Goal: Task Accomplishment & Management: Use online tool/utility

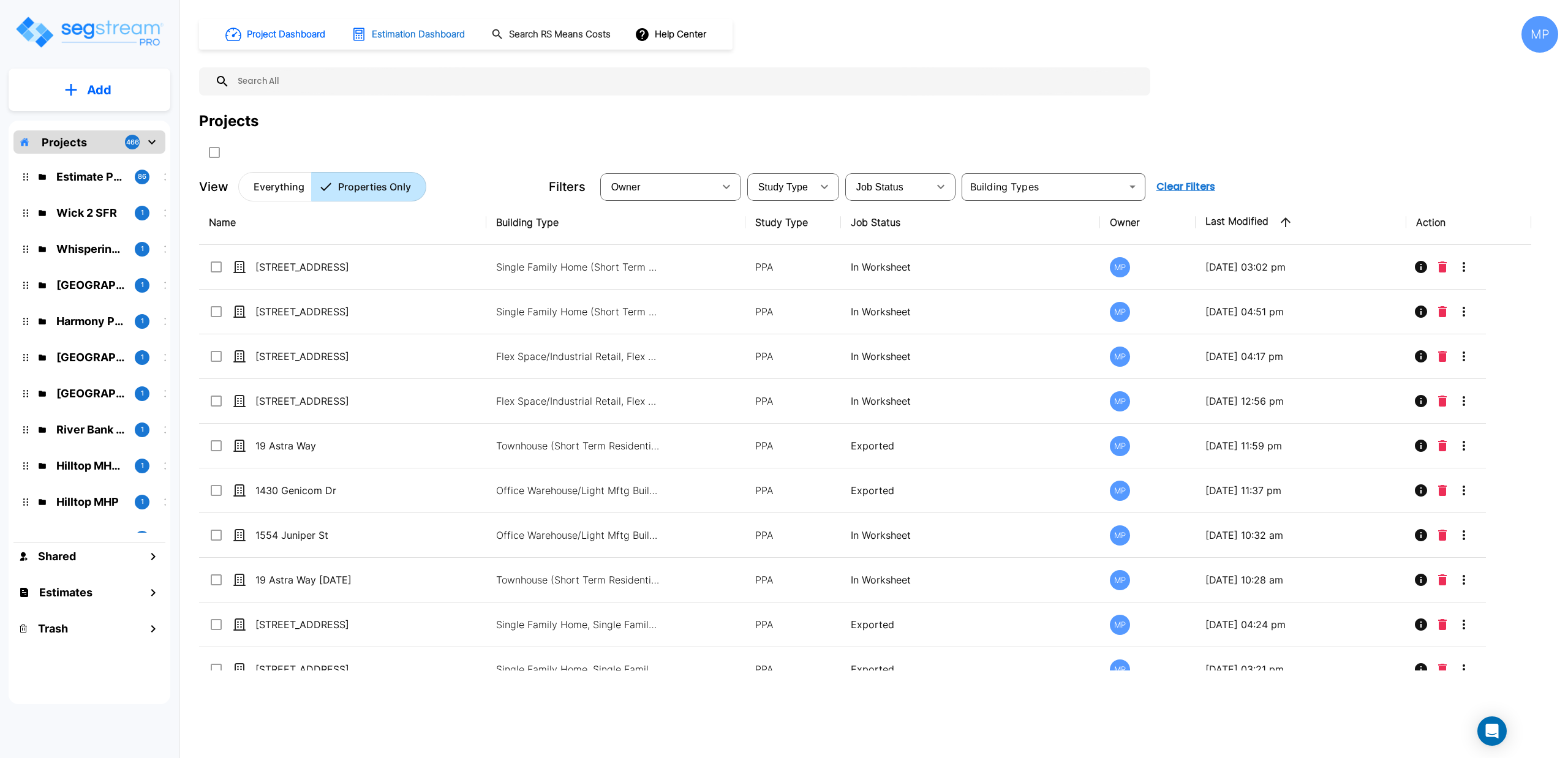
click at [399, 37] on h1 "Estimation Dashboard" at bounding box center [418, 34] width 93 height 14
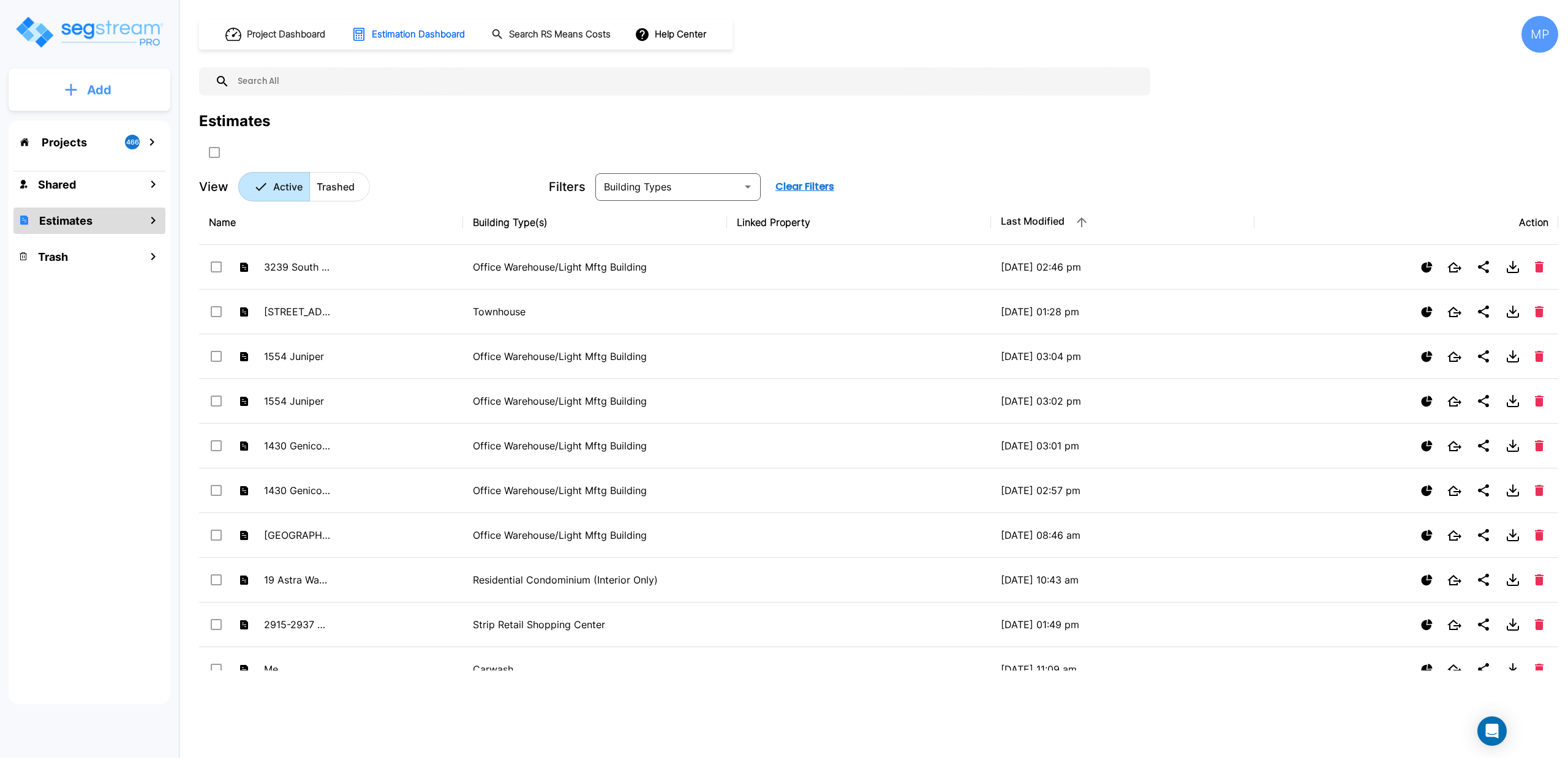
click at [67, 98] on button "Add" at bounding box center [89, 90] width 161 height 35
click at [90, 195] on p "Add Estimate" at bounding box center [96, 194] width 63 height 14
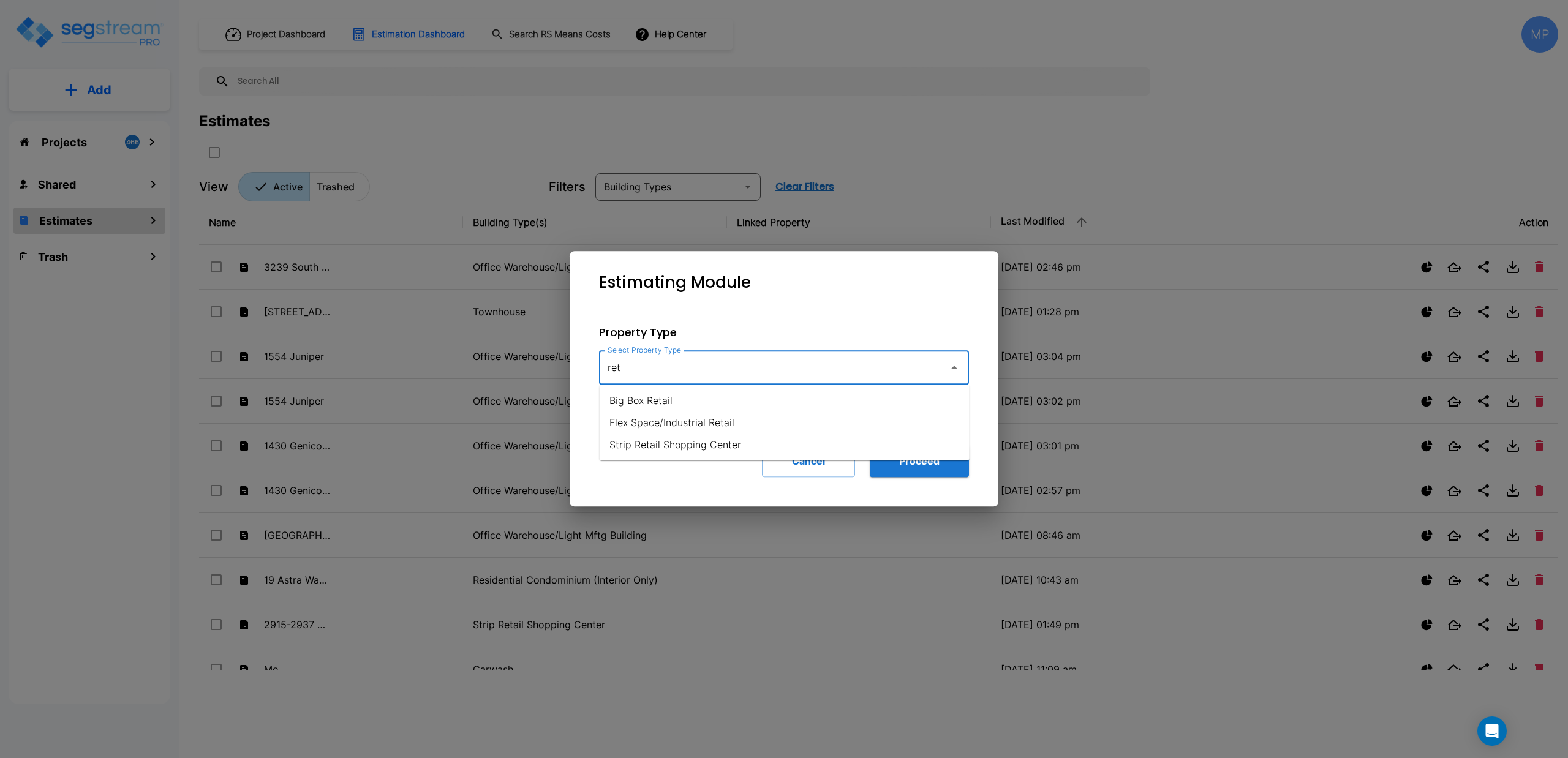
click at [698, 445] on li "Strip Retail Shopping Center" at bounding box center [784, 445] width 370 height 22
type input "Strip Retail Shopping Center"
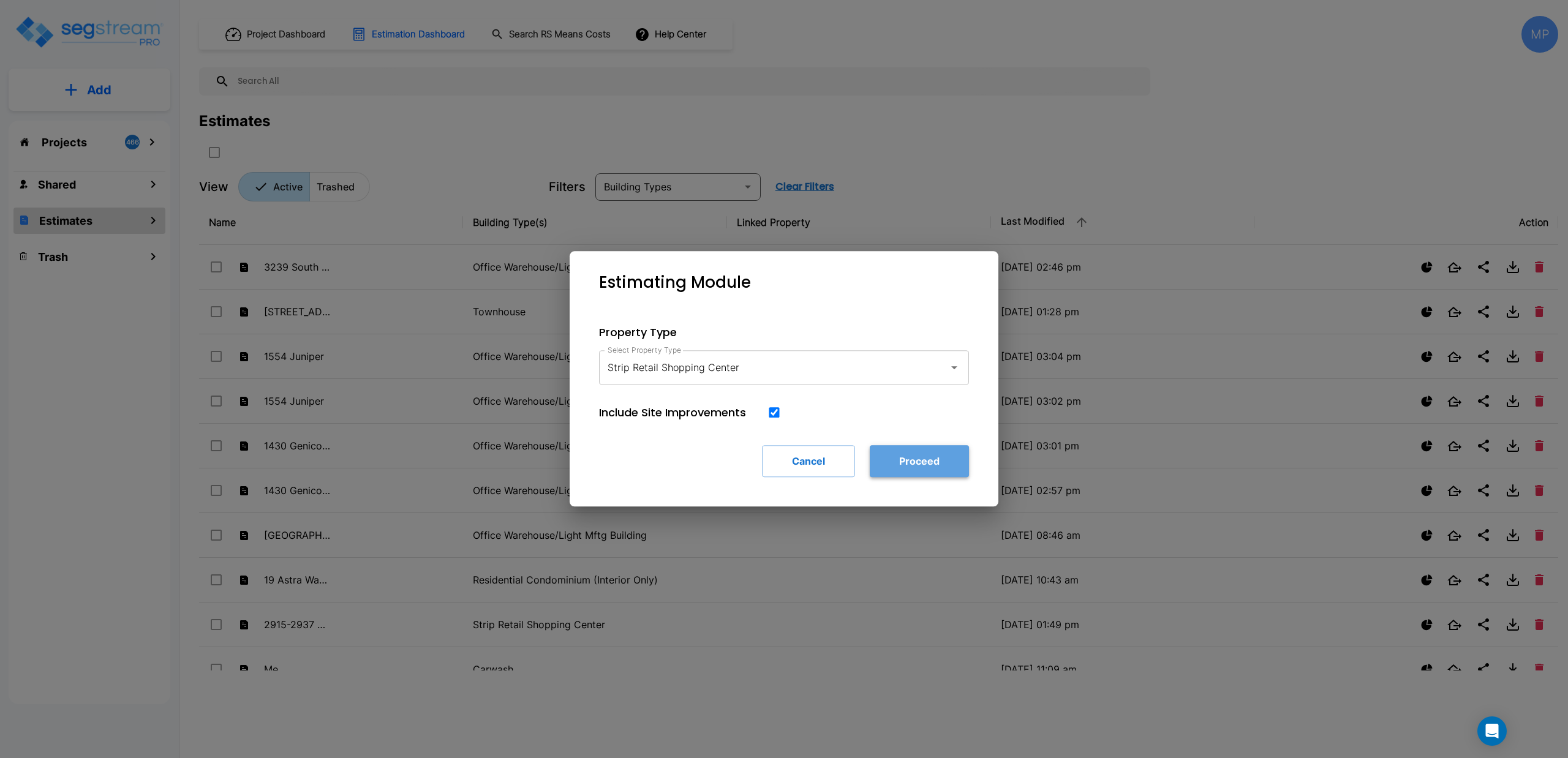
click at [902, 458] on button "Proceed" at bounding box center [919, 460] width 100 height 32
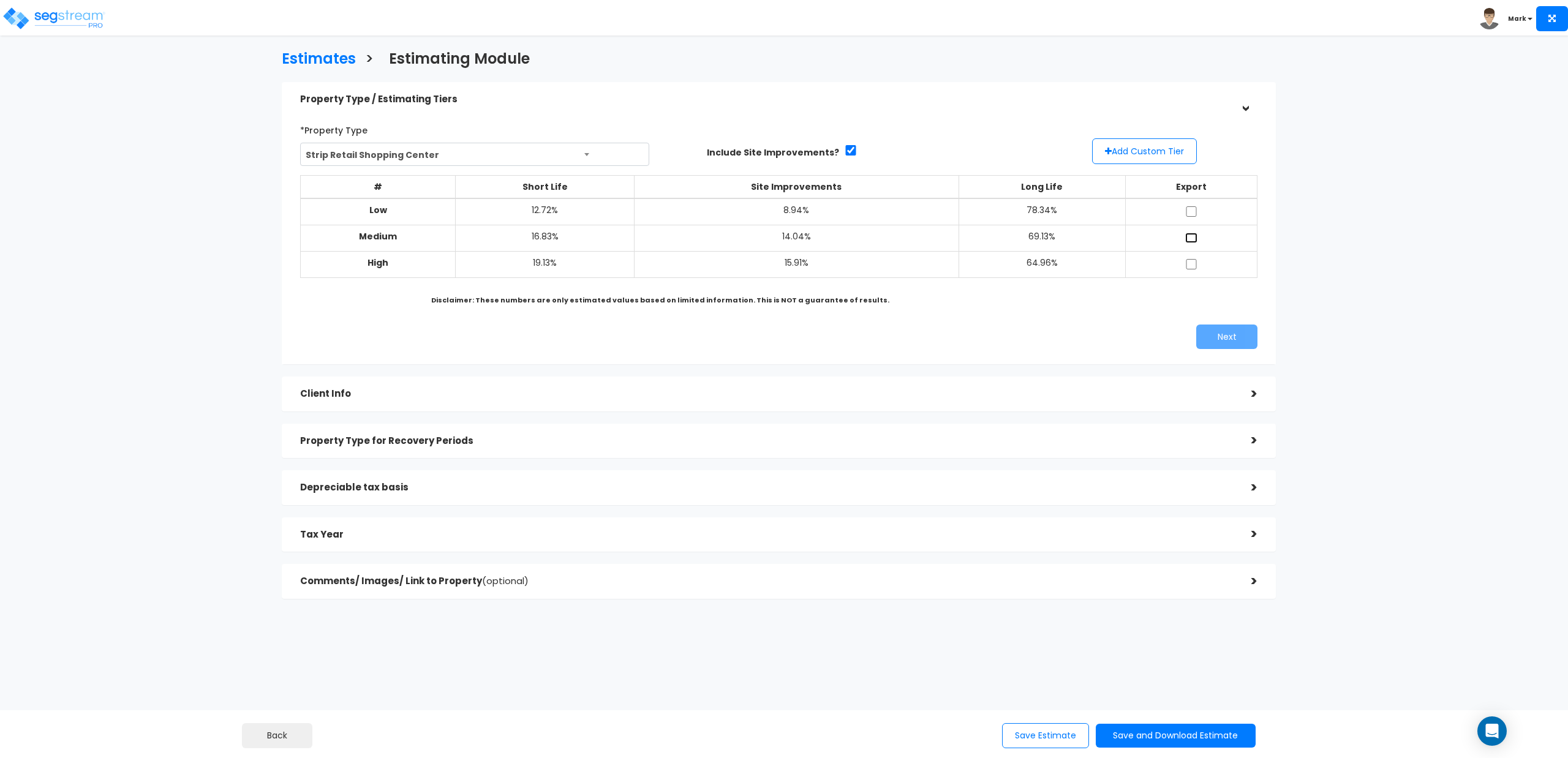
click at [1192, 239] on input "checkbox" at bounding box center [1191, 237] width 13 height 10
checkbox input "true"
click at [1120, 152] on button "Add Custom Tier" at bounding box center [1144, 151] width 105 height 25
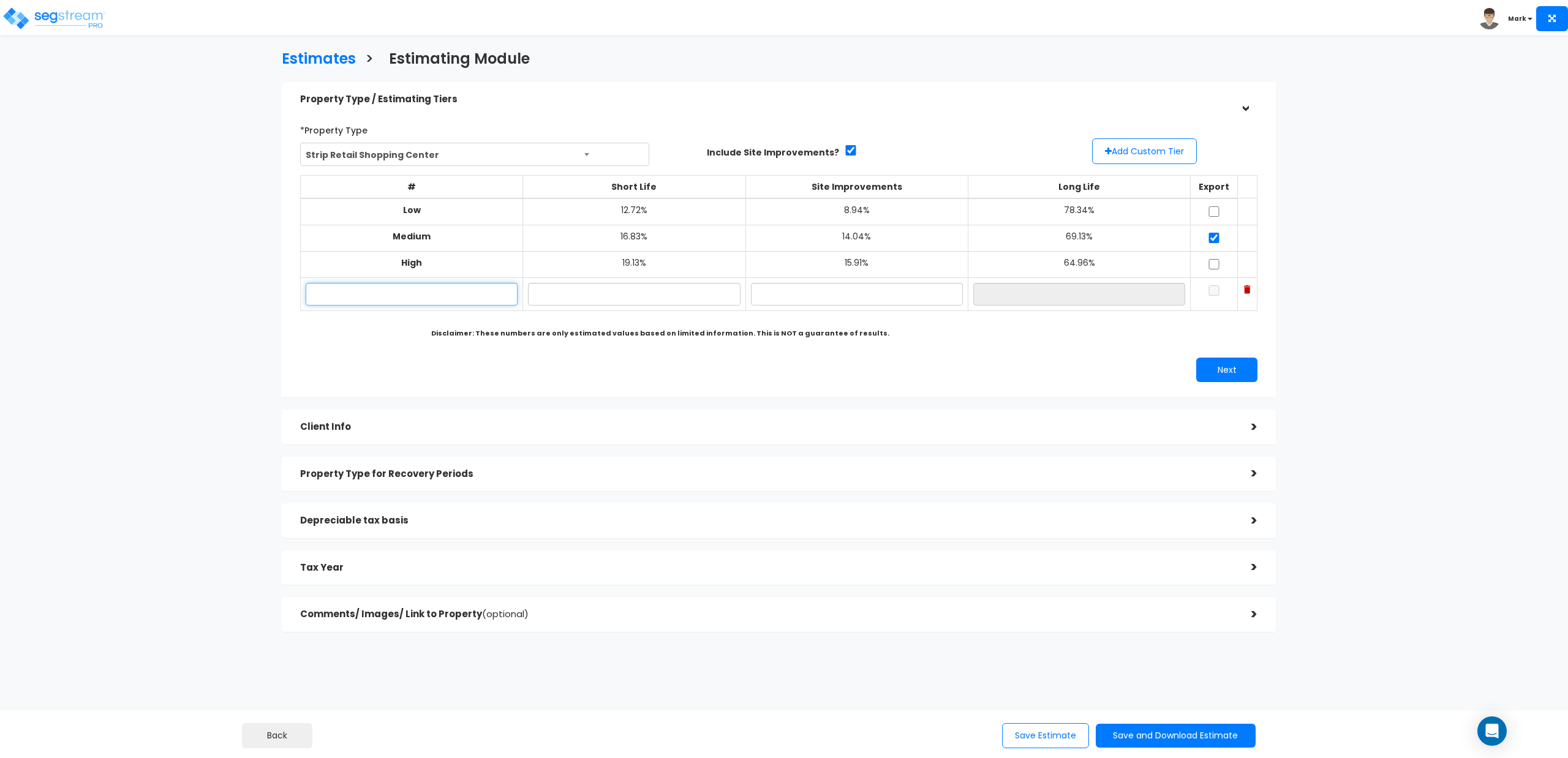
click at [457, 297] on input "text" at bounding box center [411, 293] width 212 height 23
type input "Possible"
click at [634, 298] on input "text" at bounding box center [634, 293] width 212 height 23
type input "15.50%"
type input "13.25%"
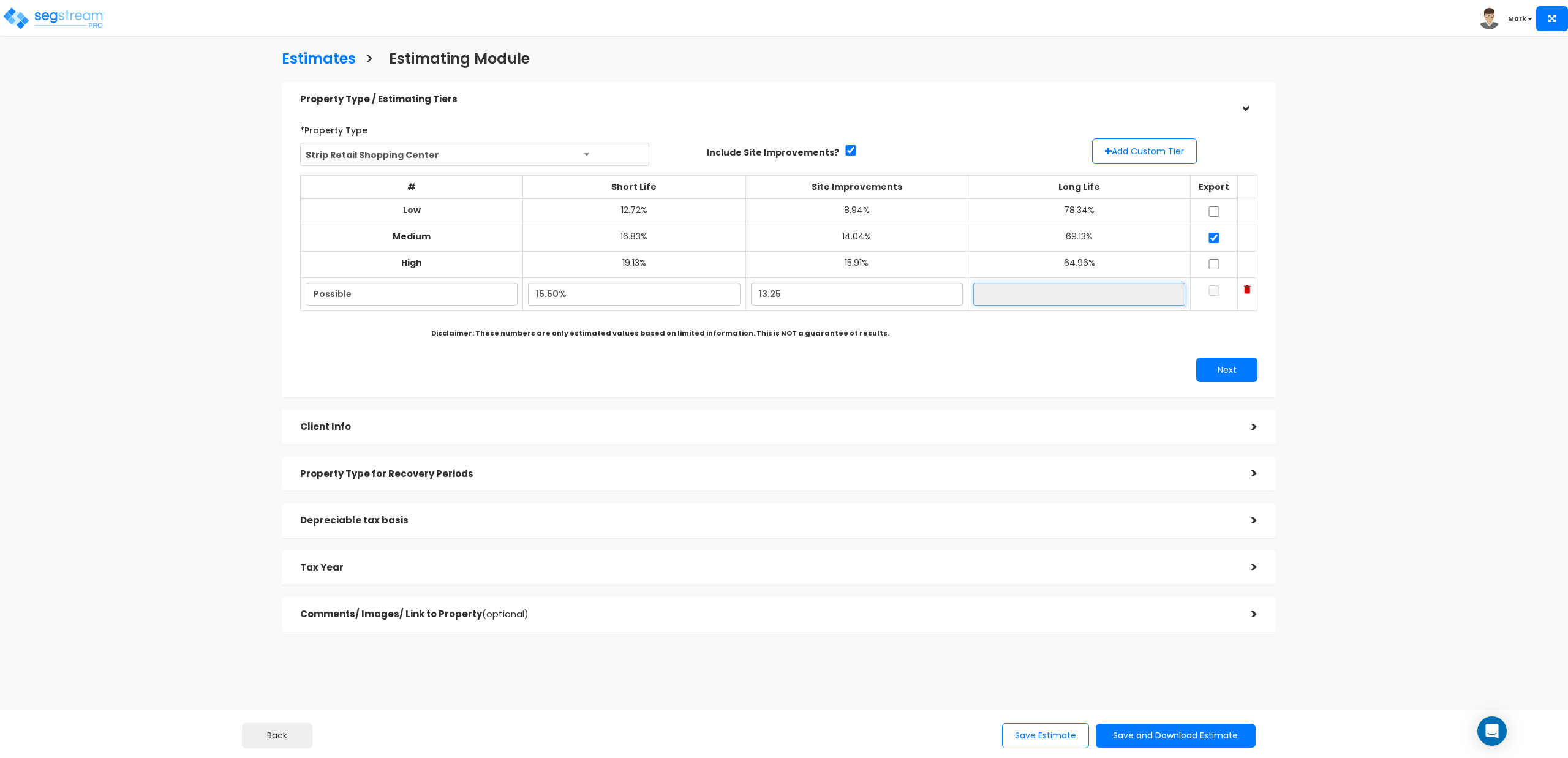
type input "71.25%"
click at [1207, 290] on input "checkbox" at bounding box center [1214, 290] width 13 height 10
checkbox input "true"
click at [1207, 237] on input "checkbox" at bounding box center [1214, 237] width 13 height 10
checkbox input "false"
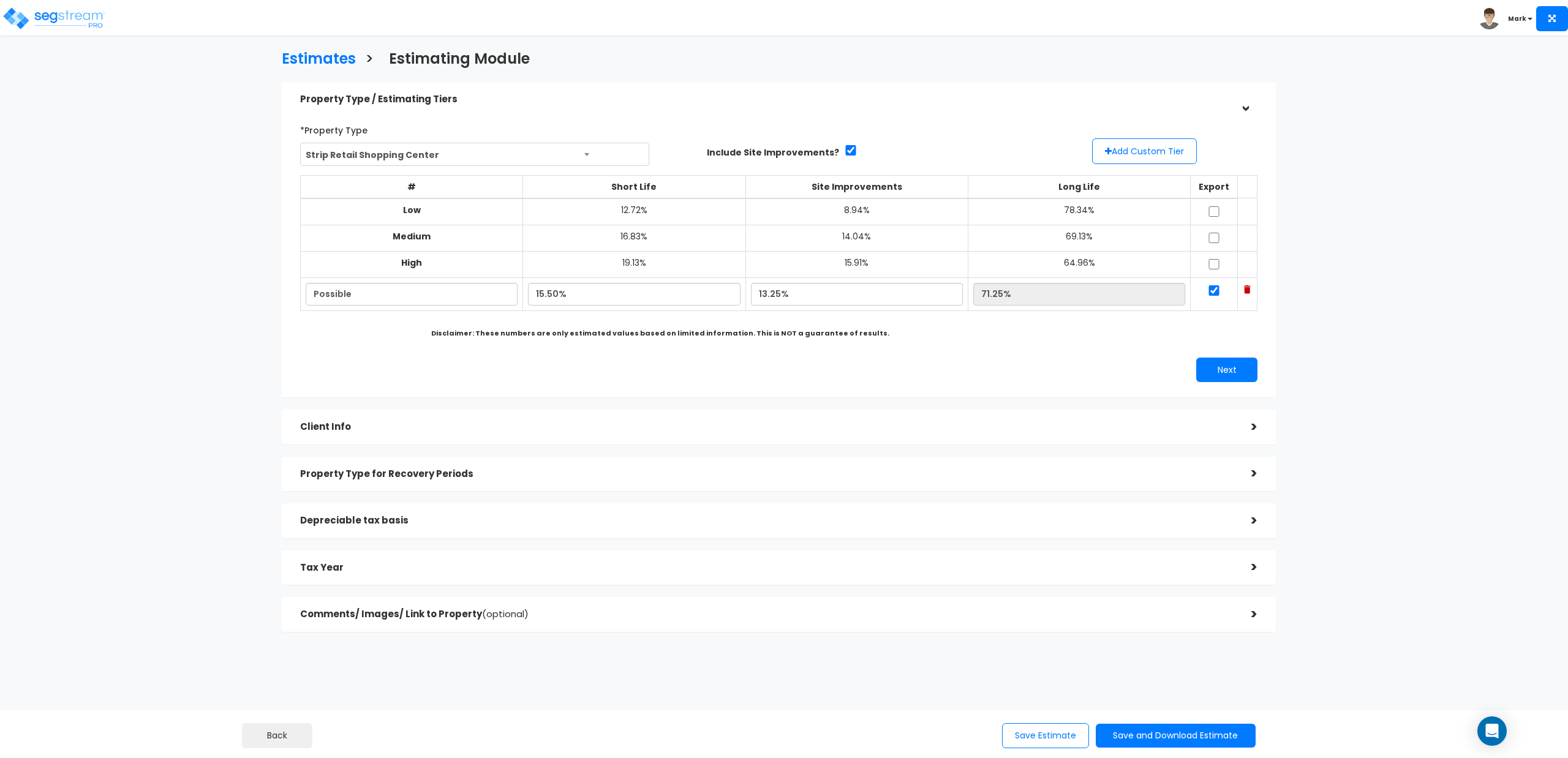
click at [1250, 427] on div ">" at bounding box center [1245, 427] width 24 height 19
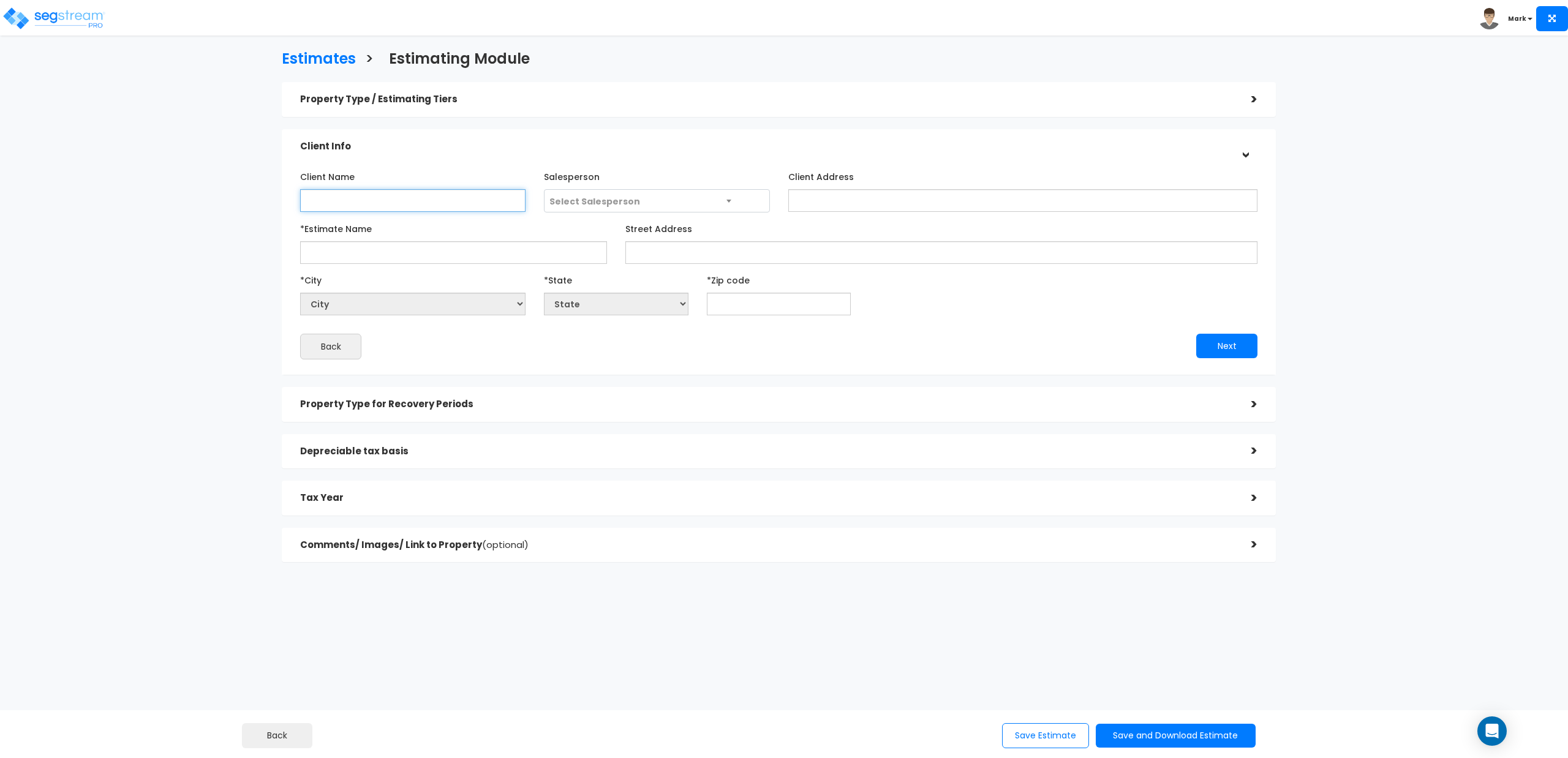
click at [437, 204] on input "Client Name" at bounding box center [412, 200] width 226 height 23
drag, startPoint x: 437, startPoint y: 204, endPoint x: 295, endPoint y: 205, distance: 142.0
click at [295, 205] on div "Client Name 749 S Central" at bounding box center [412, 189] width 244 height 45
type input "749 S Central"
click at [809, 198] on input "Client Address" at bounding box center [1023, 200] width 469 height 23
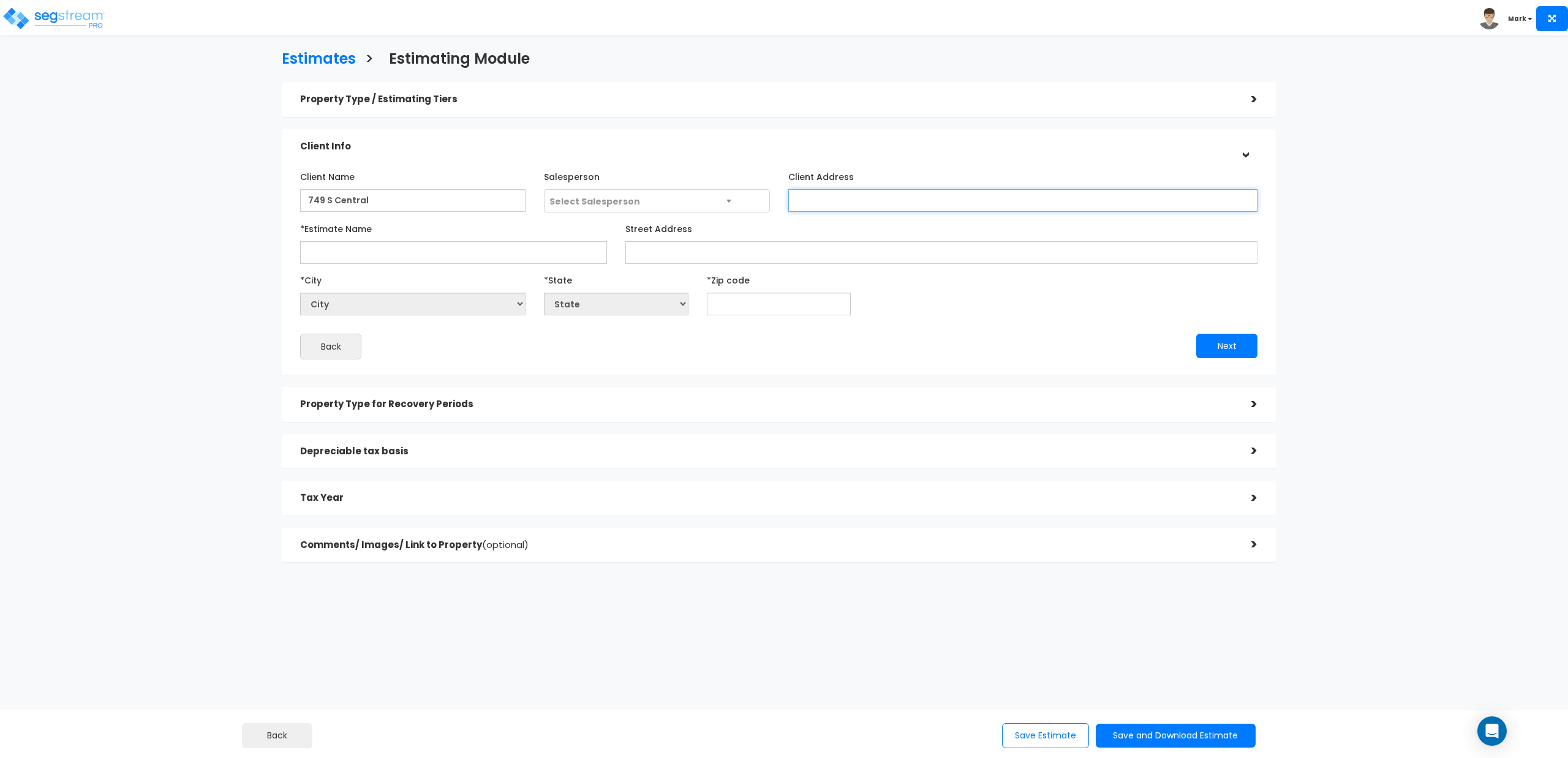
paste input "749 S Central"
type input "749 S Central"
click at [326, 257] on input "*Estimate Name" at bounding box center [453, 252] width 307 height 23
paste input "749 S Central"
type input "749 S Central"
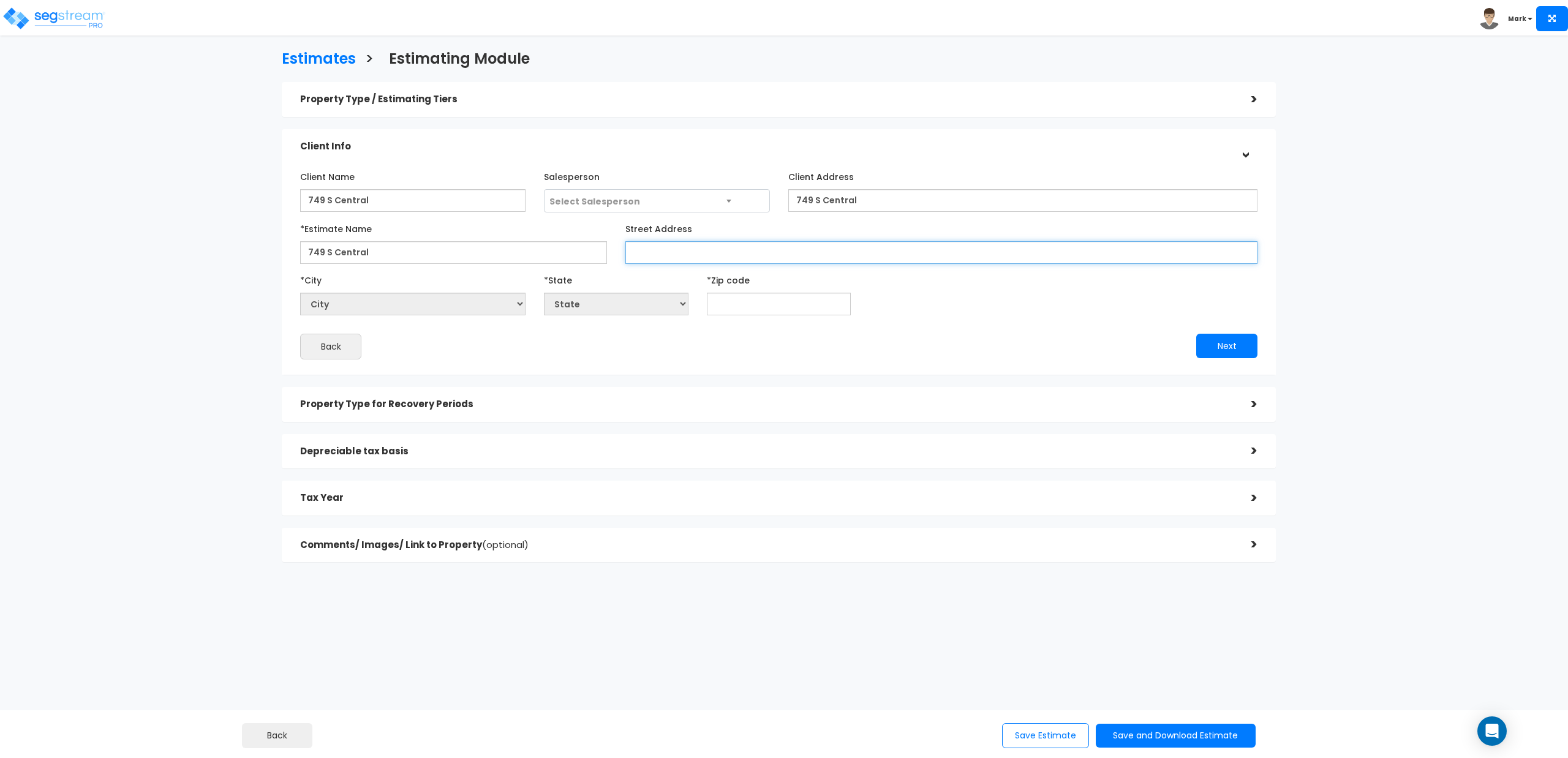
click at [749, 260] on input "Street Address" at bounding box center [941, 252] width 632 height 23
paste input "749 S Central"
type input "749 S Central"
click at [758, 300] on input "text" at bounding box center [778, 303] width 144 height 23
type input "3"
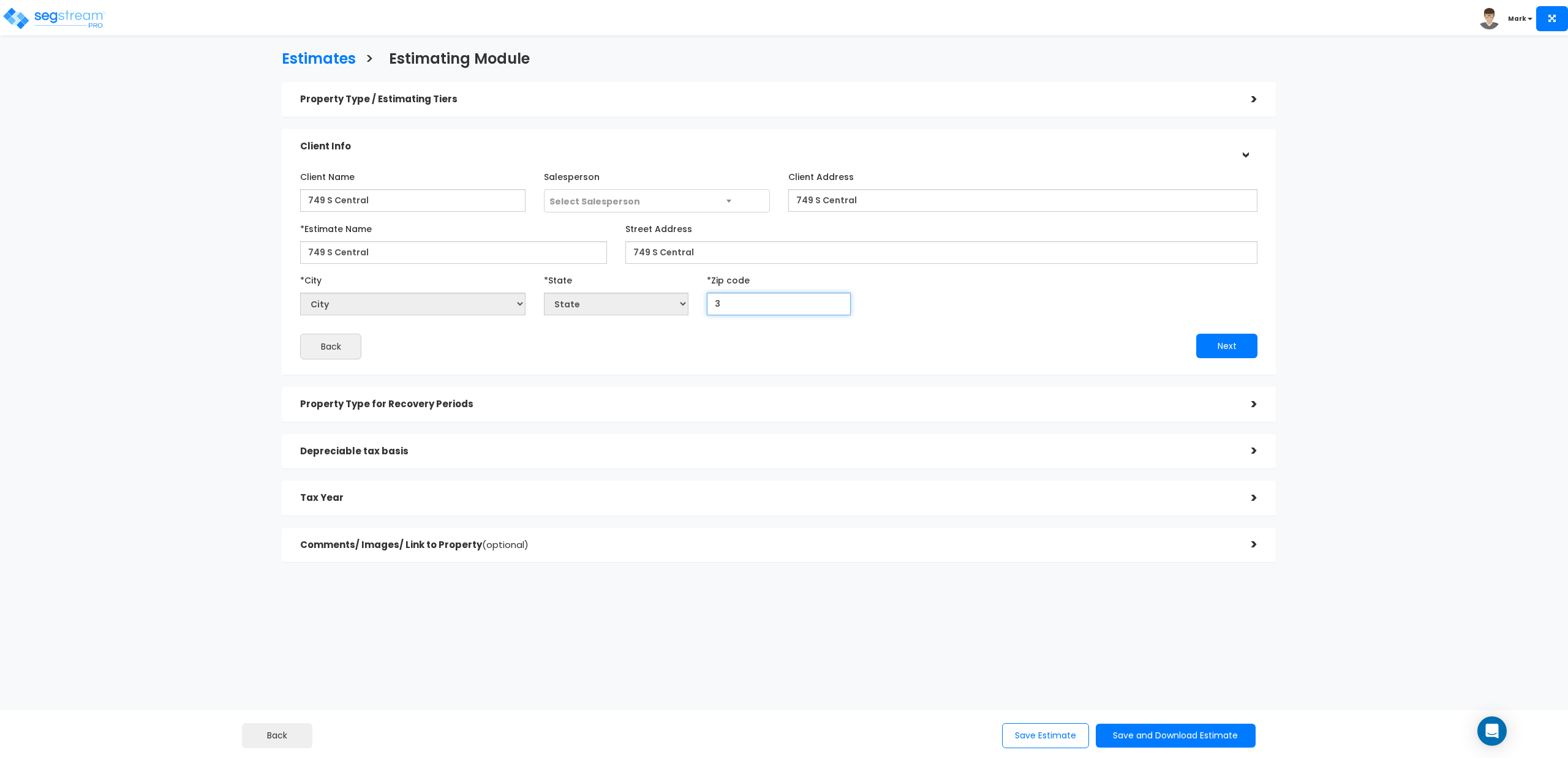
select select "GA"
type input "32"
select select "FL"
type input "32784"
click at [1252, 408] on div ">" at bounding box center [1245, 404] width 24 height 19
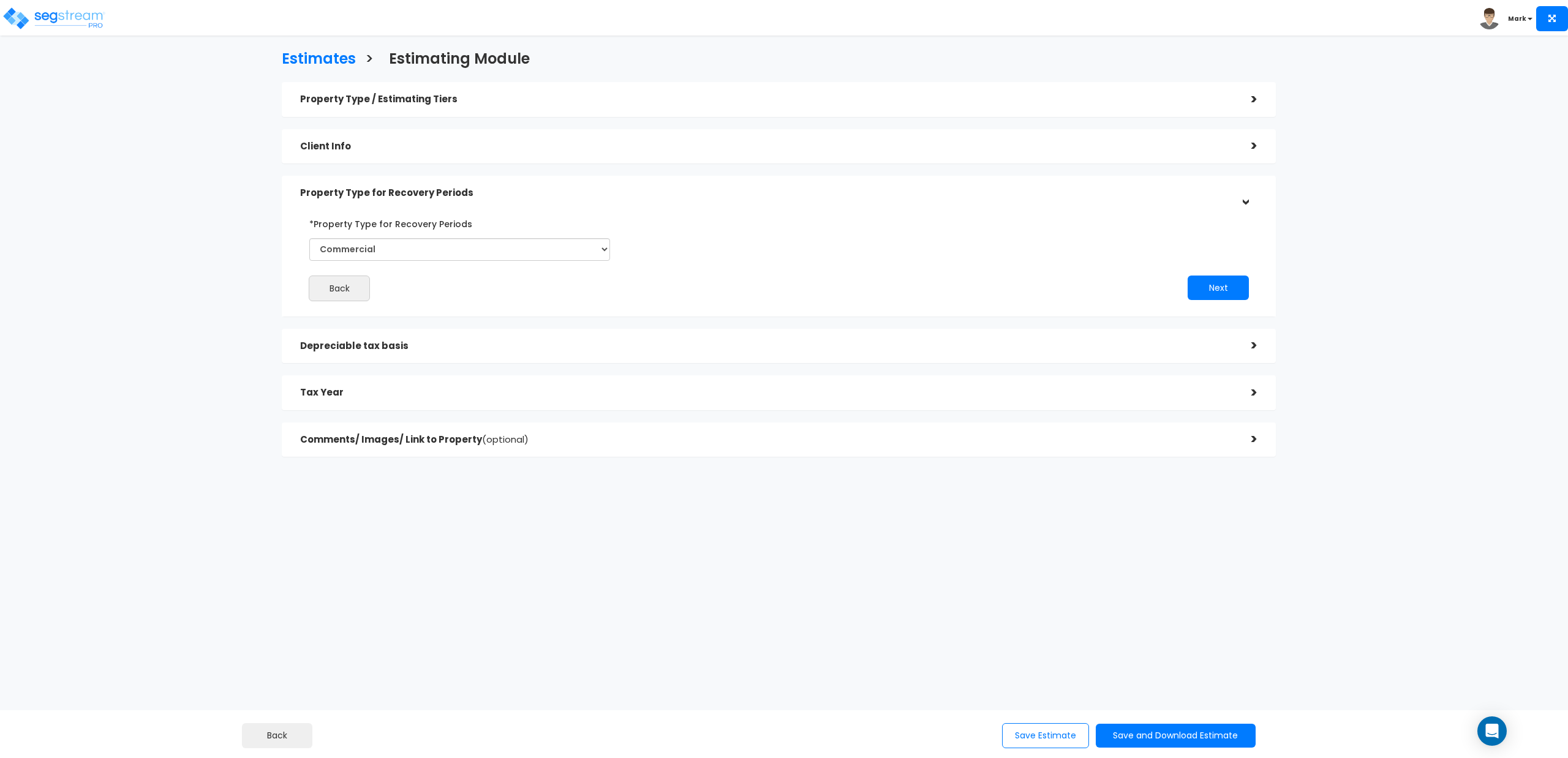
click at [1249, 341] on div ">" at bounding box center [1245, 345] width 24 height 19
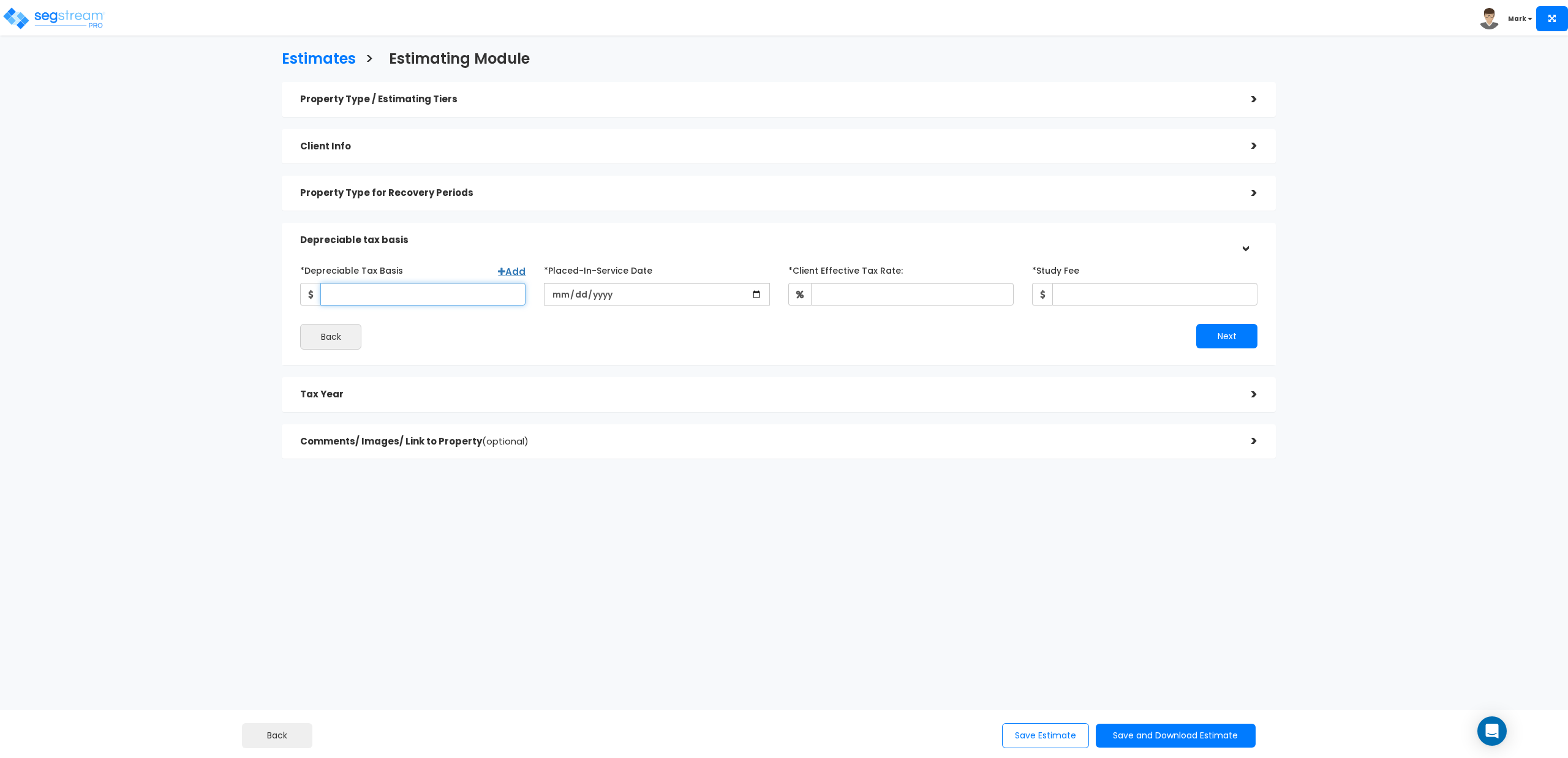
click at [425, 290] on input "*Depreciable Tax Basis" at bounding box center [423, 293] width 205 height 23
type input "1,350,000"
type input "2520-10-12"
click at [909, 304] on input "*Client Effective Tax Rate:" at bounding box center [912, 293] width 203 height 23
type input "30"
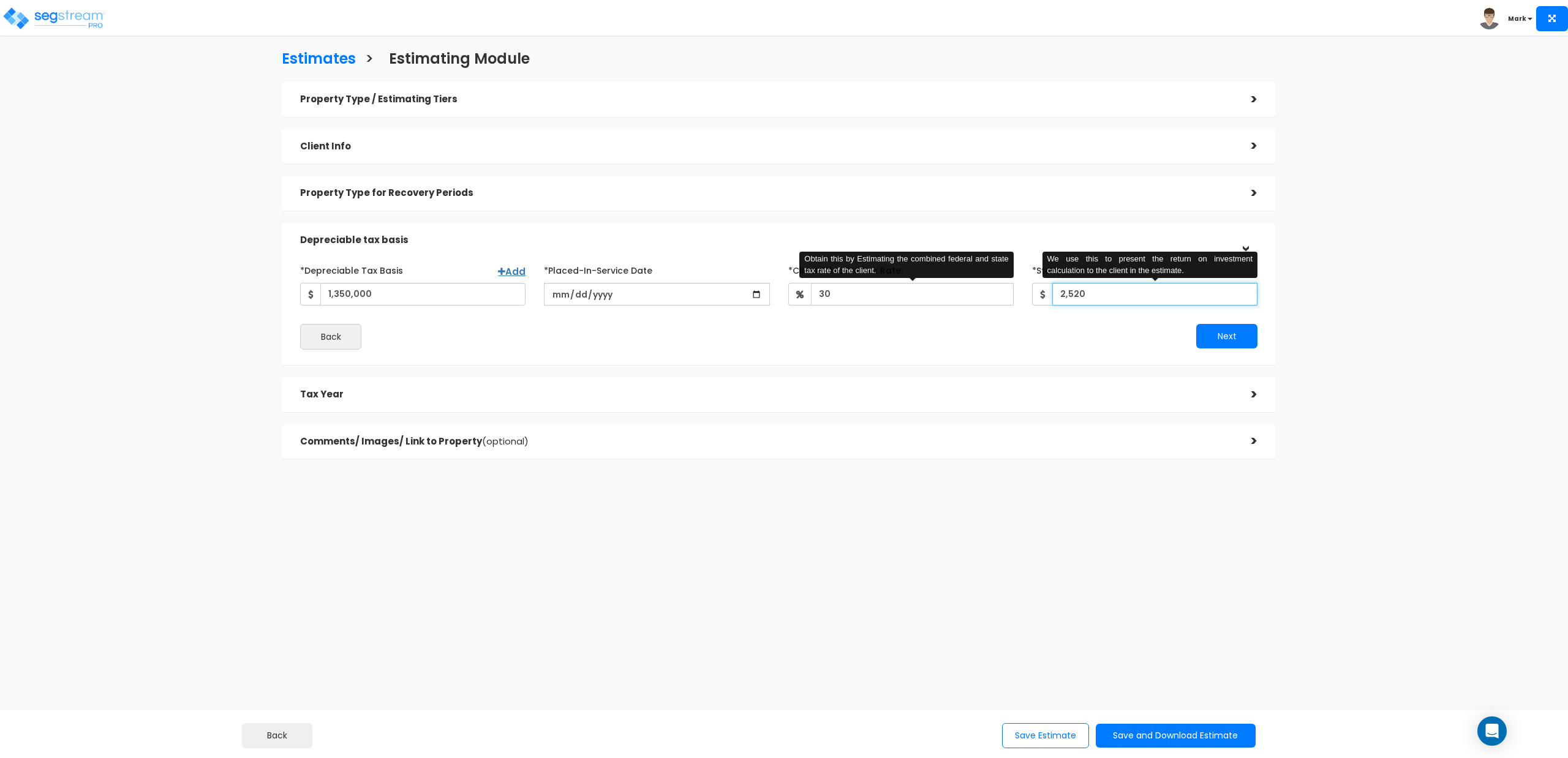
type input "2,520"
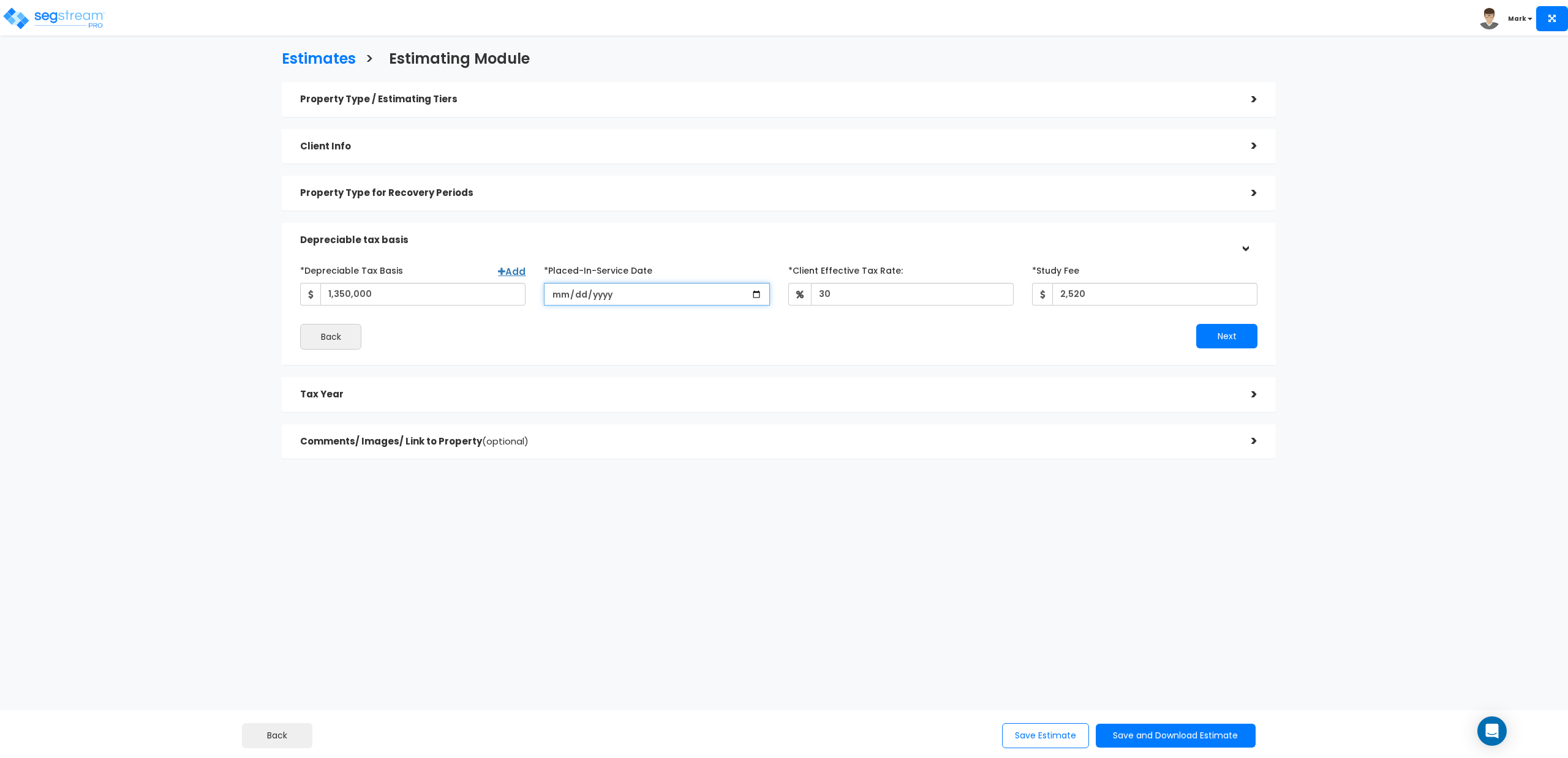
click at [557, 300] on input "date" at bounding box center [656, 293] width 226 height 23
type input "2025-10-01"
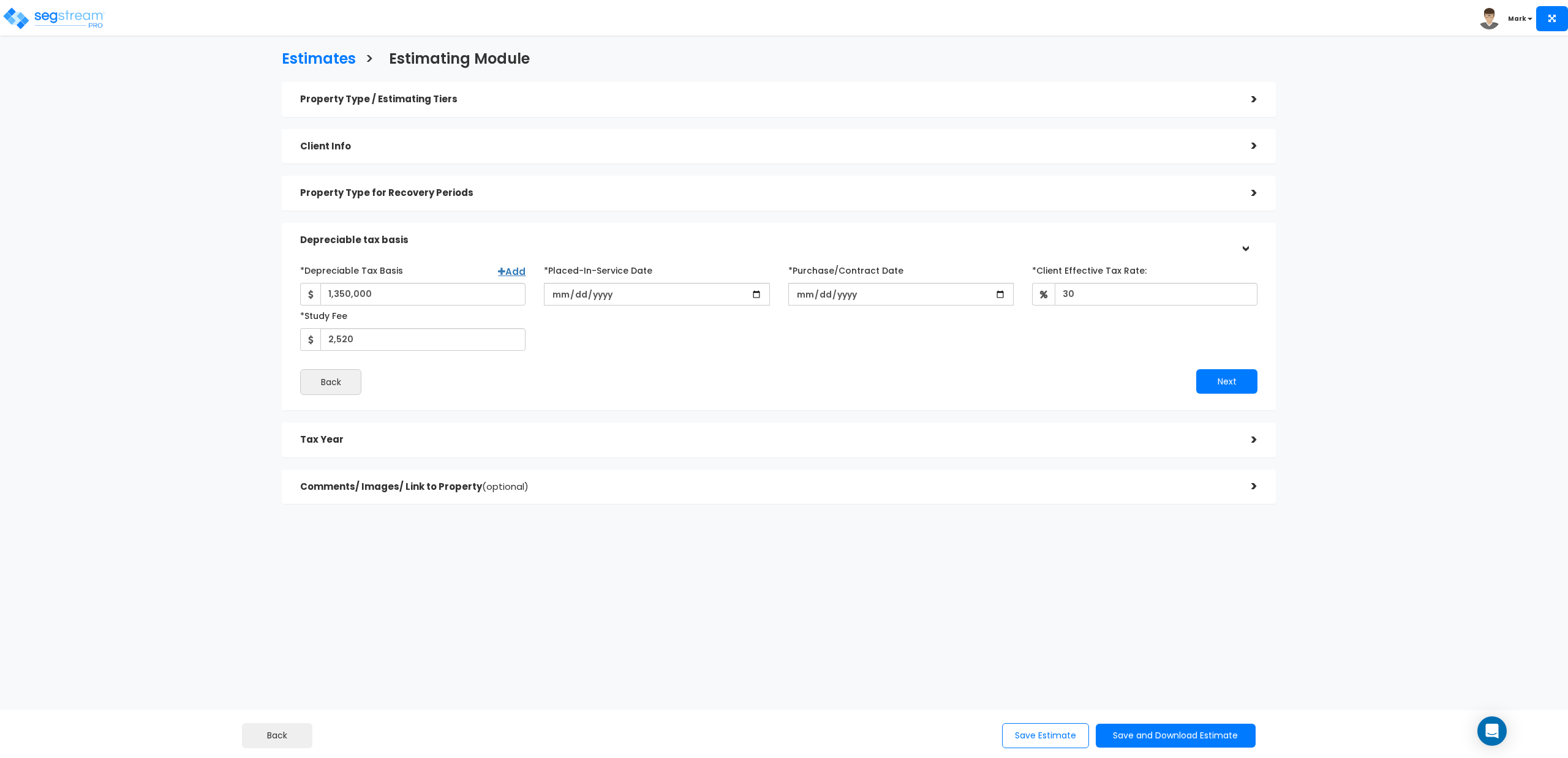
click at [603, 341] on div "*Depreciable Tax Basis Add 1,350,000 *Placed-In-Service Date 2025-10-01" at bounding box center [778, 305] width 976 height 91
click at [1207, 386] on button "Next" at bounding box center [1227, 381] width 62 height 24
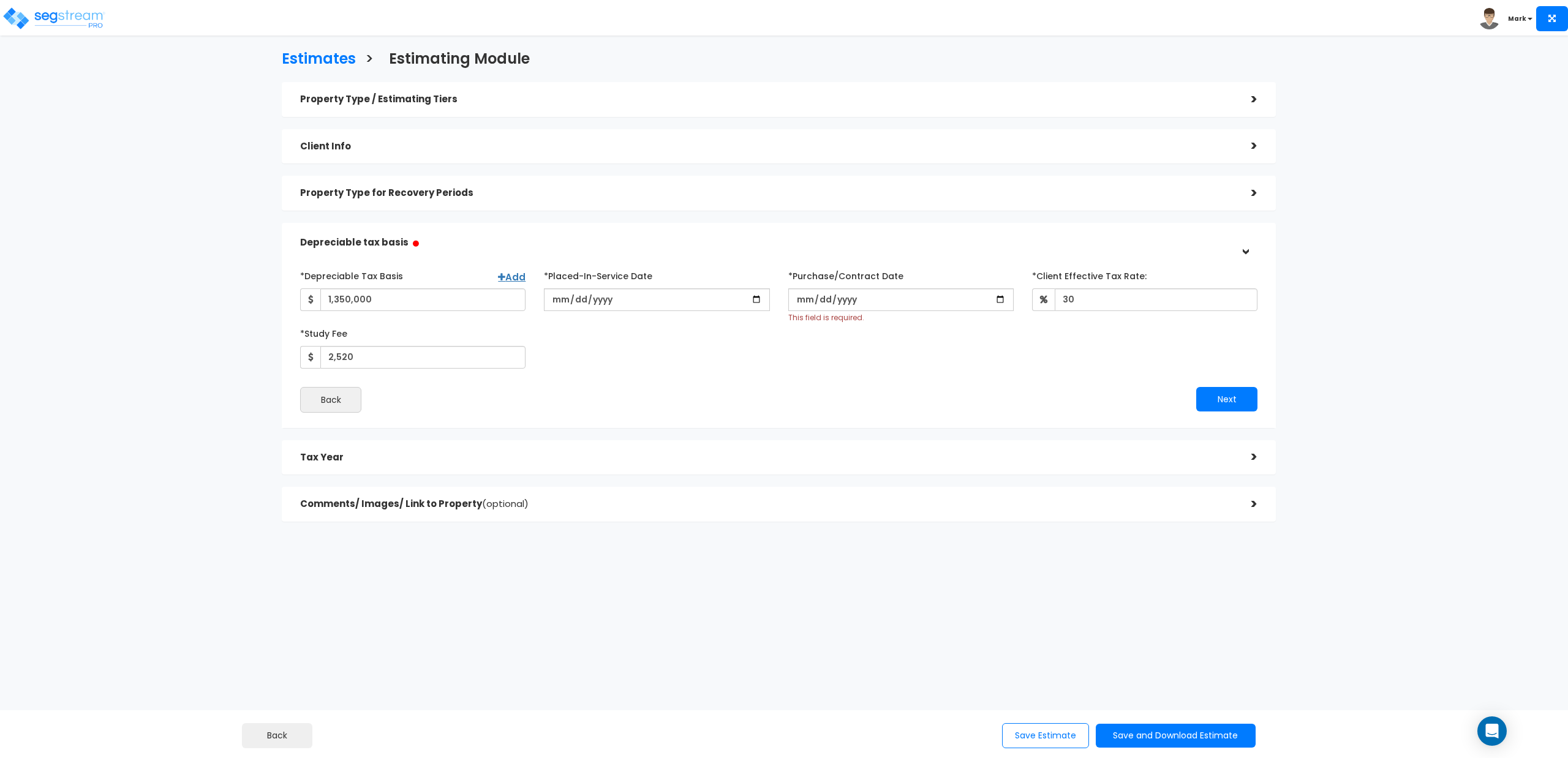
click at [1243, 456] on div ">" at bounding box center [1245, 456] width 24 height 19
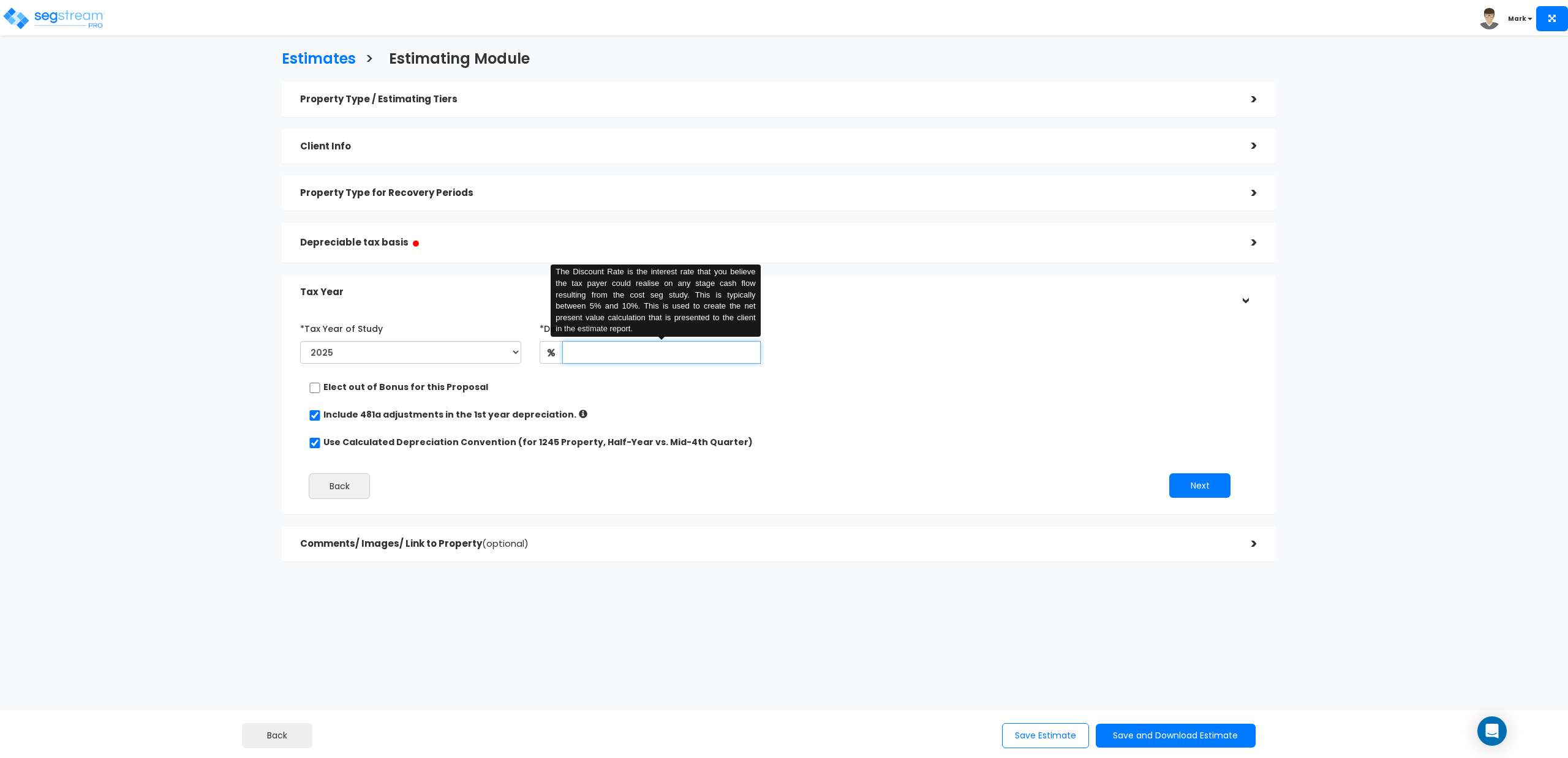
click at [595, 356] on input "text" at bounding box center [661, 352] width 198 height 23
type input "4.5"
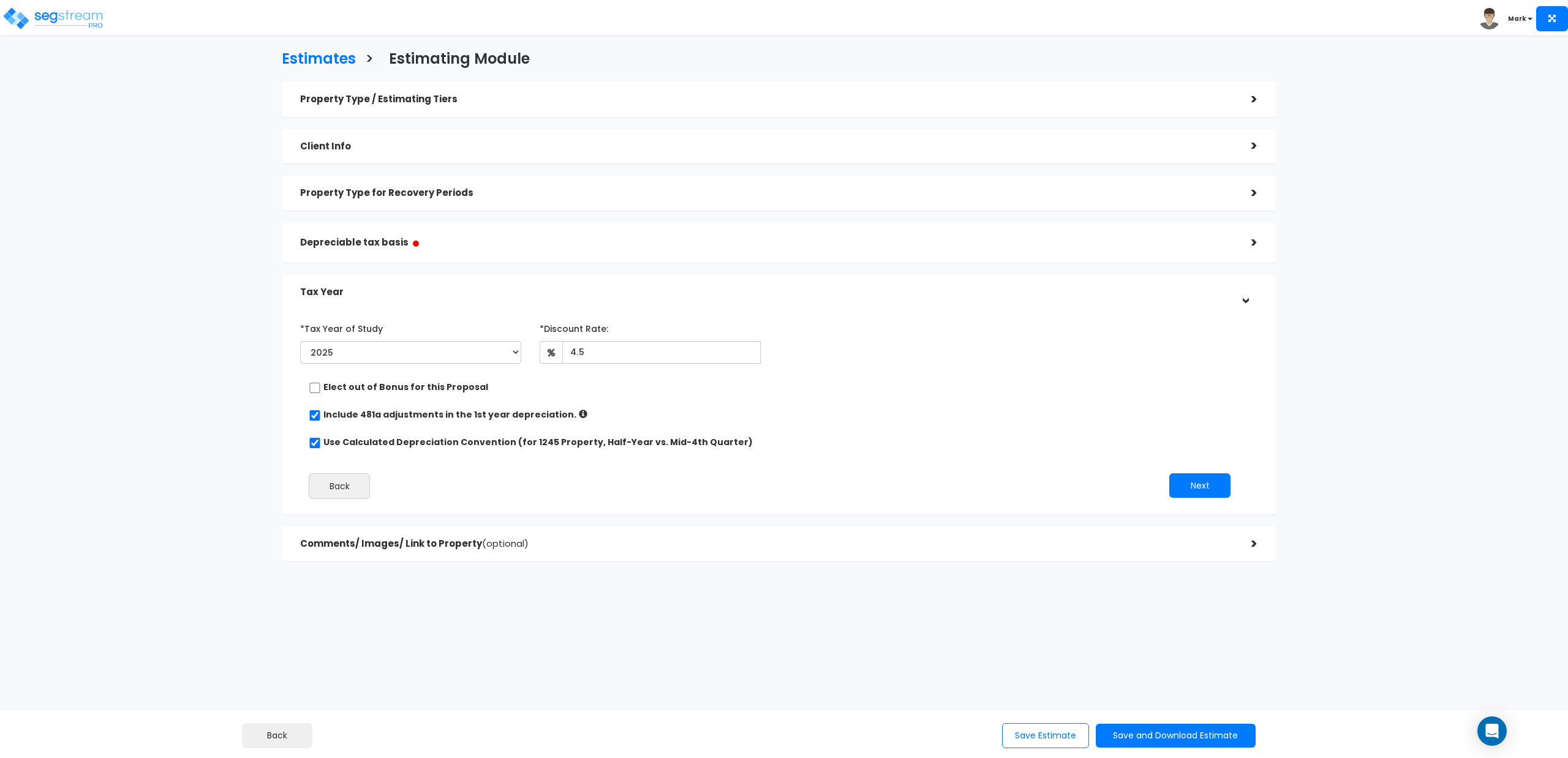
click at [593, 389] on div "Elect out of Bonus for this Proposal" at bounding box center [774, 388] width 930 height 15
click at [1178, 484] on button "Next" at bounding box center [1200, 485] width 62 height 24
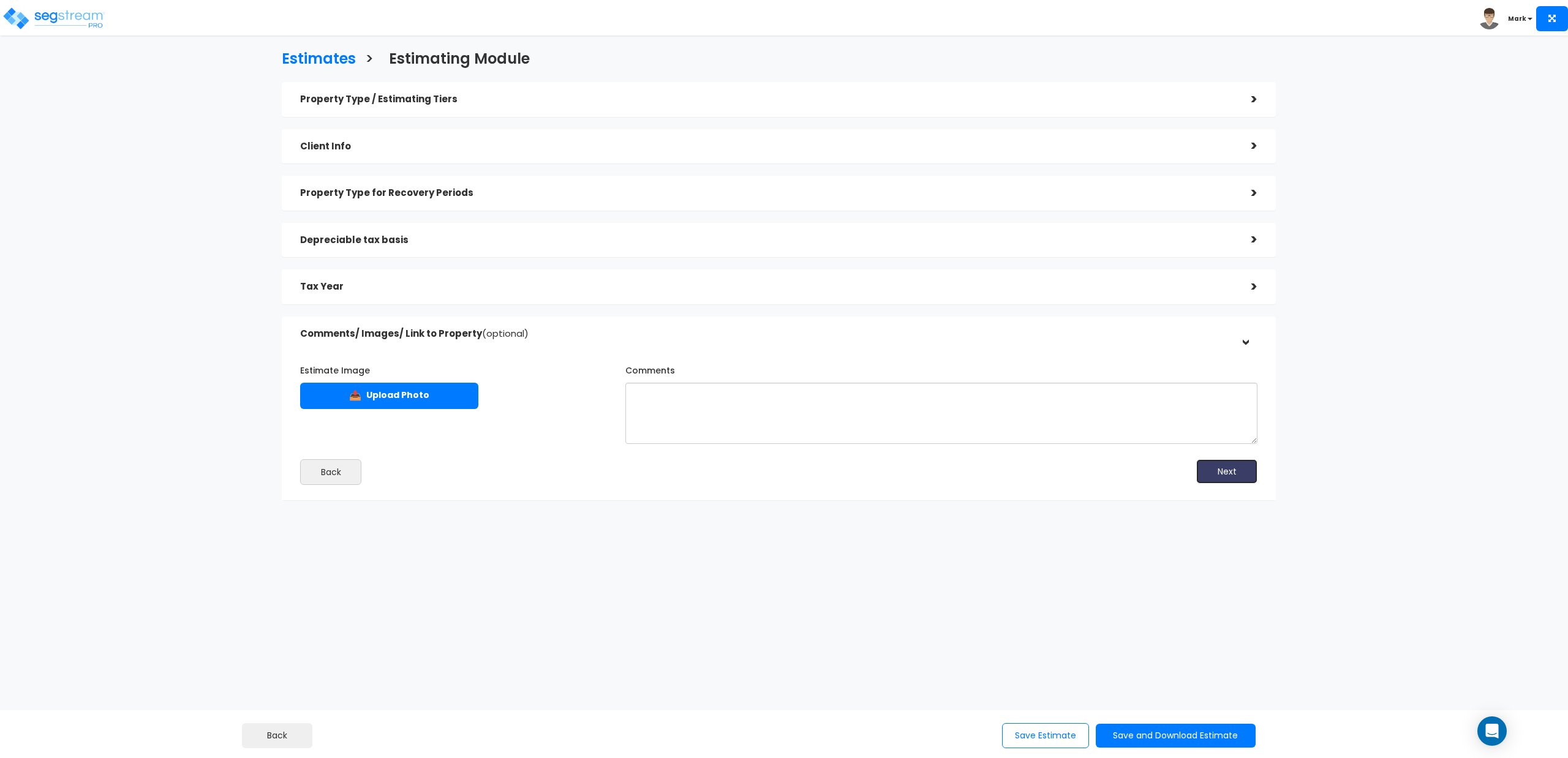
click at [1233, 472] on button "Next" at bounding box center [1227, 471] width 62 height 24
click at [1121, 740] on button "Save and Download Estimate" at bounding box center [1175, 735] width 159 height 24
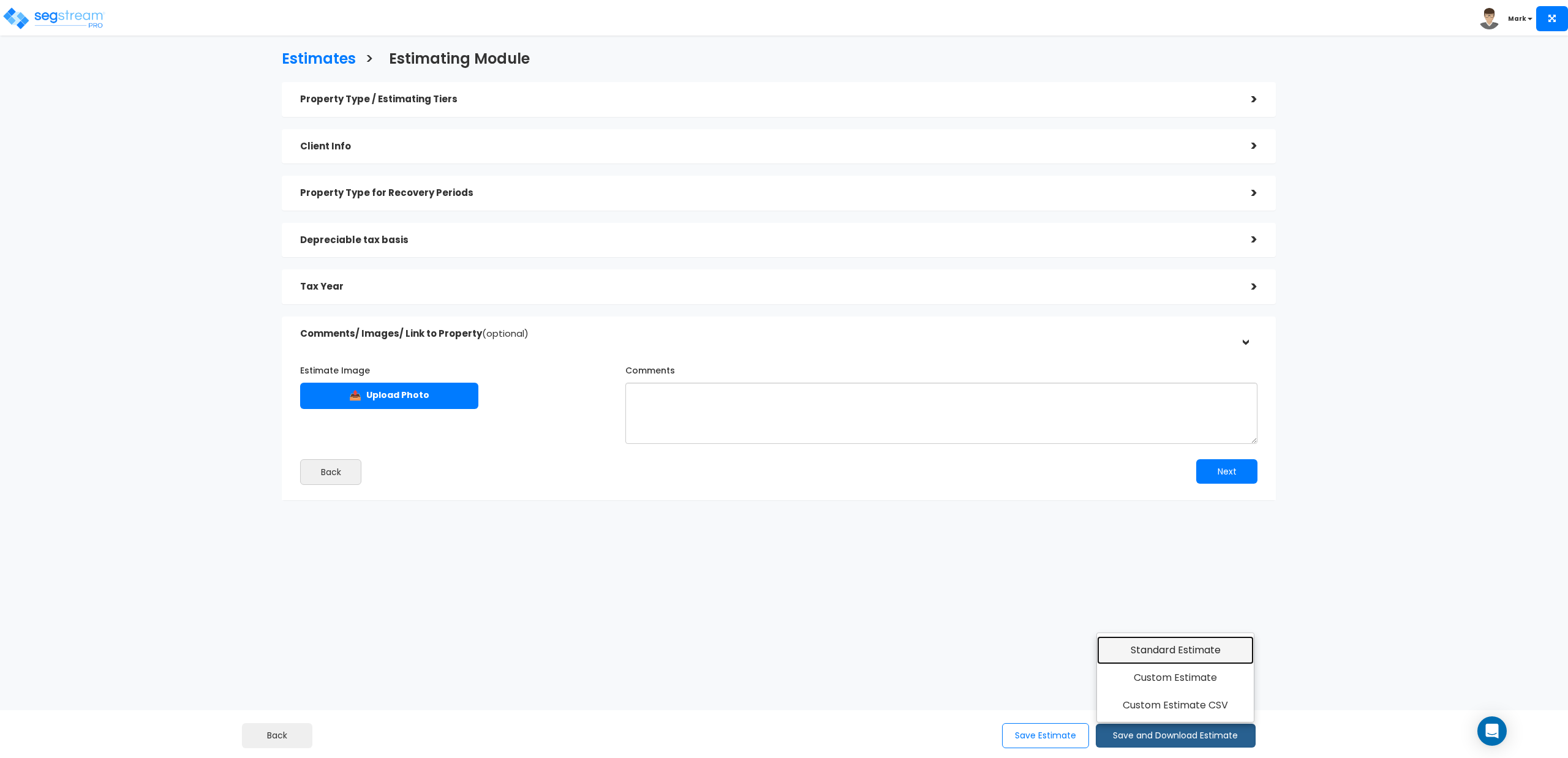
click at [1152, 648] on link "Standard Estimate" at bounding box center [1176, 649] width 158 height 28
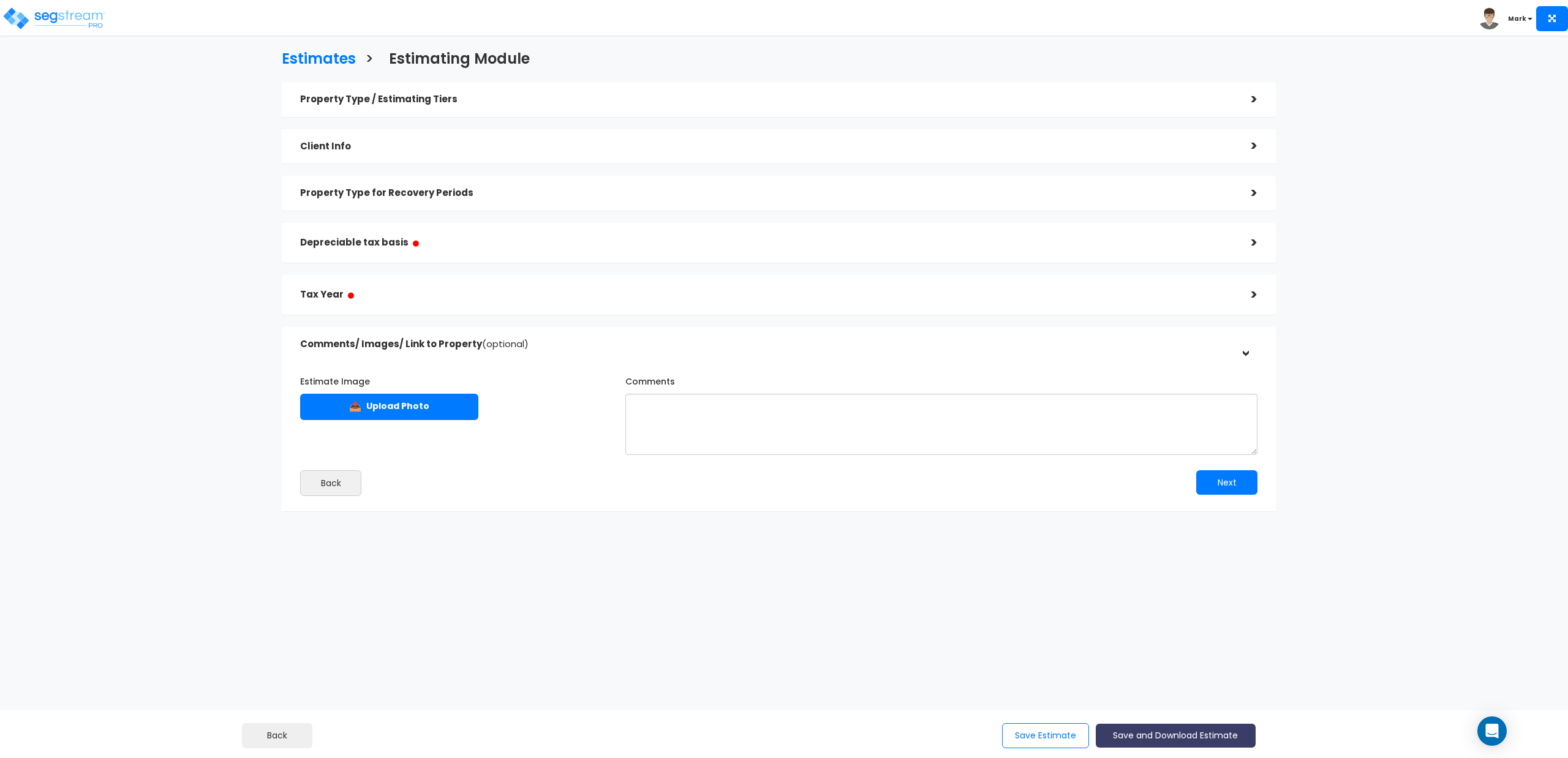
click at [1151, 740] on button "Save and Download Estimate" at bounding box center [1175, 735] width 159 height 24
click at [1161, 703] on link "Custom Estimate CSV" at bounding box center [1176, 705] width 158 height 28
click at [1154, 735] on button "Save and Download Estimate" at bounding box center [1175, 735] width 159 height 24
click at [1163, 679] on link "Custom Estimate" at bounding box center [1176, 677] width 158 height 28
click at [1025, 734] on button "Save Estimate" at bounding box center [1045, 735] width 87 height 25
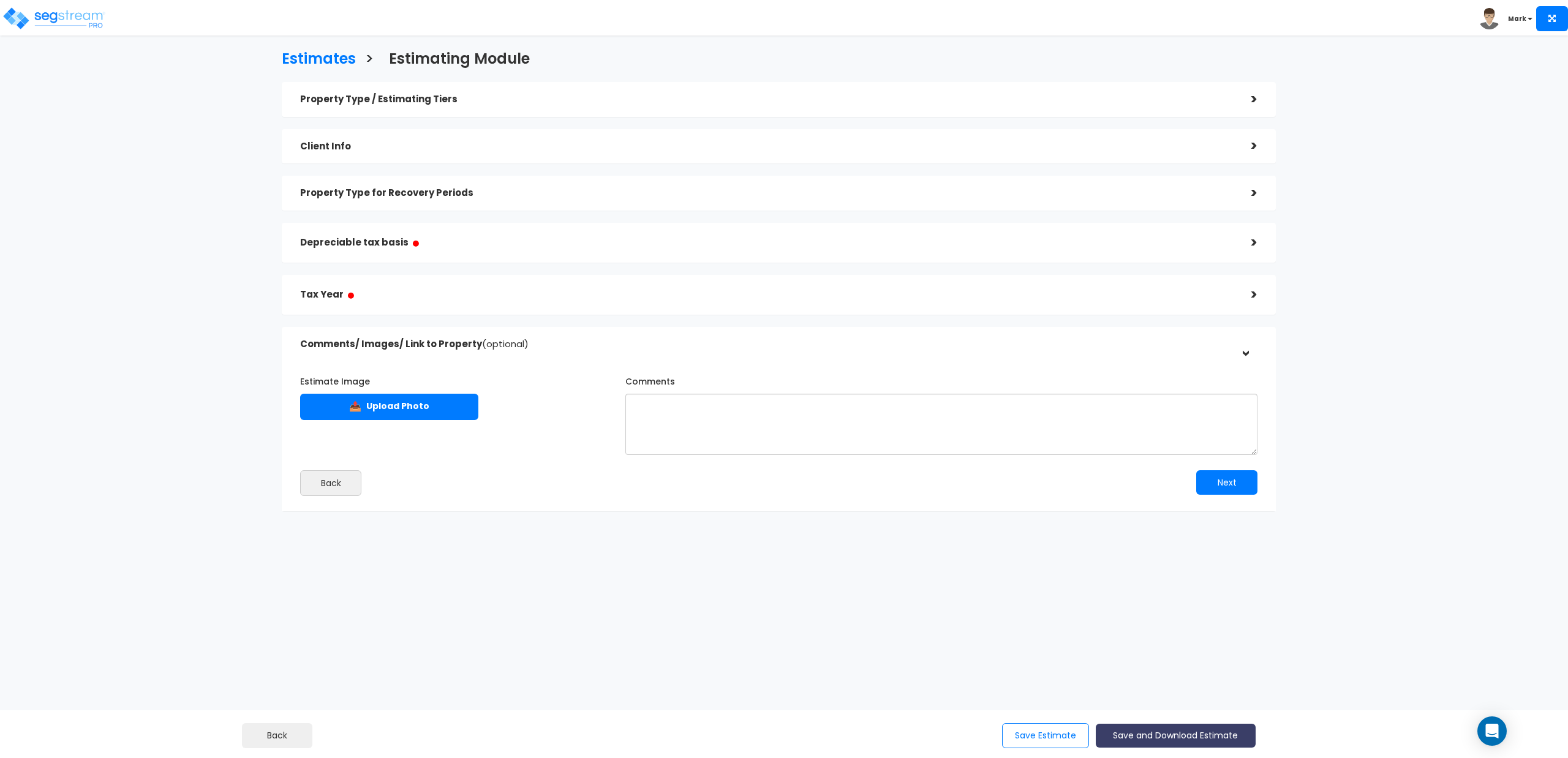
click at [1140, 734] on button "Save and Download Estimate" at bounding box center [1175, 735] width 159 height 24
click at [952, 668] on html "Toggle navigation Mark x" at bounding box center [784, 334] width 1568 height 668
click at [1255, 237] on div ">" at bounding box center [1245, 243] width 24 height 19
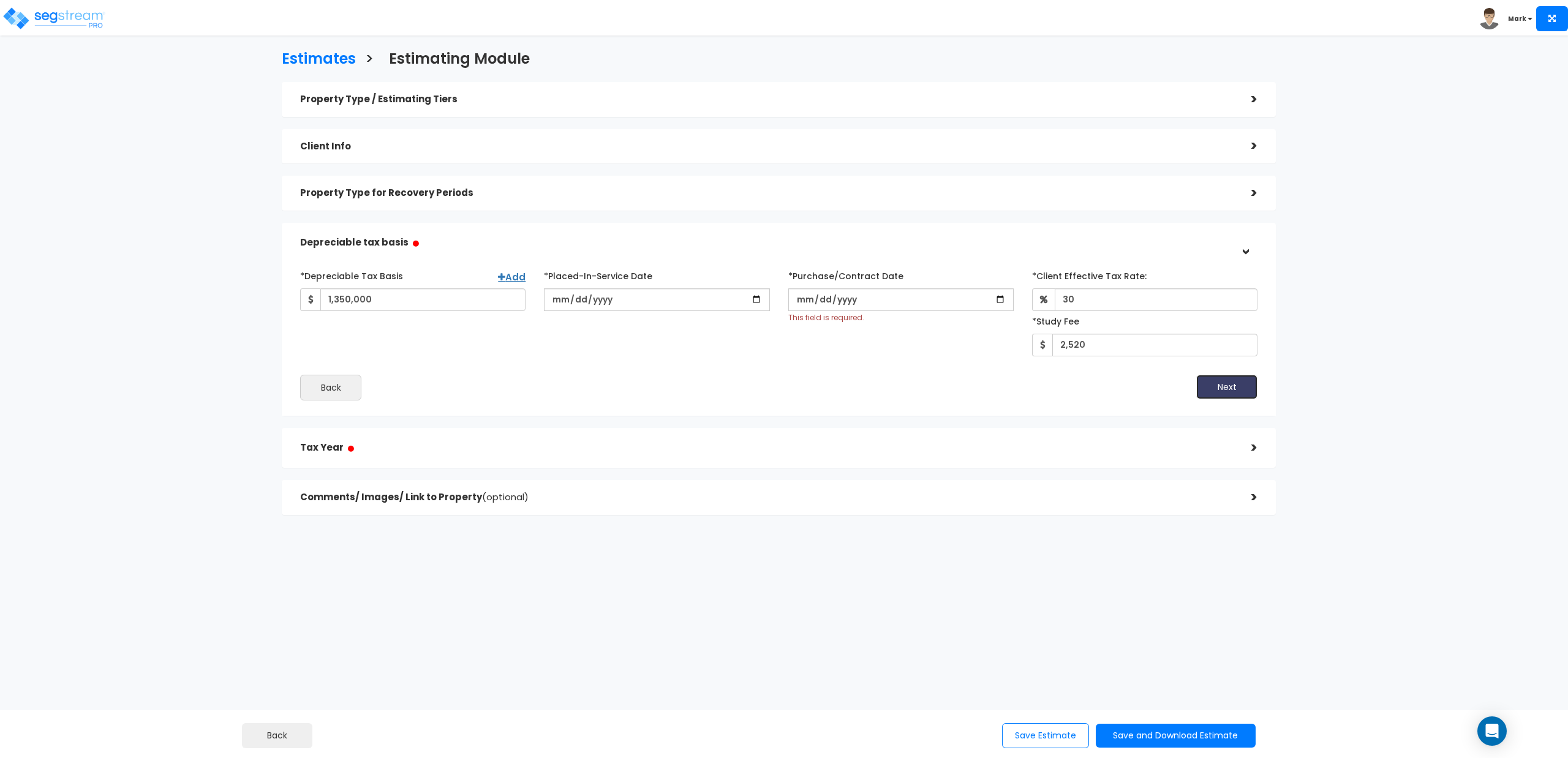
click at [1220, 389] on button "Next" at bounding box center [1227, 387] width 62 height 24
click at [1233, 400] on button "Next" at bounding box center [1227, 398] width 62 height 24
click at [1243, 456] on div ">" at bounding box center [1245, 456] width 24 height 19
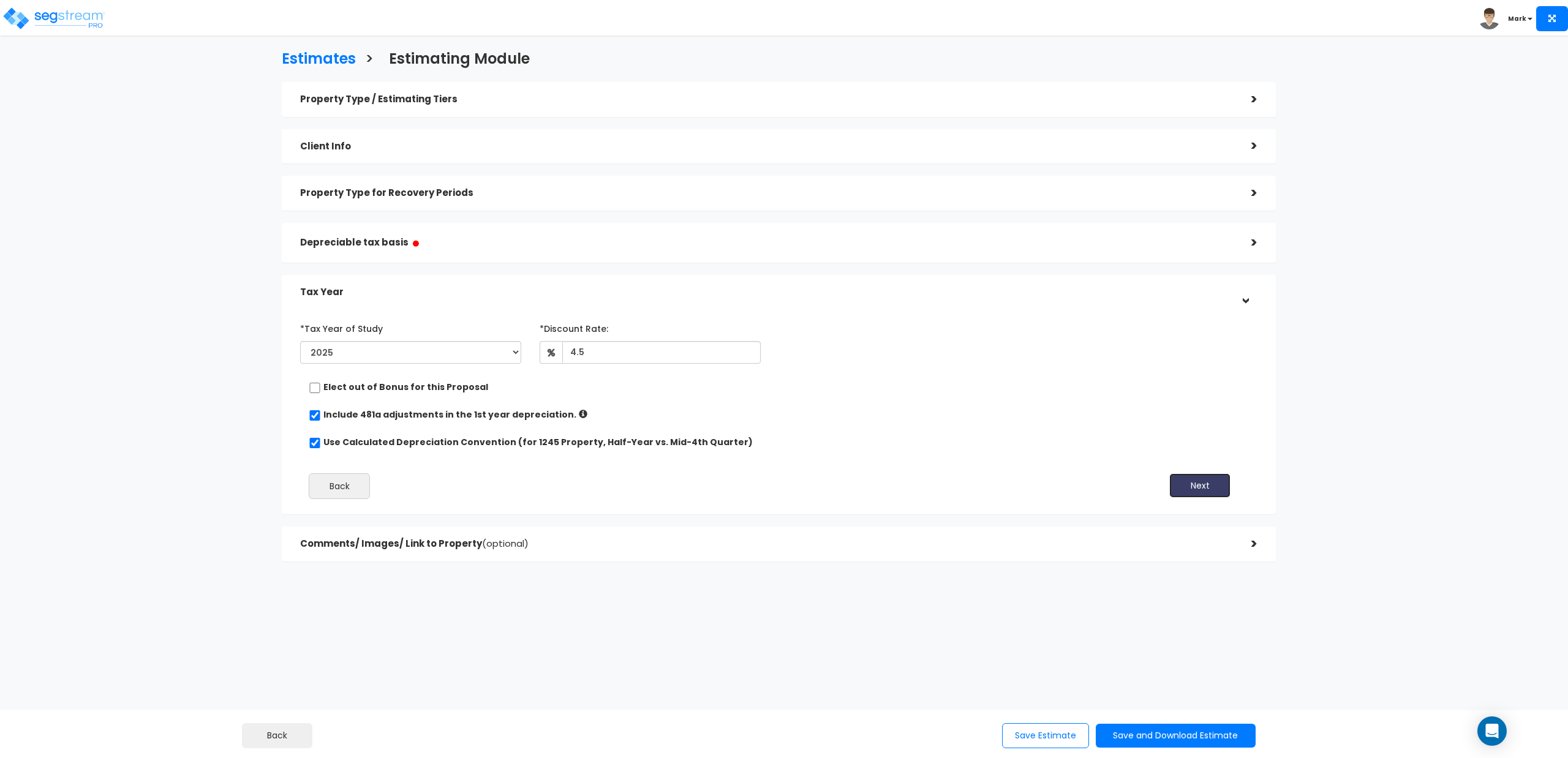
click at [1210, 481] on button "Next" at bounding box center [1200, 485] width 62 height 24
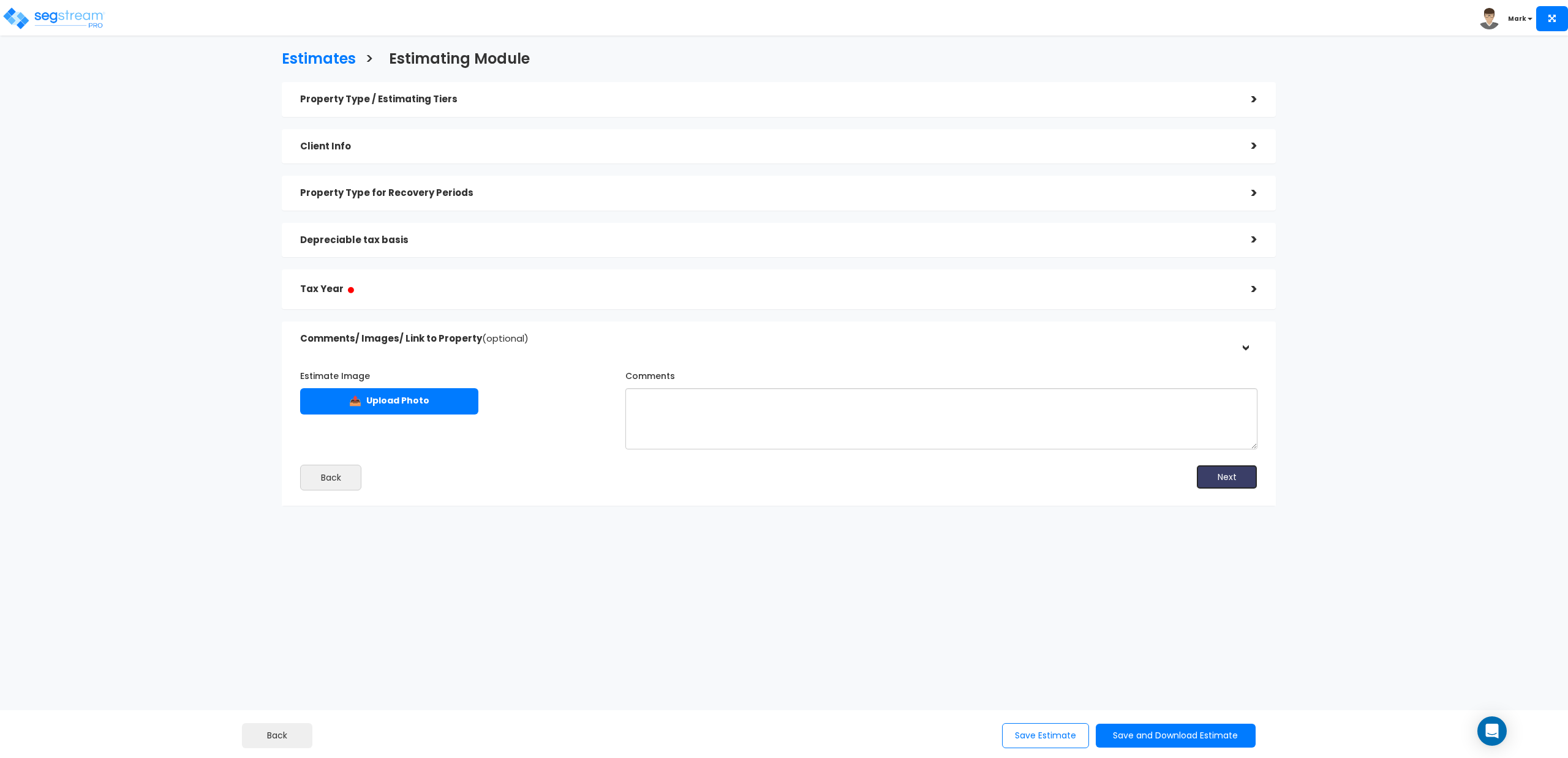
click at [1228, 477] on button "Next" at bounding box center [1227, 476] width 62 height 24
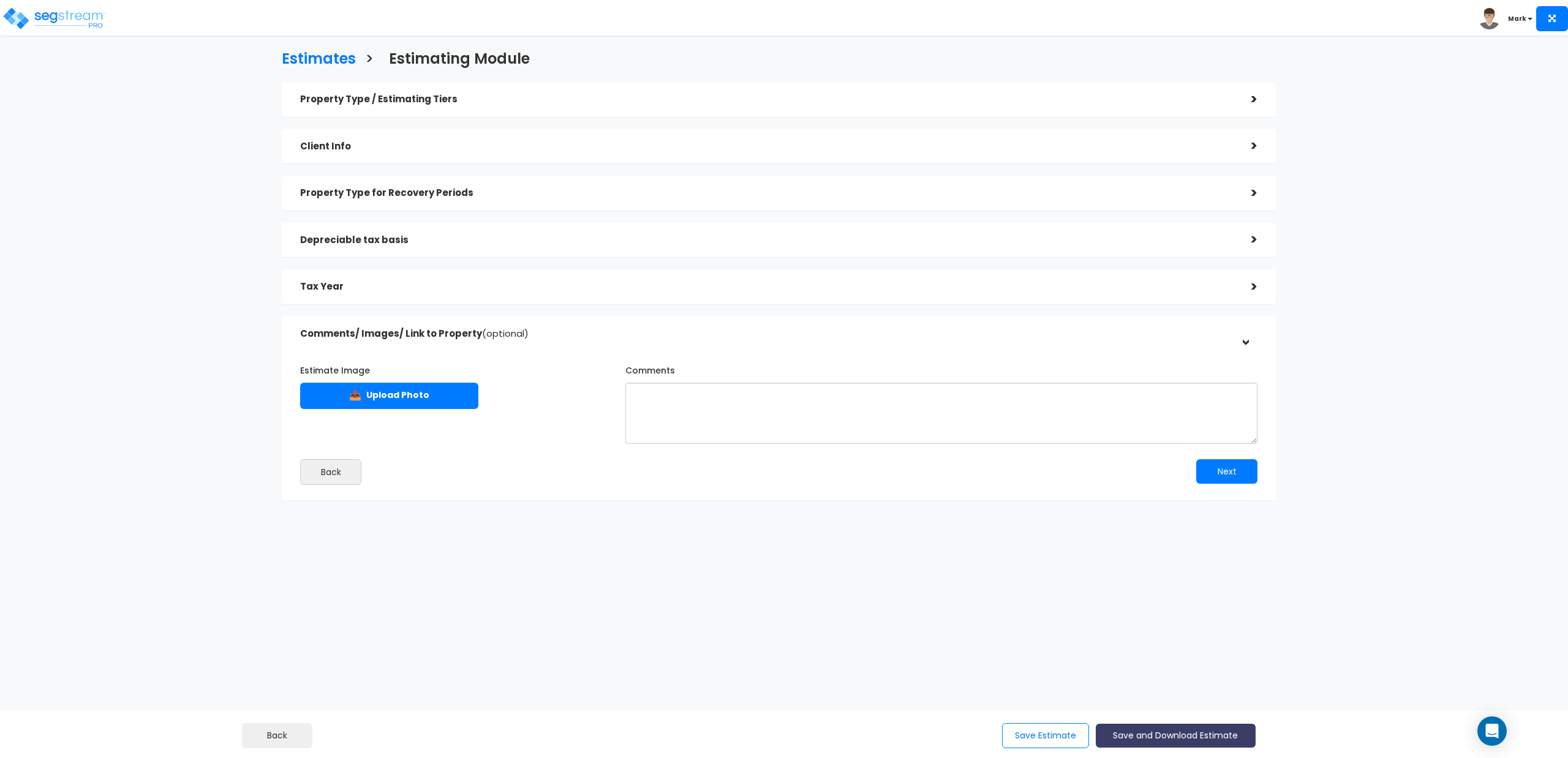
click at [1128, 741] on button "Save and Download Estimate" at bounding box center [1175, 735] width 159 height 24
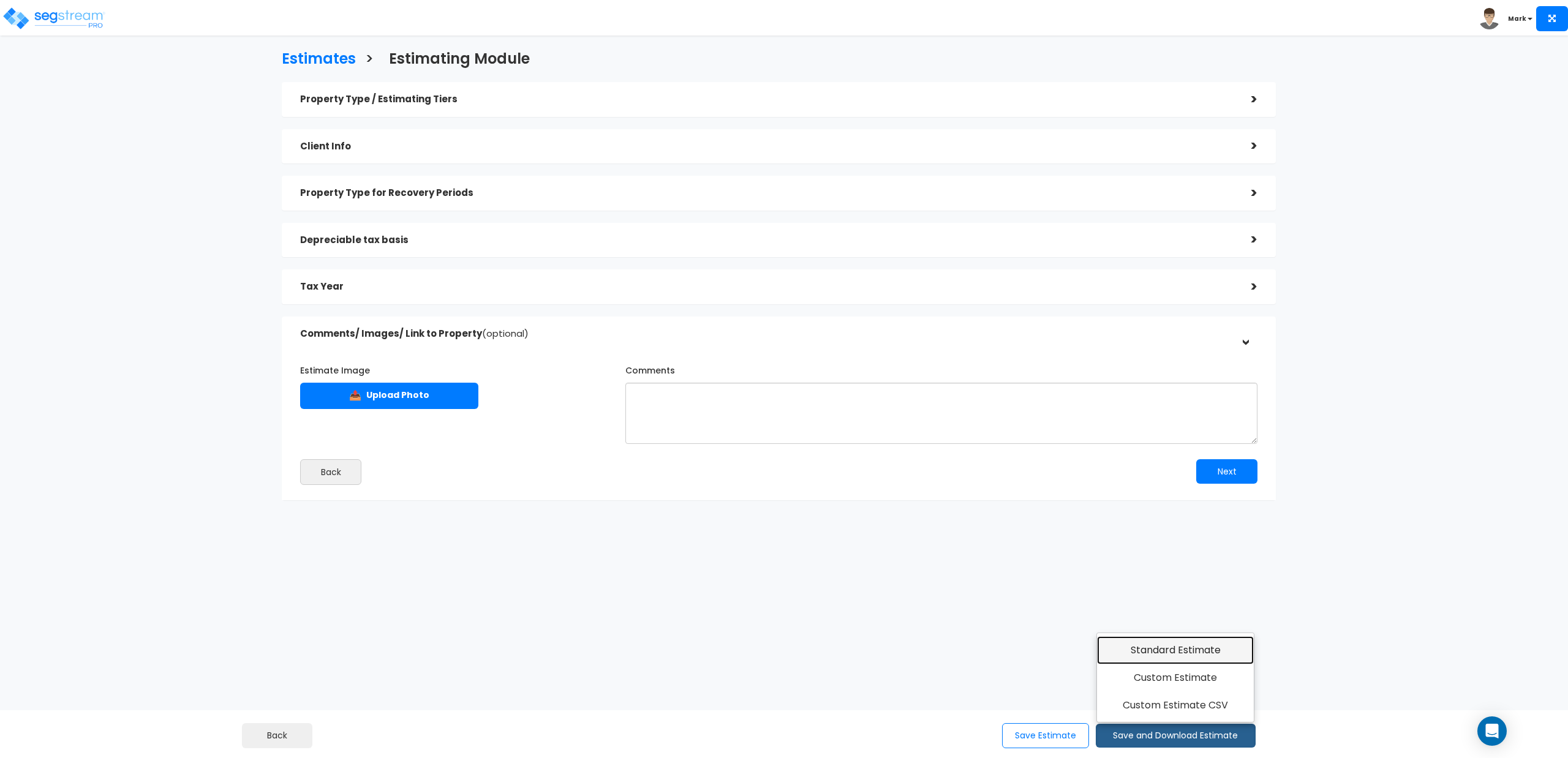
click at [1154, 645] on link "Standard Estimate" at bounding box center [1176, 649] width 158 height 28
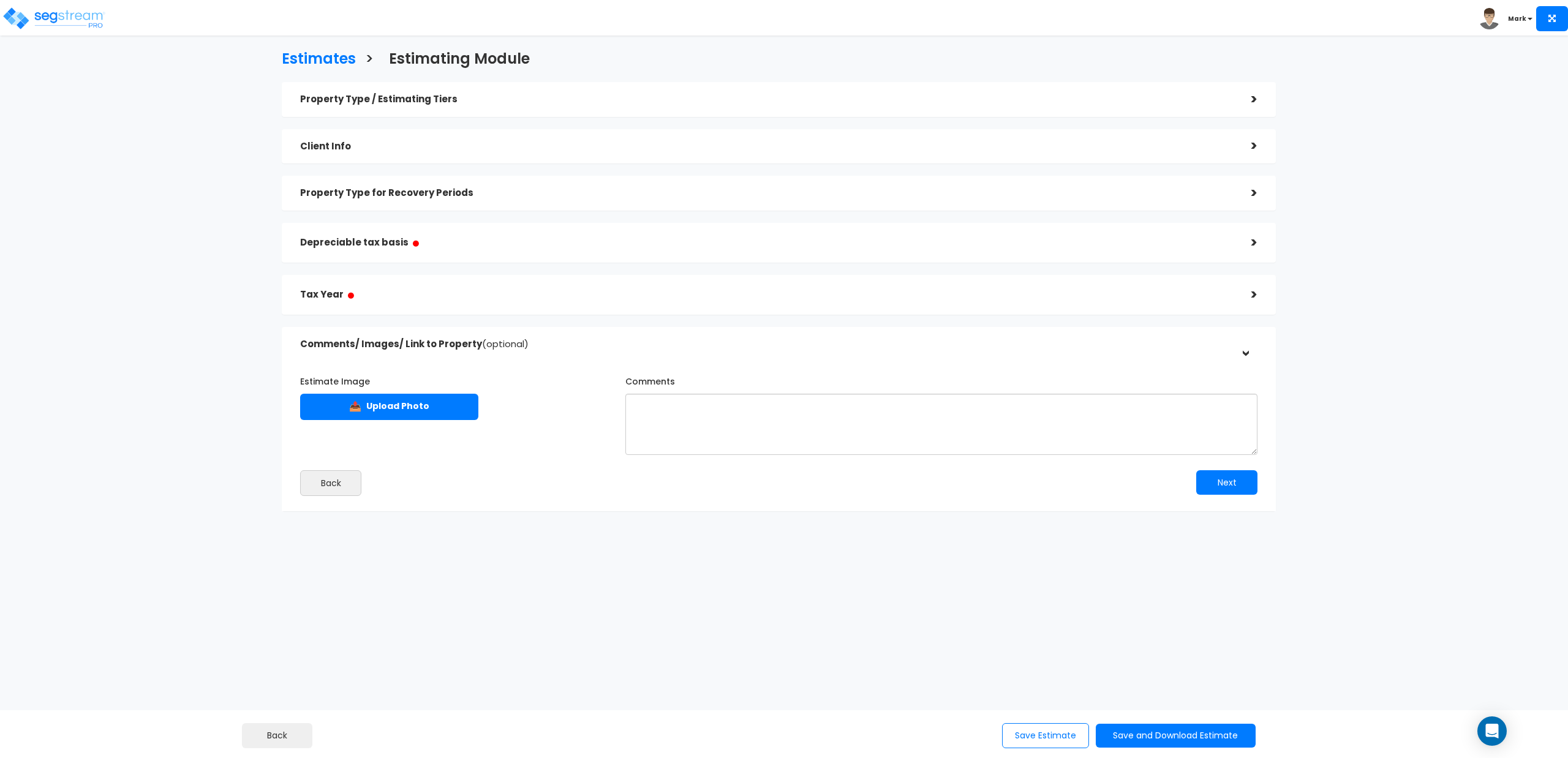
click at [1248, 96] on div ">" at bounding box center [1245, 99] width 24 height 19
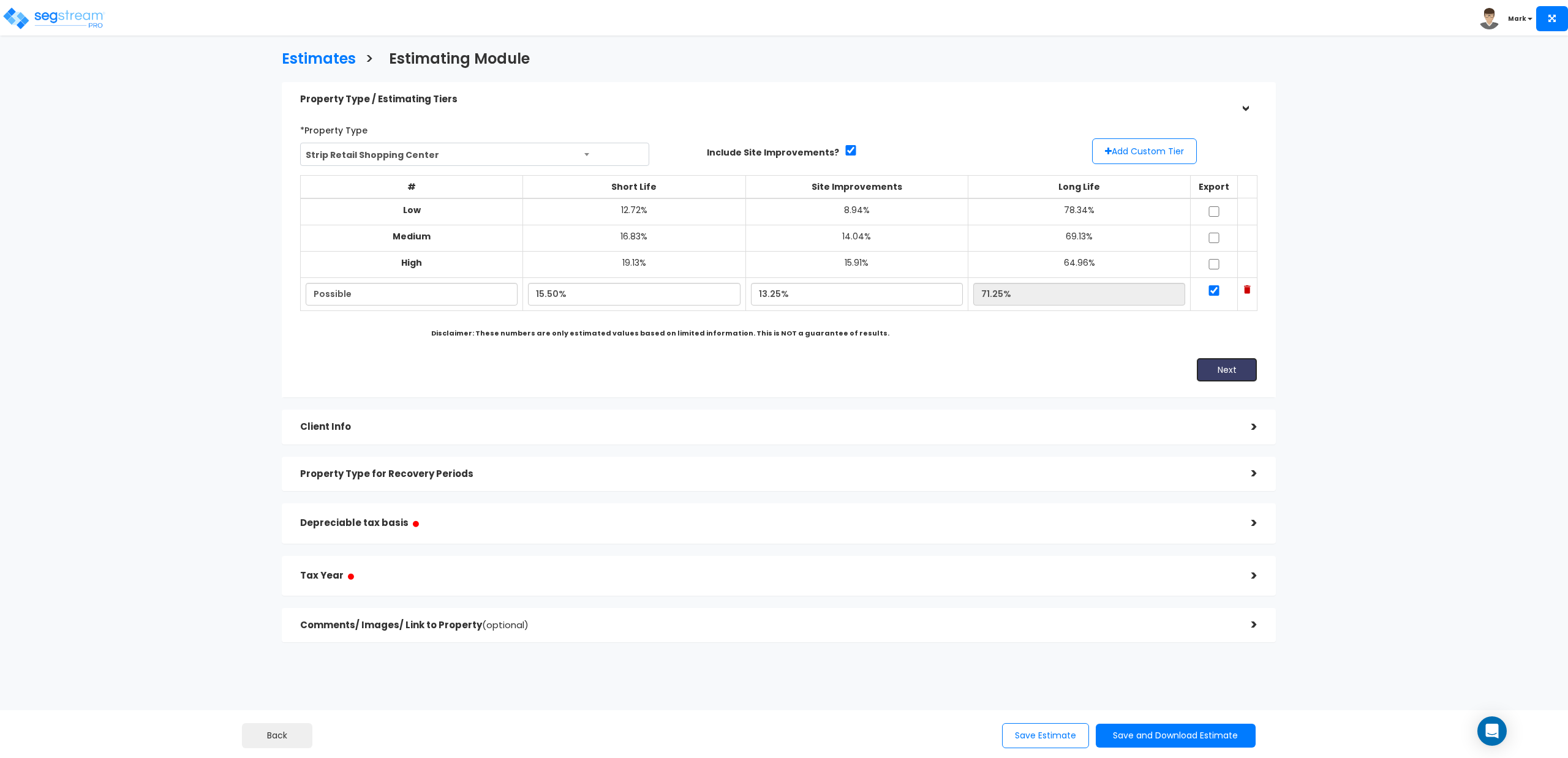
click at [1228, 366] on button "Next" at bounding box center [1227, 369] width 62 height 24
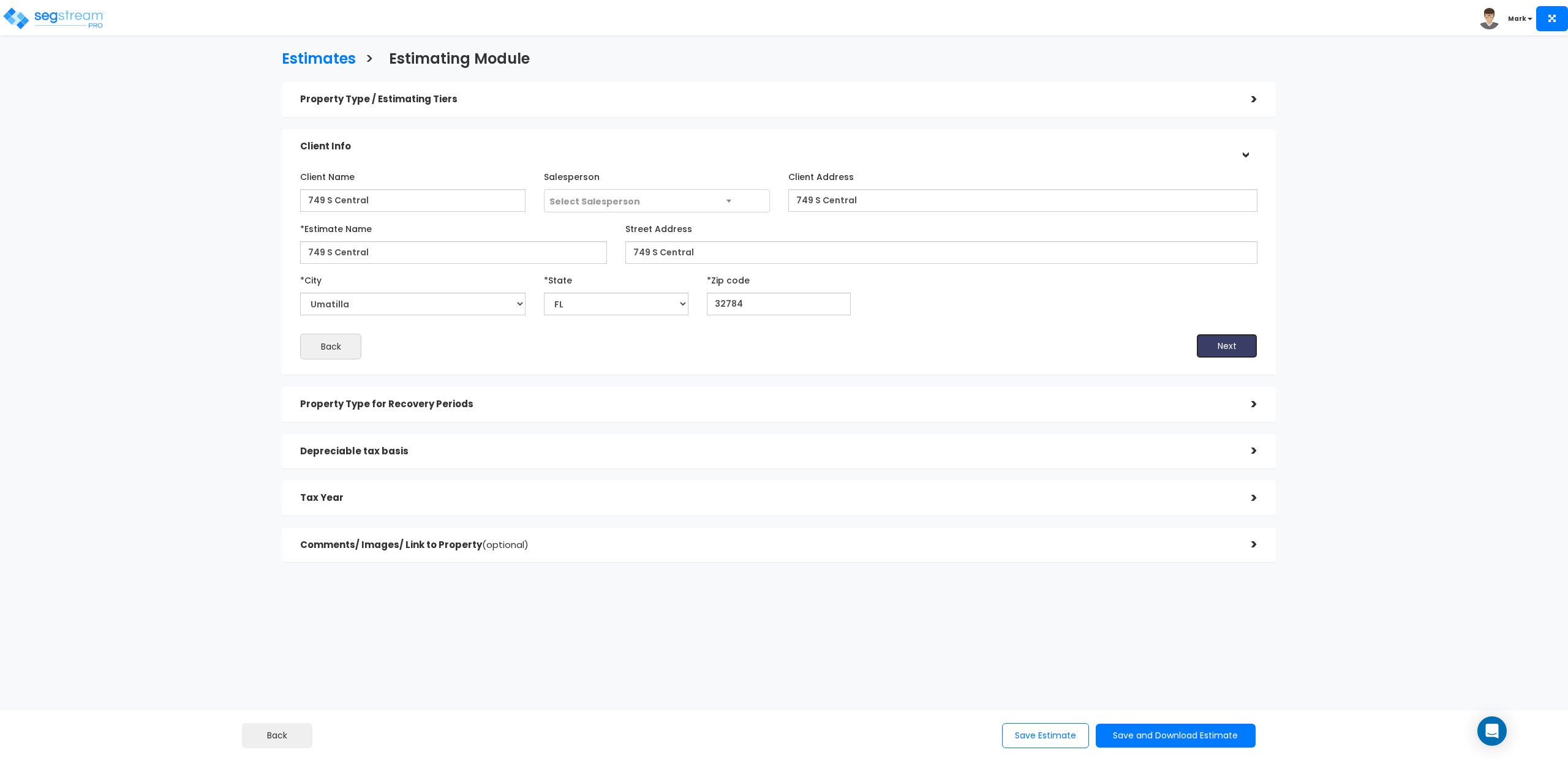
click at [1218, 344] on button "Next" at bounding box center [1227, 345] width 62 height 24
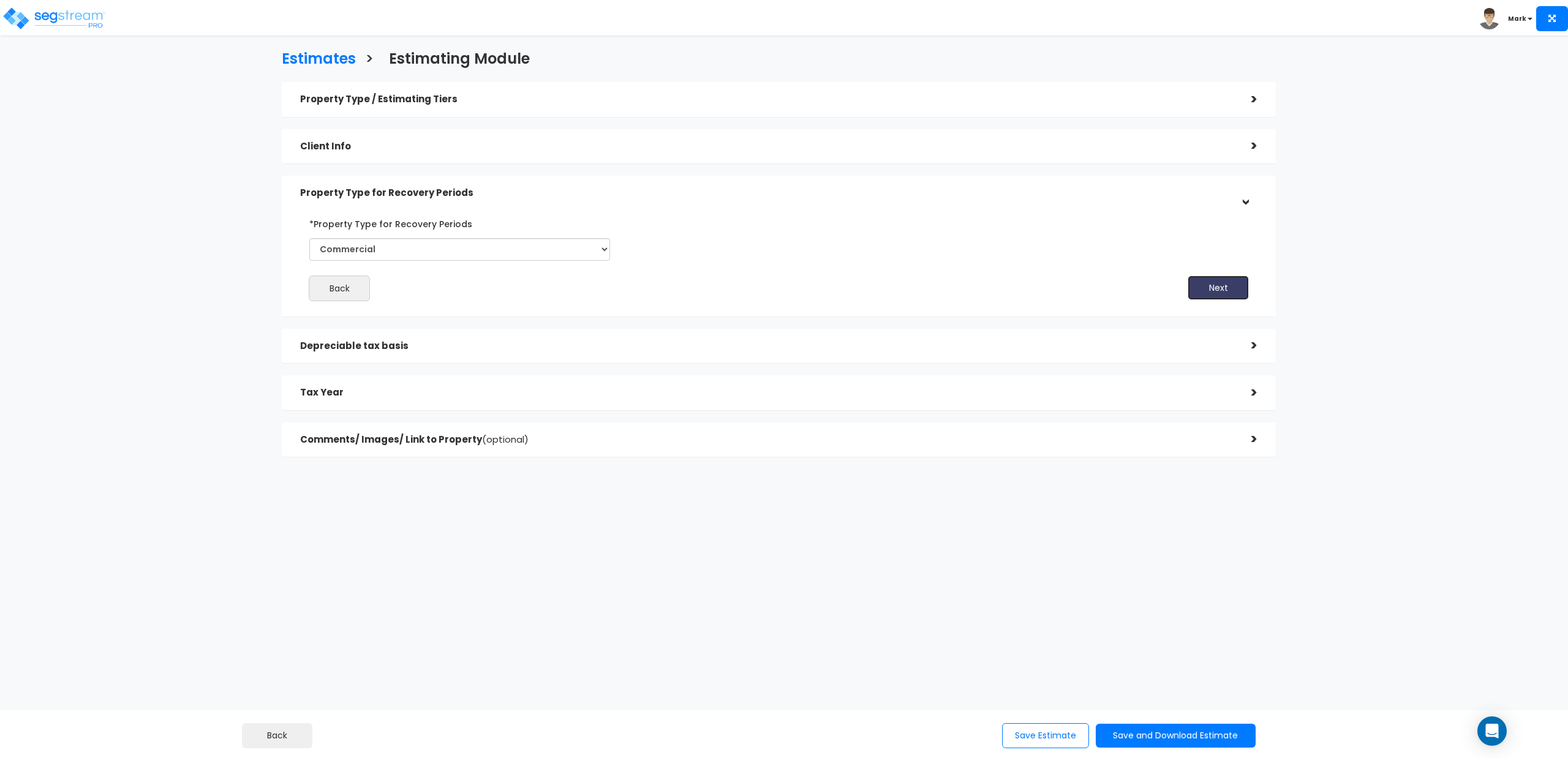
click at [1221, 290] on button "Next" at bounding box center [1218, 287] width 62 height 24
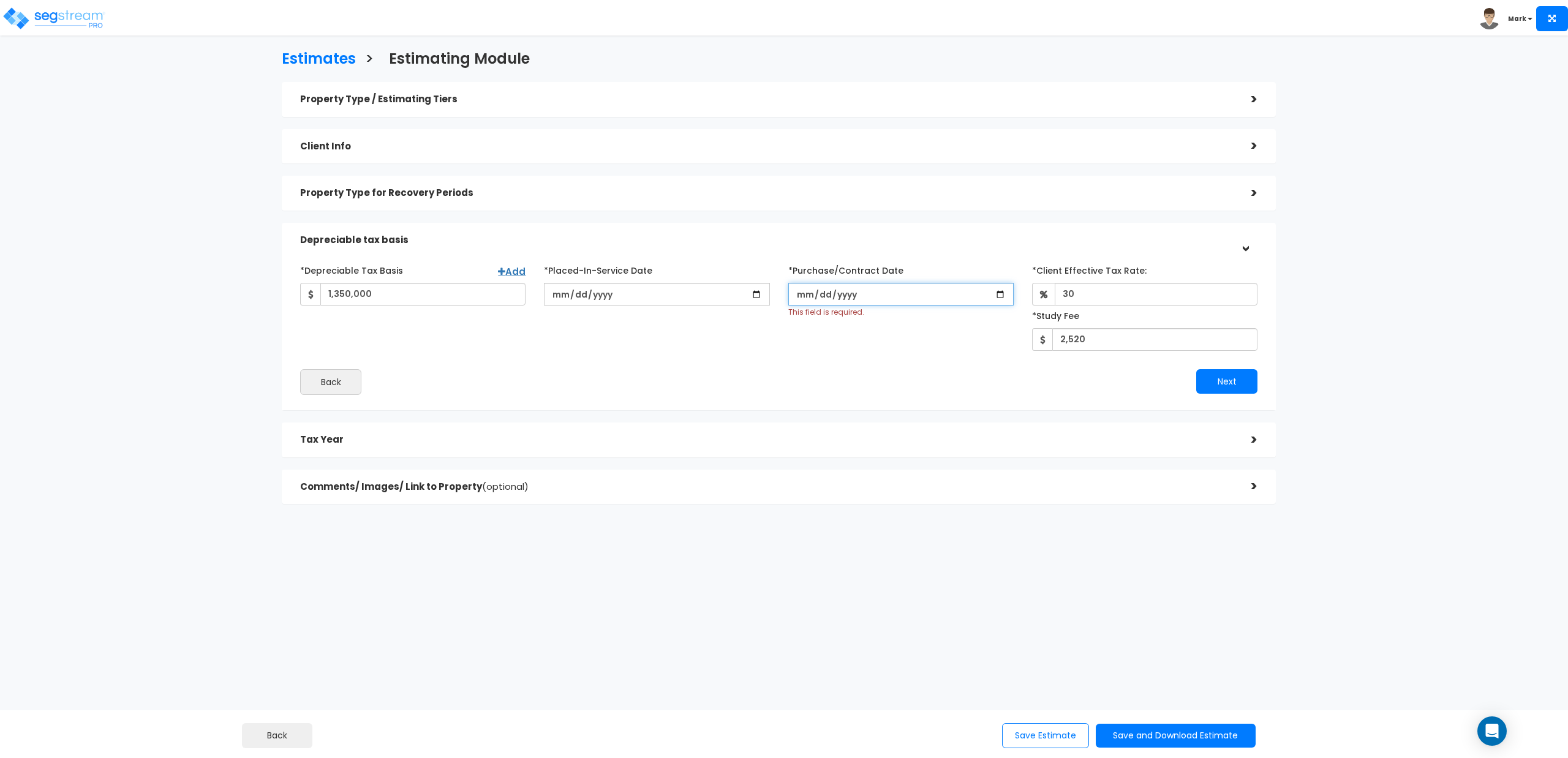
click at [806, 297] on input "*Purchase/Contract Date" at bounding box center [900, 293] width 226 height 23
type input "2025-10-12"
click at [1217, 385] on button "Next" at bounding box center [1227, 381] width 62 height 24
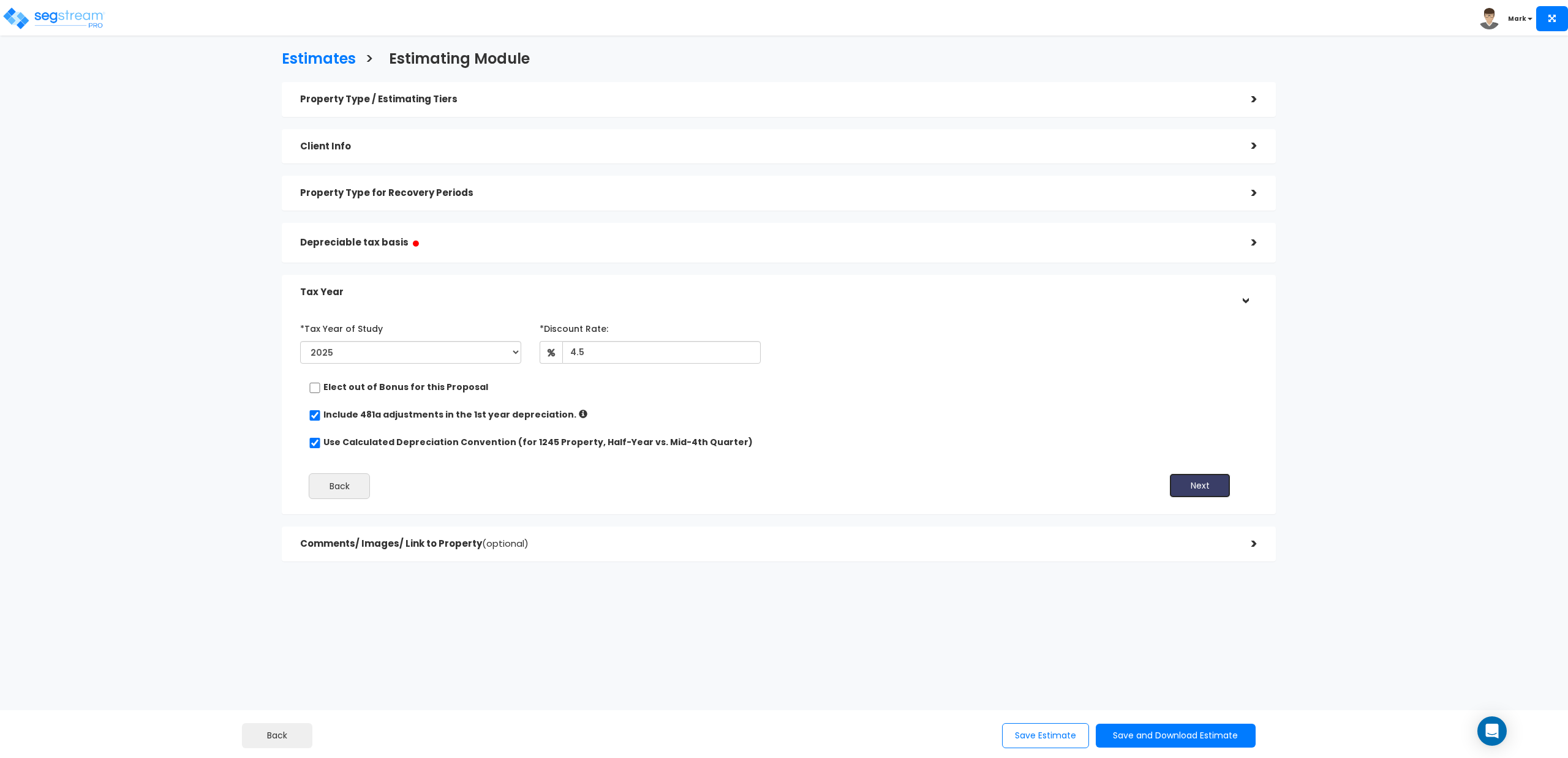
click at [1215, 485] on button "Next" at bounding box center [1200, 485] width 62 height 24
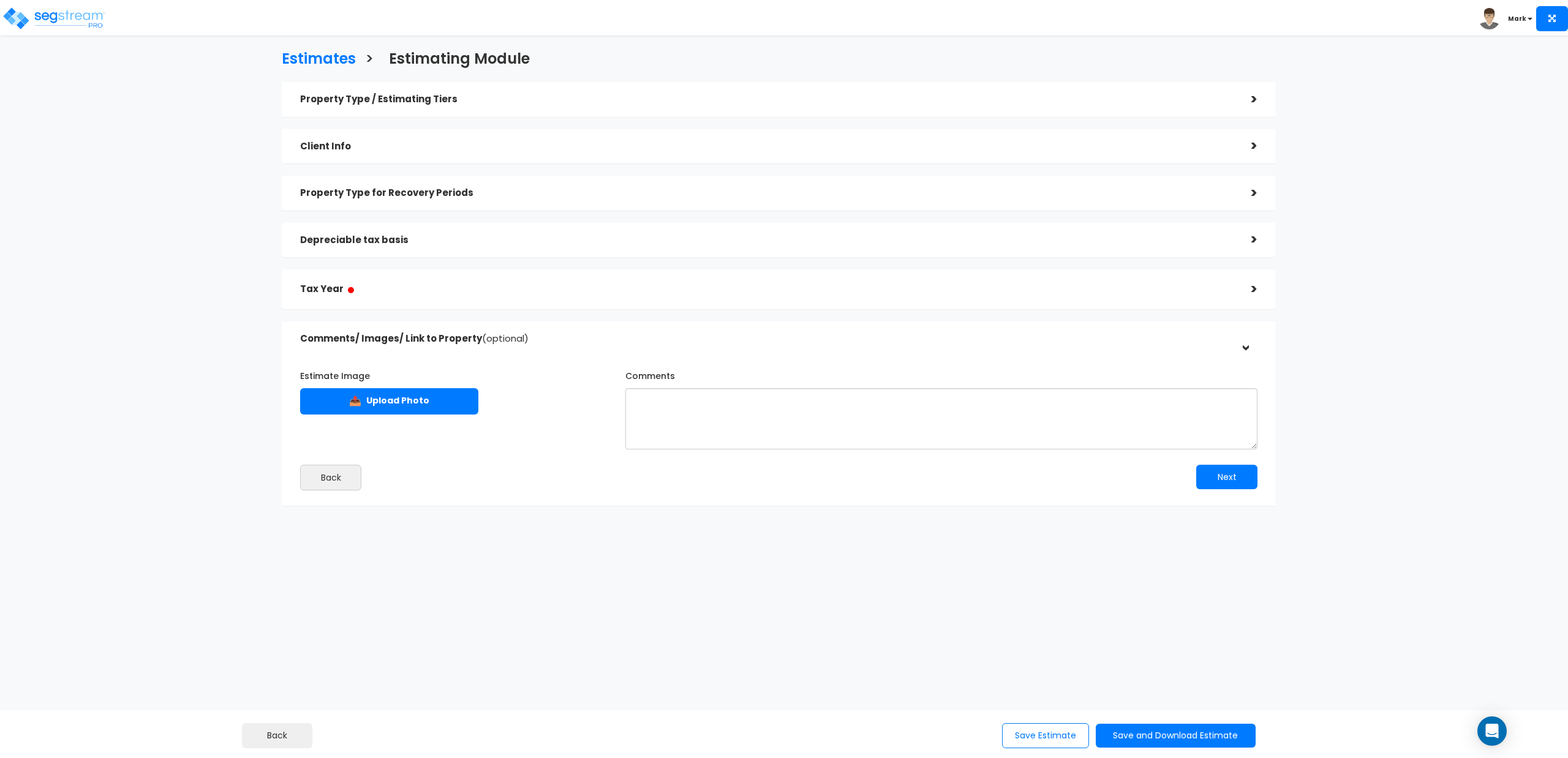
click at [1190, 296] on h5 "Tax Year ●" at bounding box center [766, 289] width 933 height 15
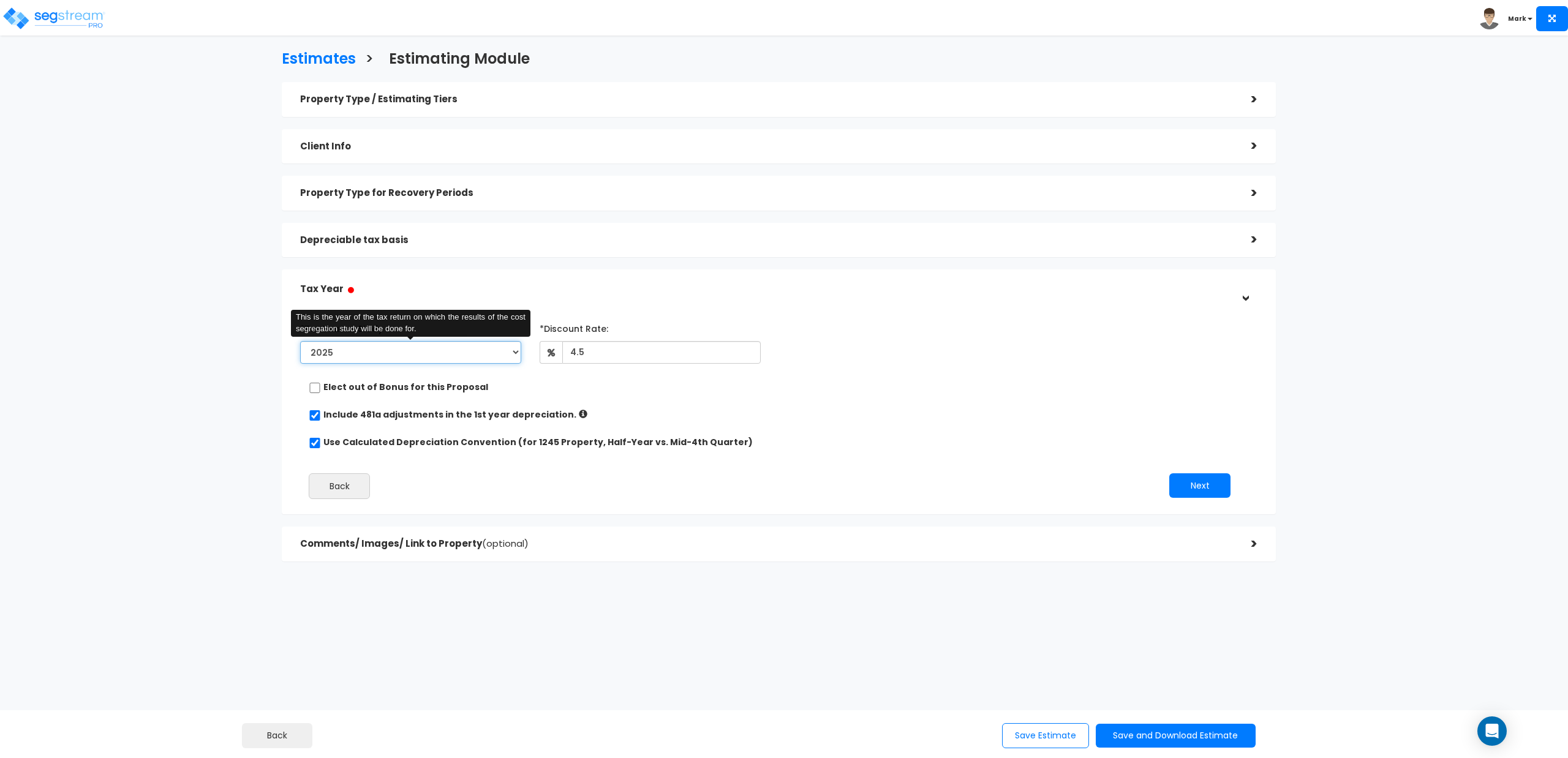
click at [517, 351] on select "2025 2026" at bounding box center [410, 352] width 221 height 23
click at [300, 341] on select "2025 2026" at bounding box center [410, 352] width 221 height 23
click at [651, 390] on div "Elect out of Bonus for this Proposal" at bounding box center [774, 388] width 930 height 15
click at [1206, 487] on button "Next" at bounding box center [1200, 485] width 62 height 24
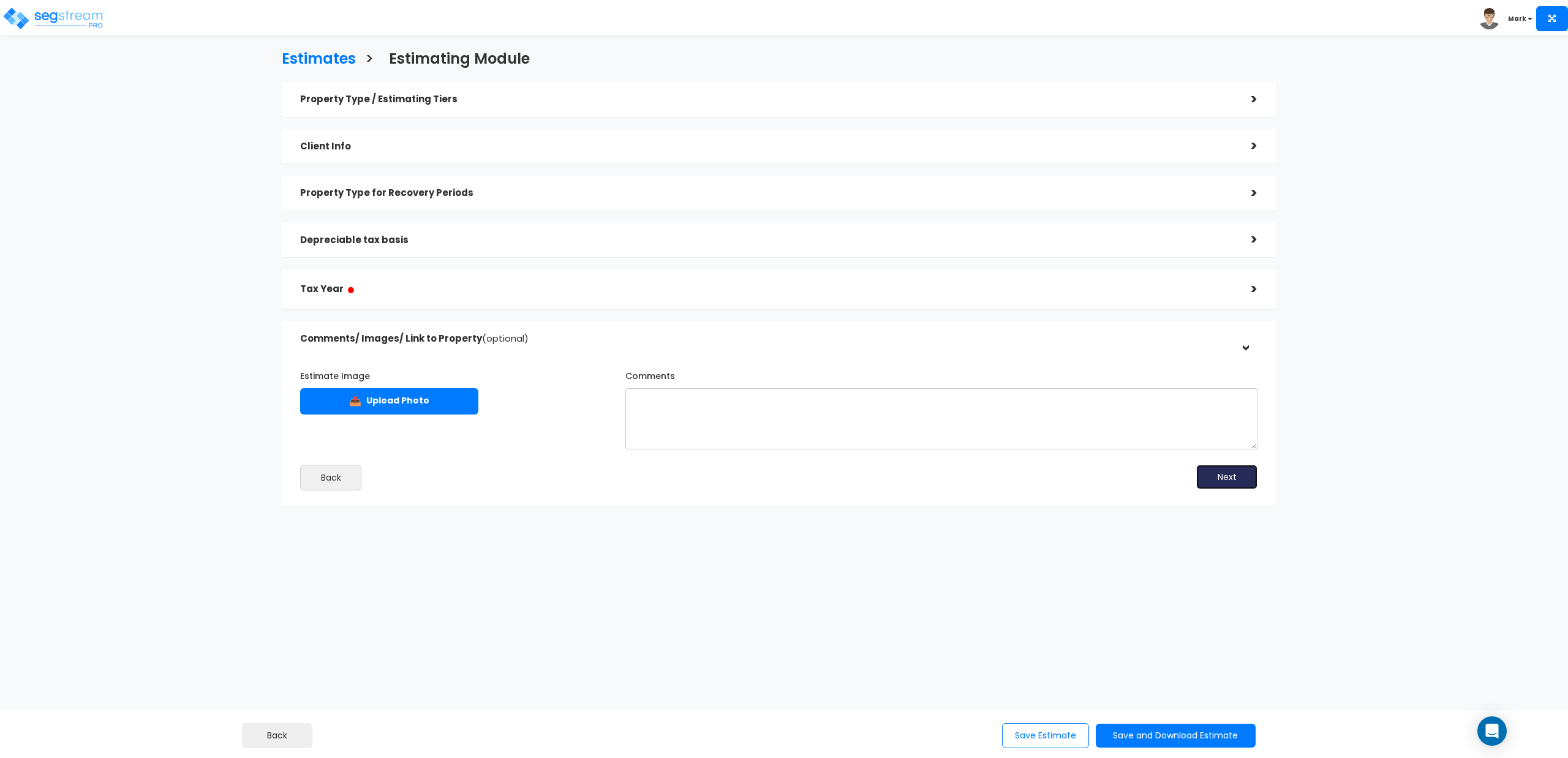
click at [1206, 487] on button "Next" at bounding box center [1227, 476] width 62 height 24
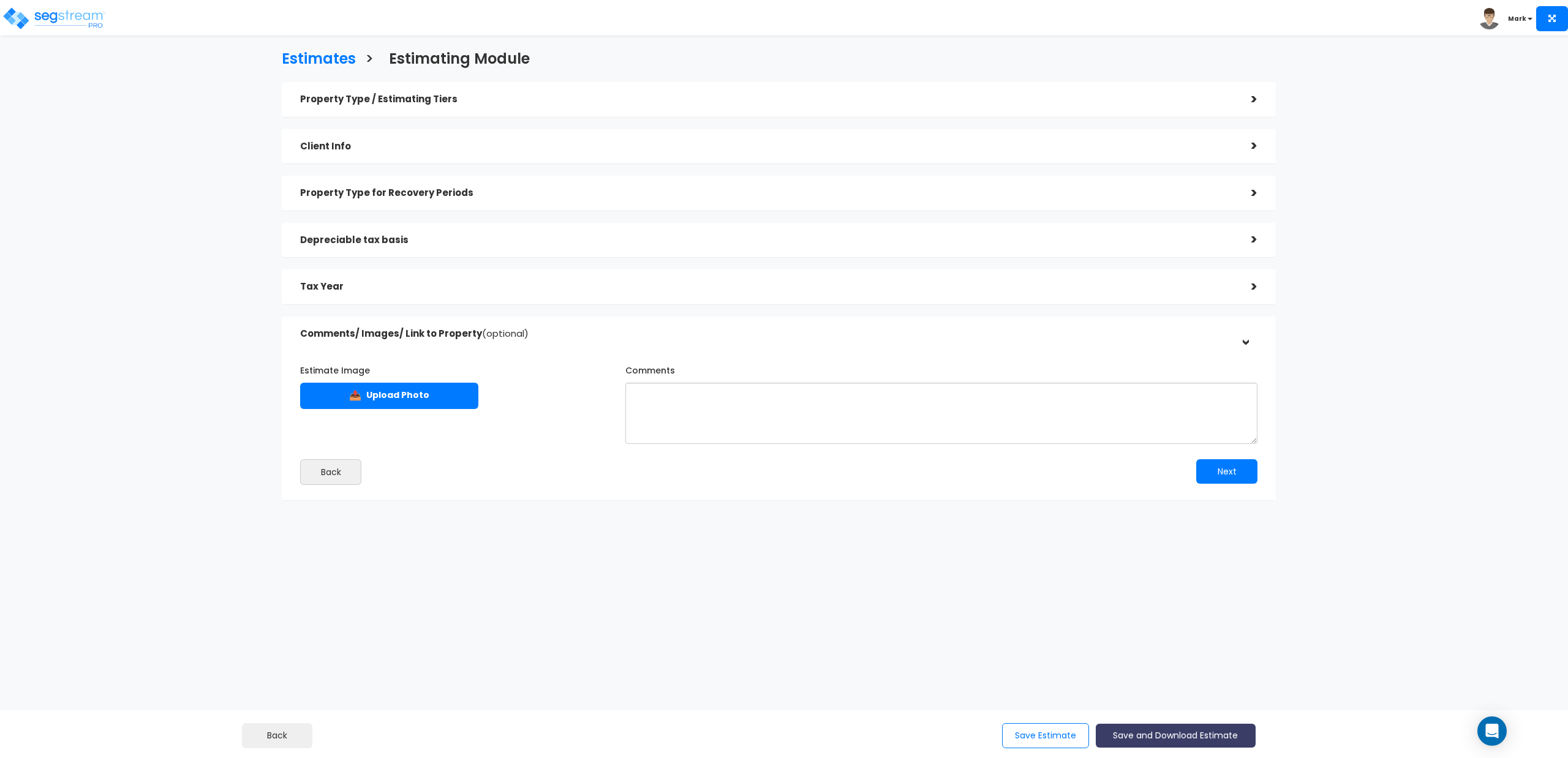
click at [1142, 730] on button "Save and Download Estimate" at bounding box center [1175, 735] width 159 height 24
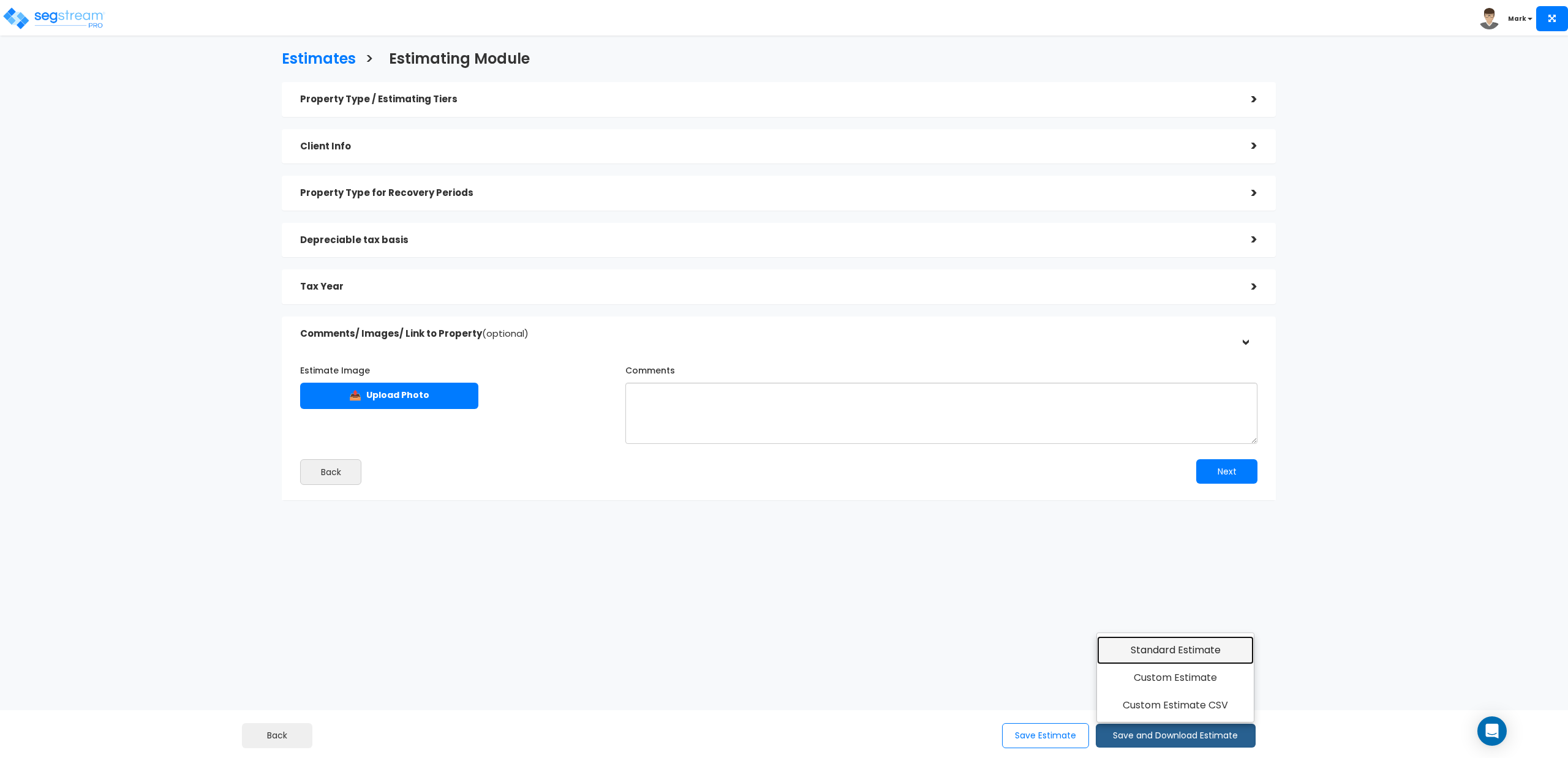
click at [1167, 650] on link "Standard Estimate" at bounding box center [1176, 649] width 158 height 28
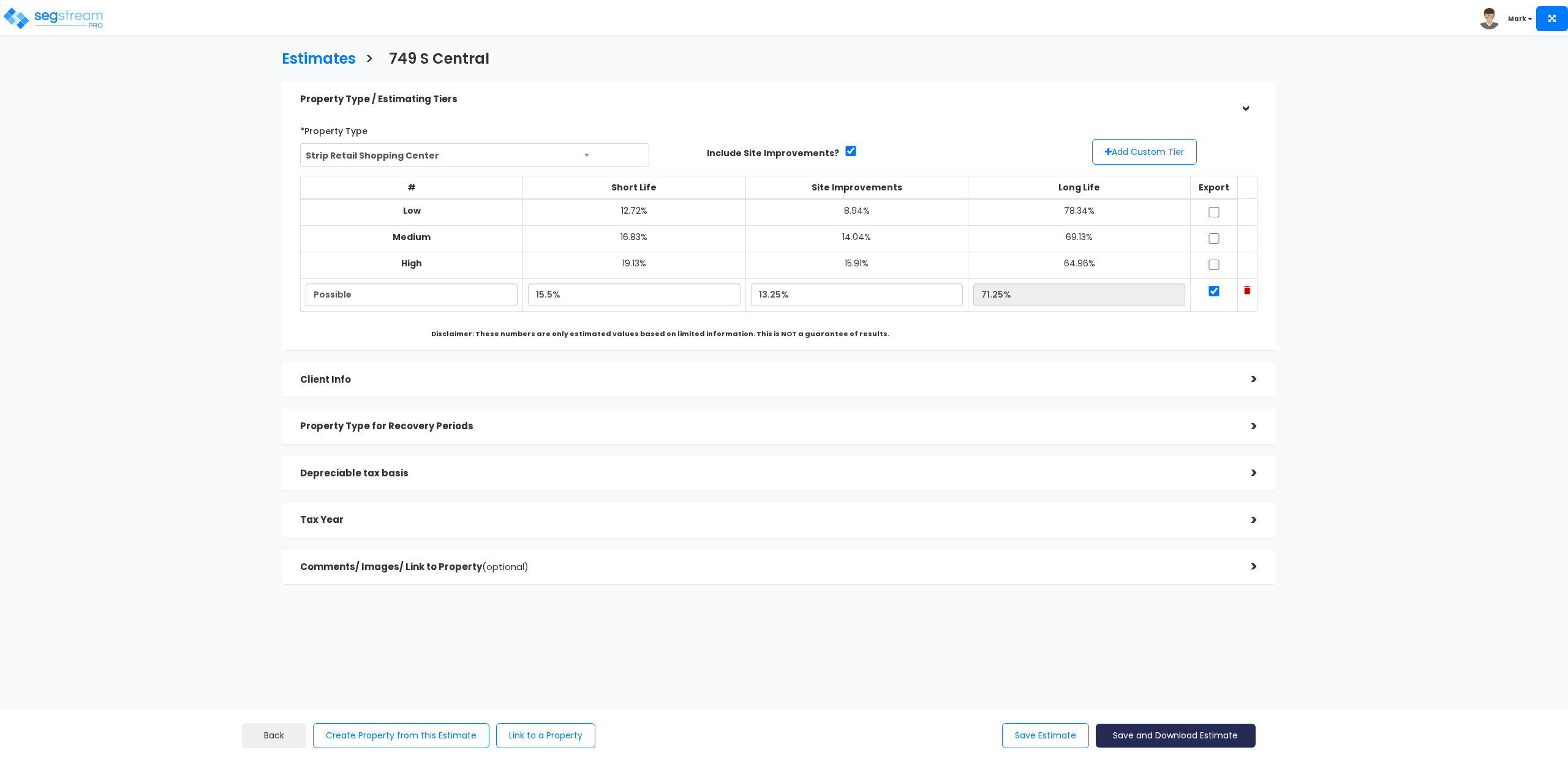
click at [1137, 730] on button "Save and Download Estimate" at bounding box center [1175, 735] width 159 height 24
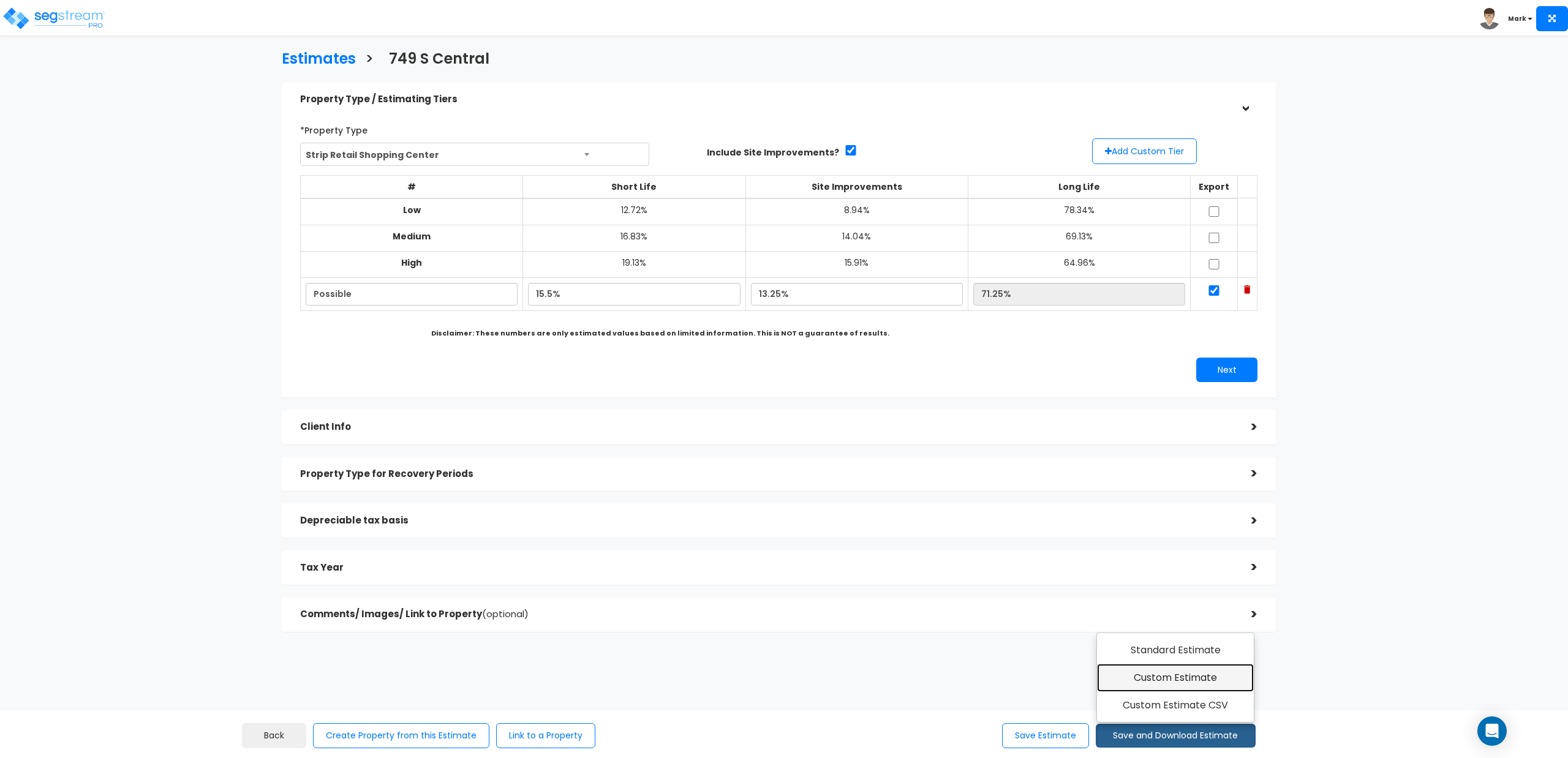
click at [1147, 685] on link "Custom Estimate" at bounding box center [1176, 677] width 158 height 28
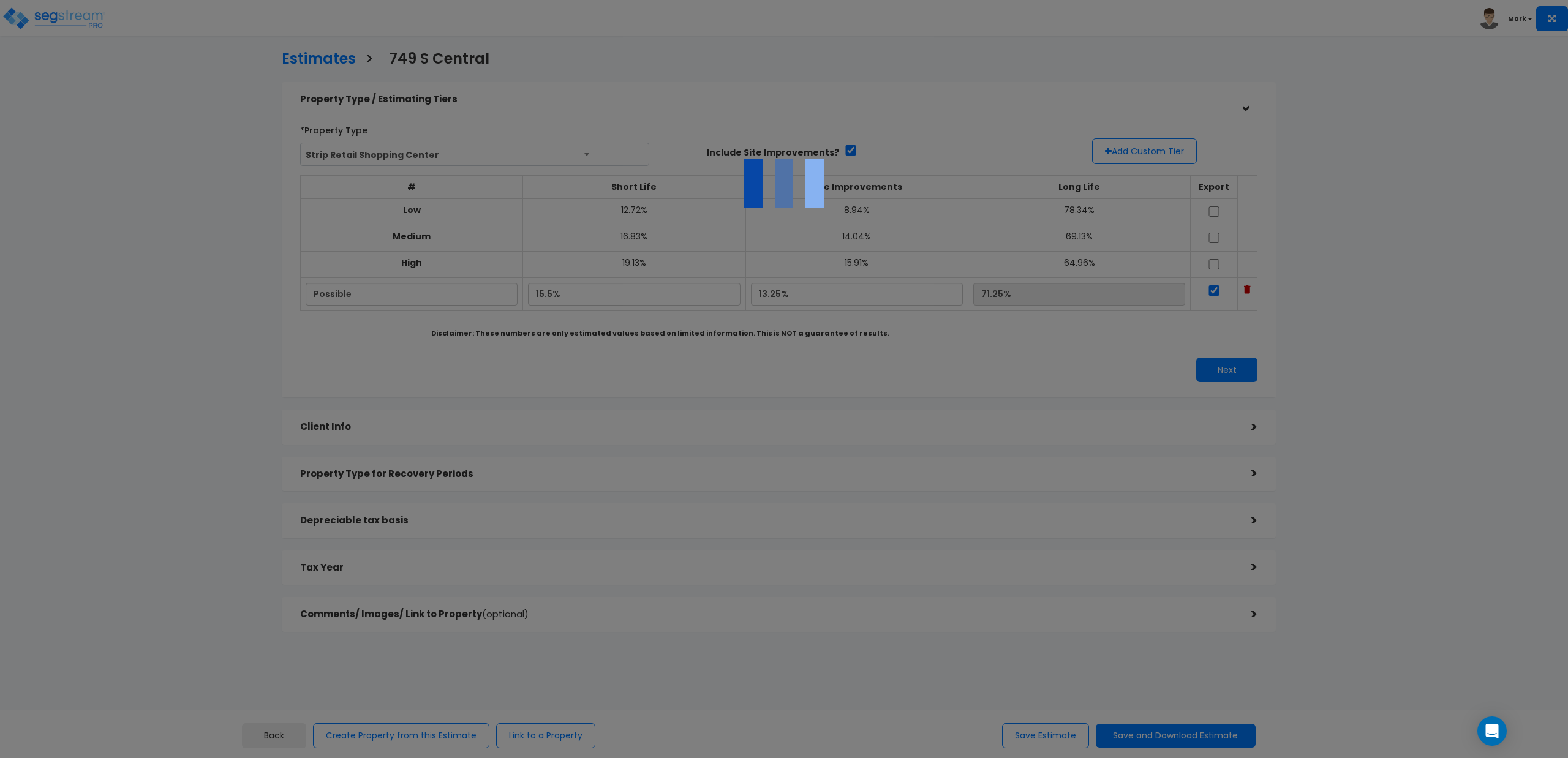
click at [1140, 740] on div at bounding box center [784, 379] width 1568 height 758
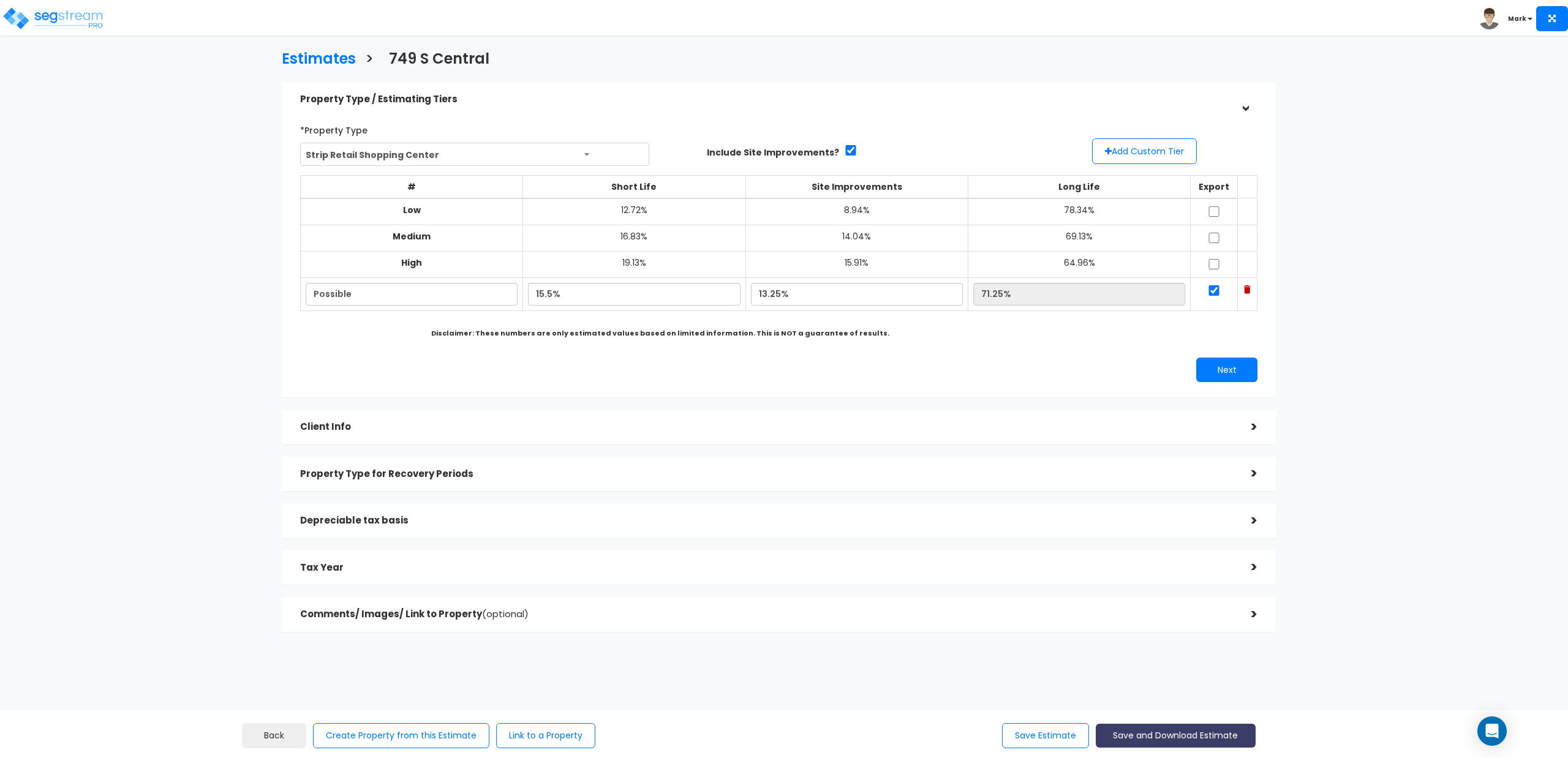
click at [1140, 740] on button "Save and Download Estimate" at bounding box center [1175, 735] width 159 height 24
click at [1147, 705] on link "Custom Estimate CSV" at bounding box center [1176, 705] width 158 height 28
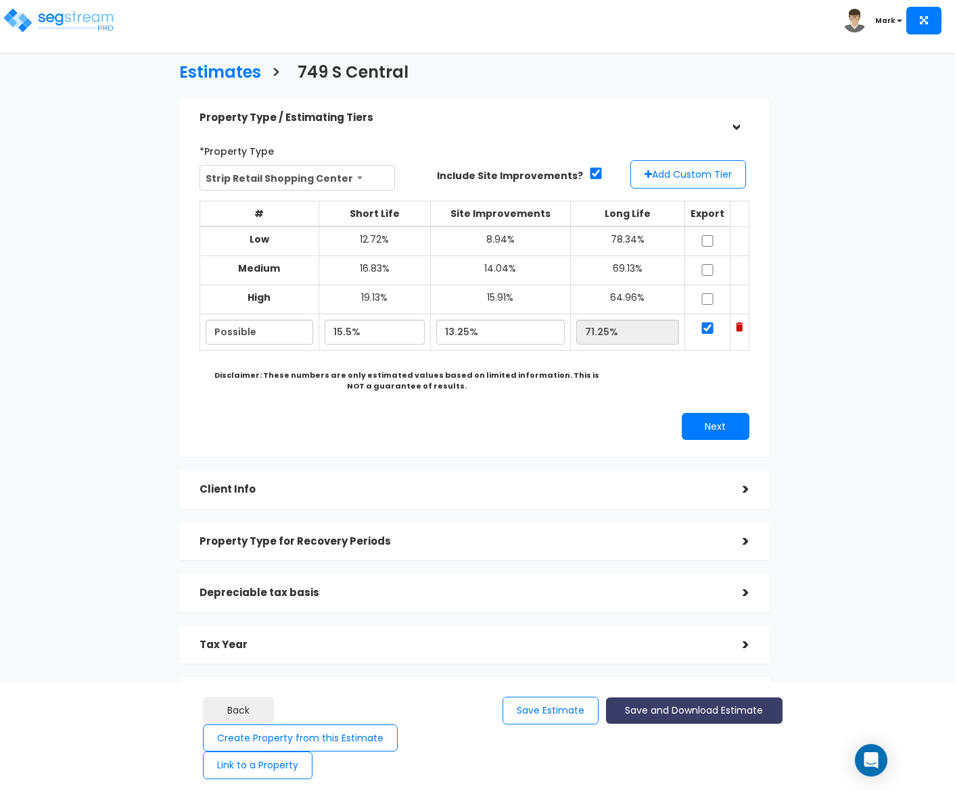
click at [731, 703] on button "Save and Download Estimate" at bounding box center [694, 711] width 176 height 26
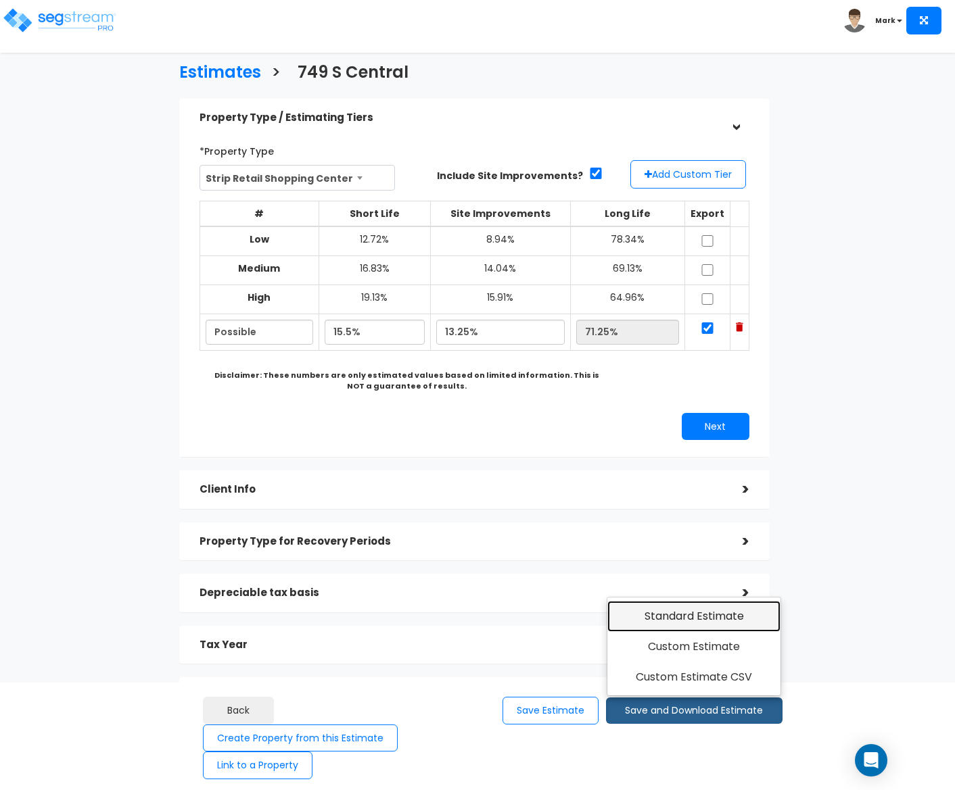
click at [709, 622] on link "Standard Estimate" at bounding box center [694, 616] width 174 height 31
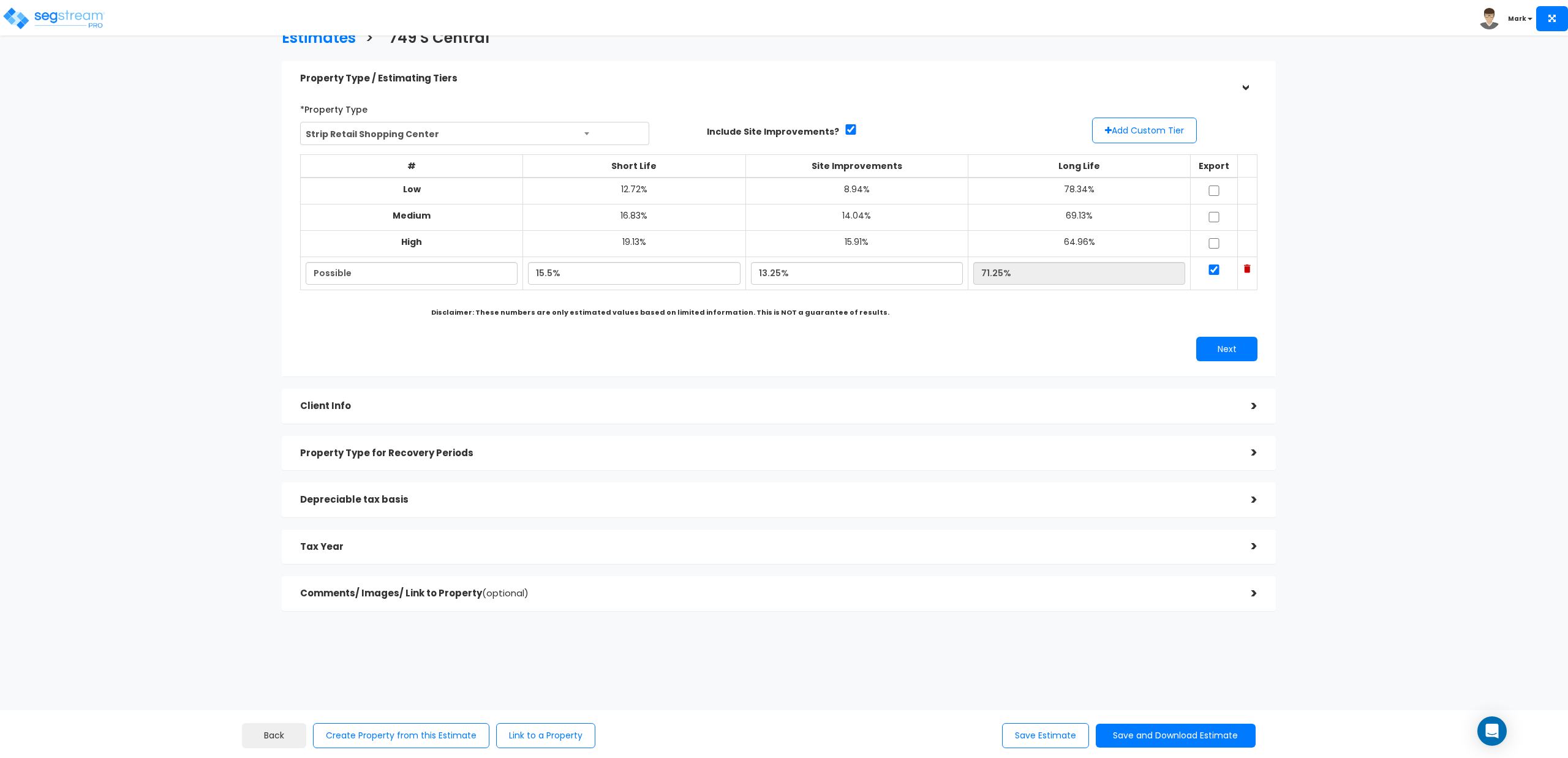
scroll to position [33, 0]
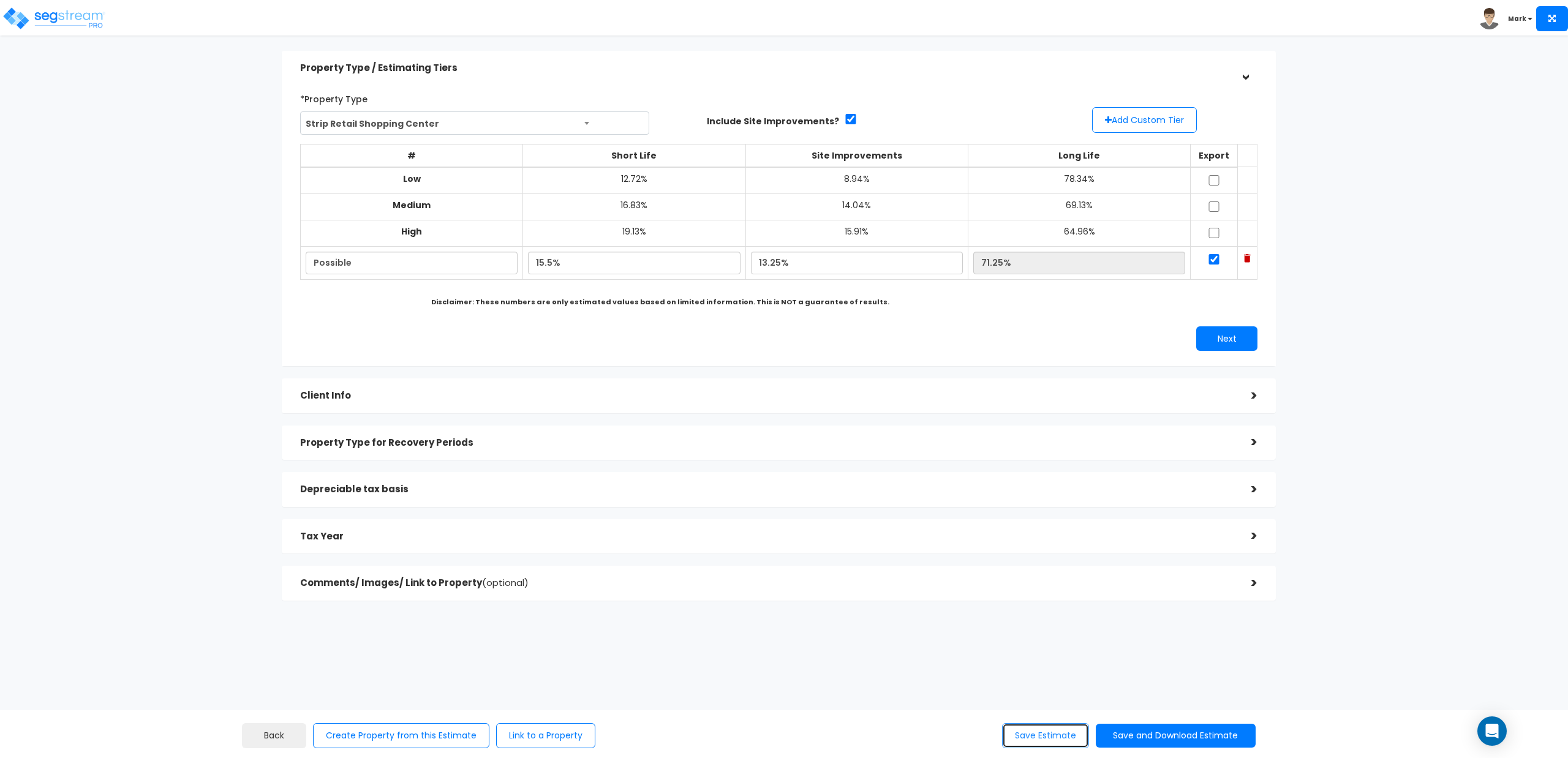
click at [1017, 737] on button "Save Estimate" at bounding box center [1045, 735] width 87 height 25
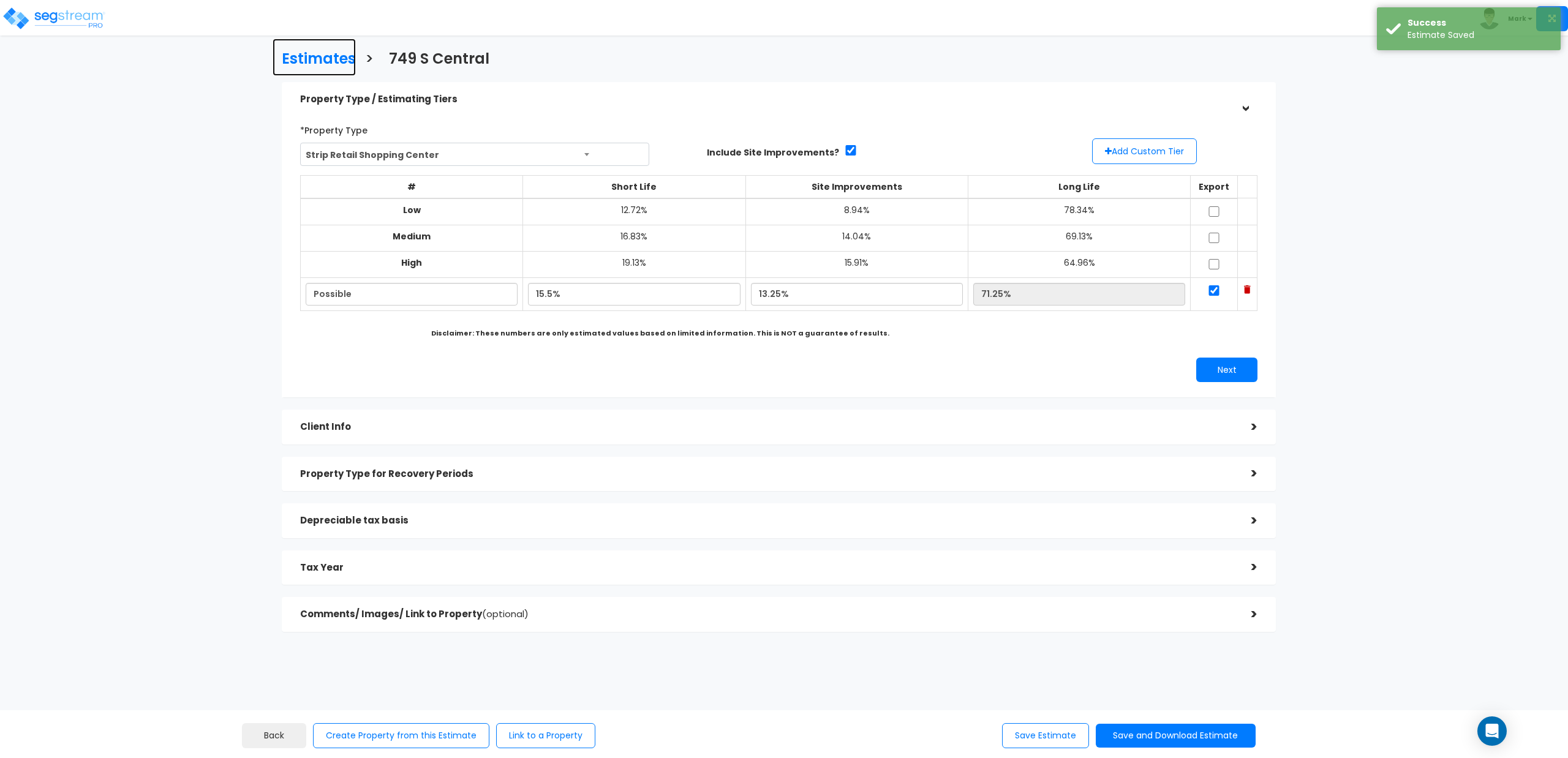
click at [295, 56] on h3 "Estimates" at bounding box center [319, 60] width 74 height 19
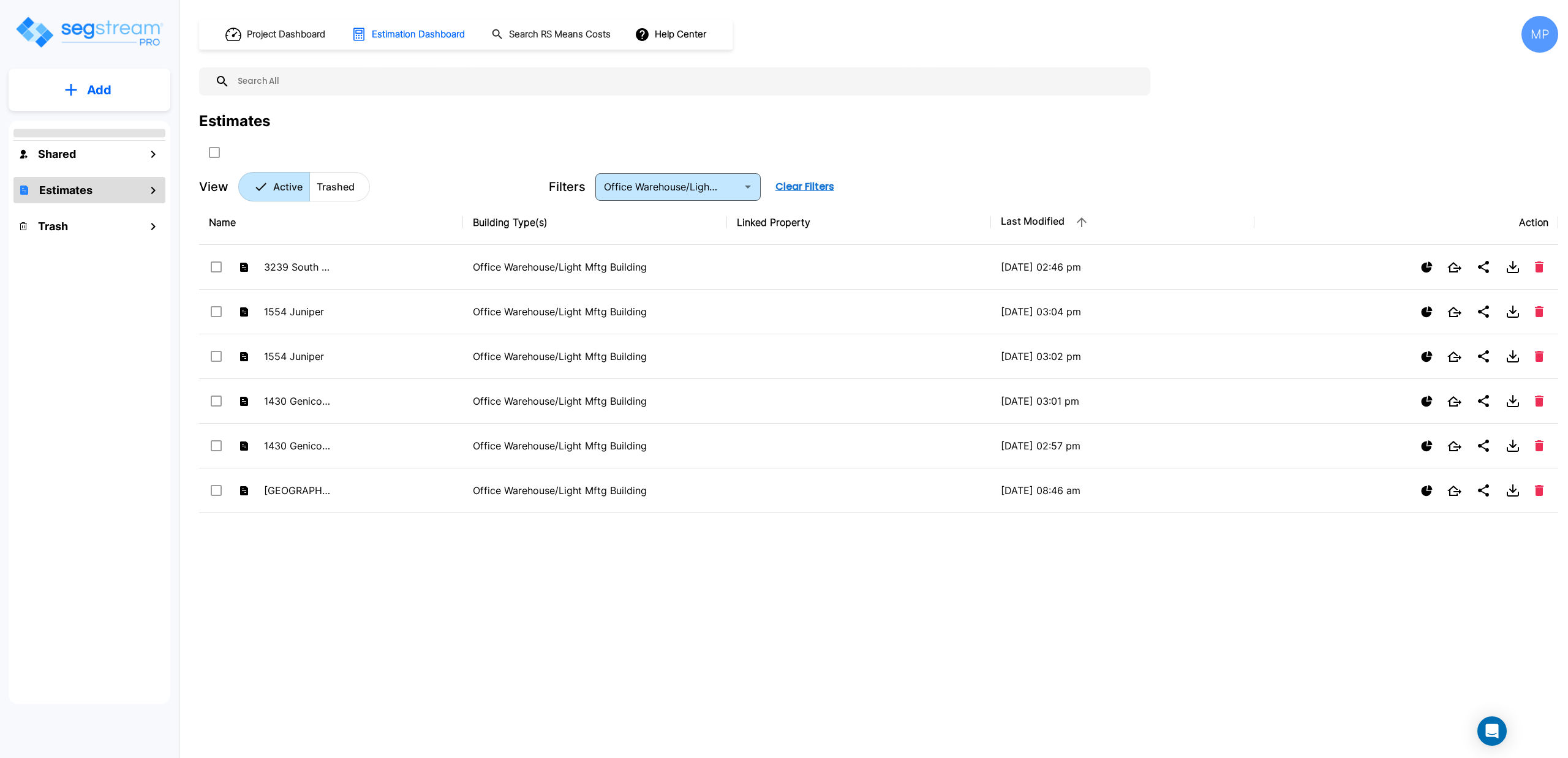
click at [63, 96] on button "Add" at bounding box center [89, 90] width 161 height 35
click at [66, 90] on icon "mailbox folders" at bounding box center [71, 90] width 12 height 12
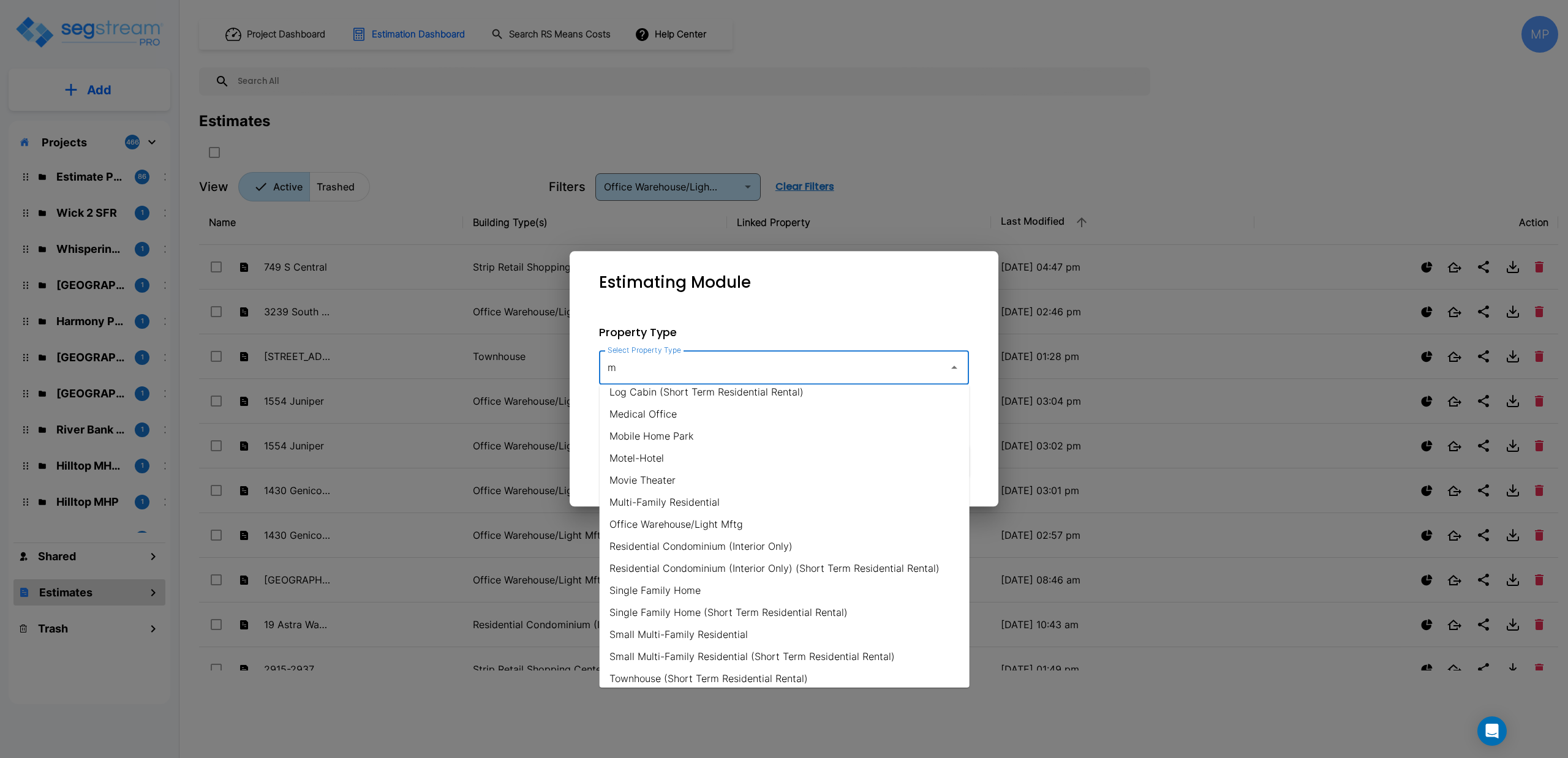
scroll to position [169, 0]
click at [674, 628] on li "Small Multi-Family Residential" at bounding box center [784, 628] width 370 height 22
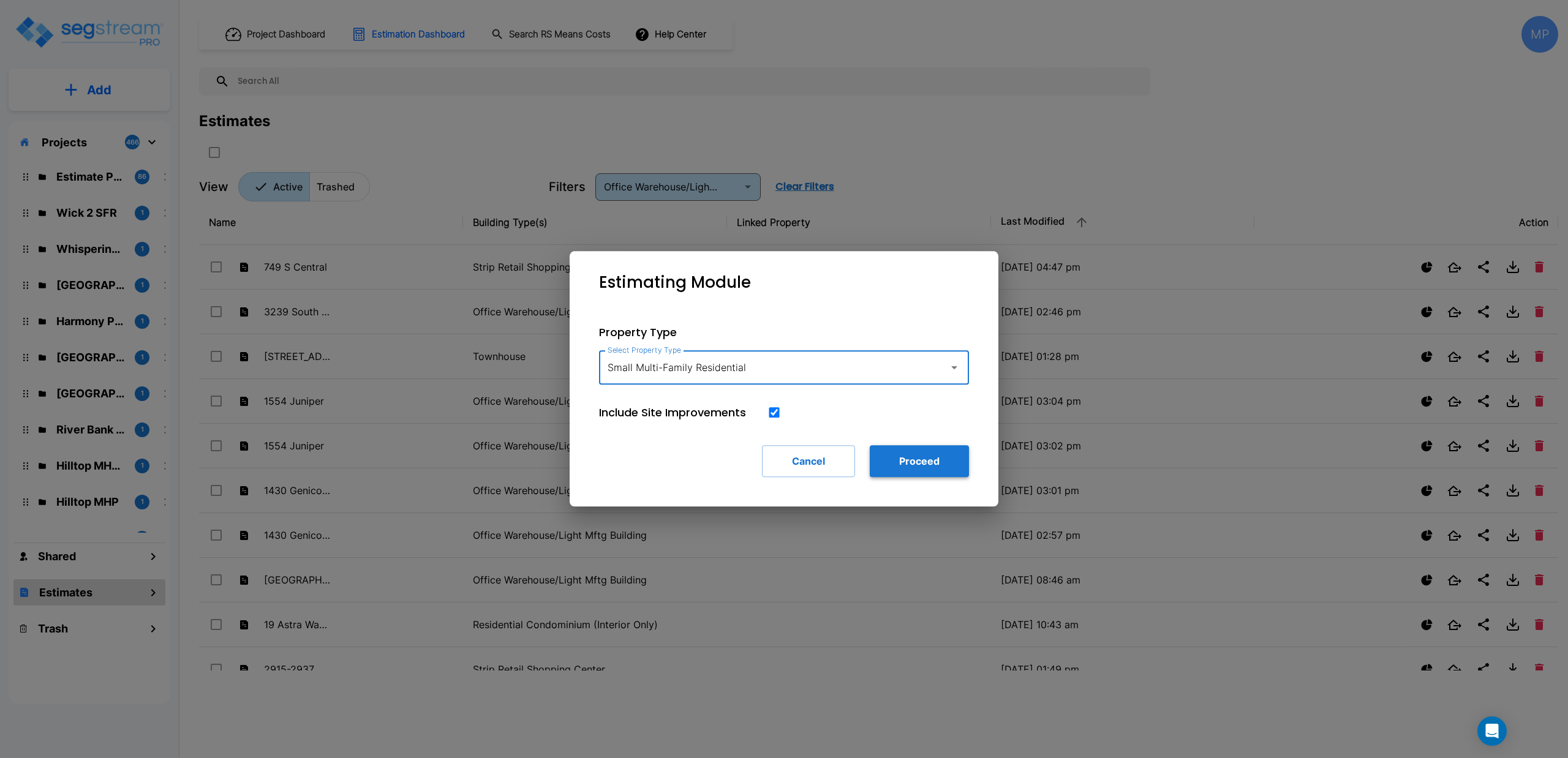
type input "Small Multi-Family Residential"
click at [902, 456] on button "Proceed" at bounding box center [919, 460] width 100 height 32
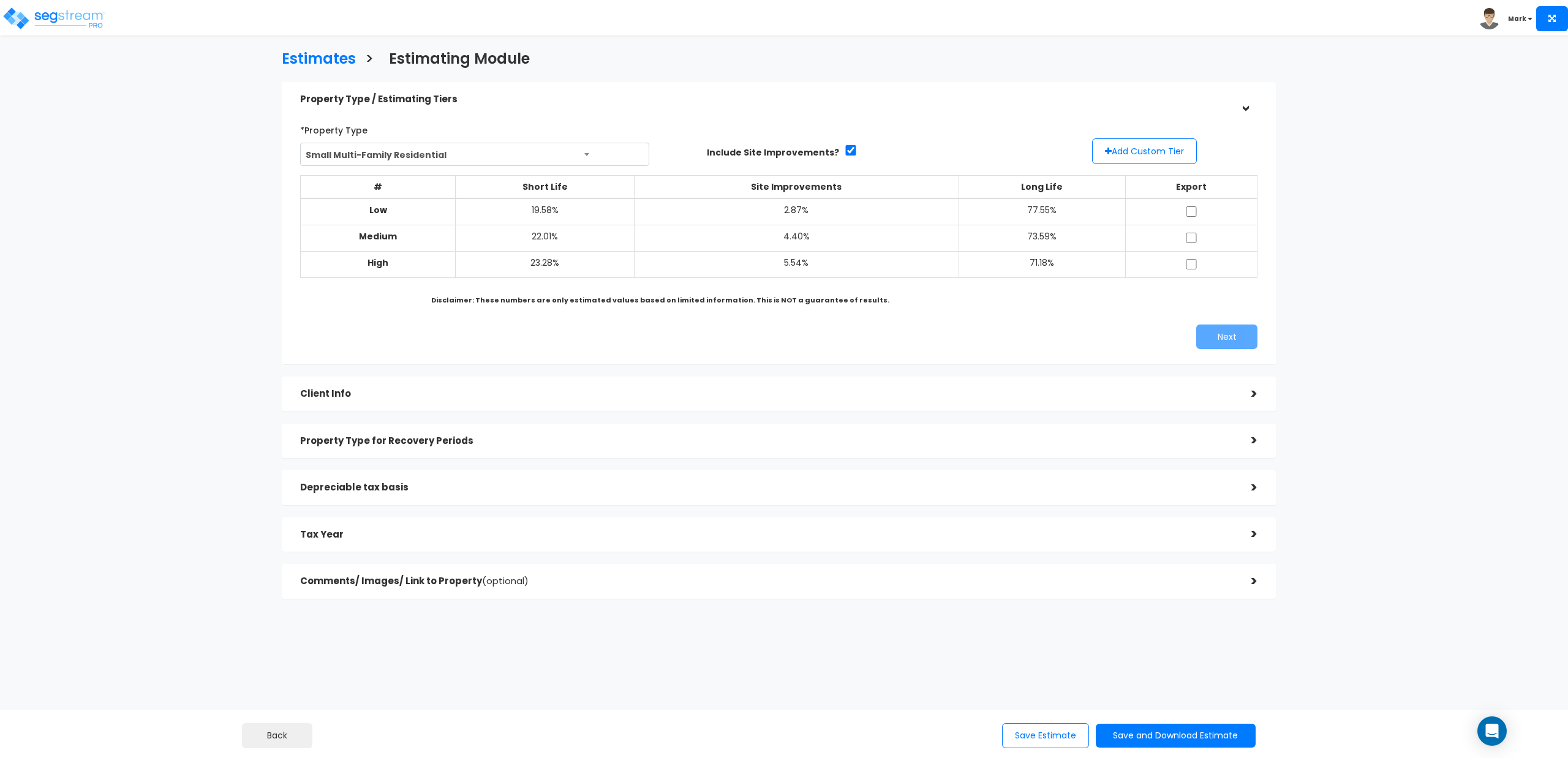
click at [593, 153] on span "Small Multi-Family Residential" at bounding box center [475, 155] width 348 height 24
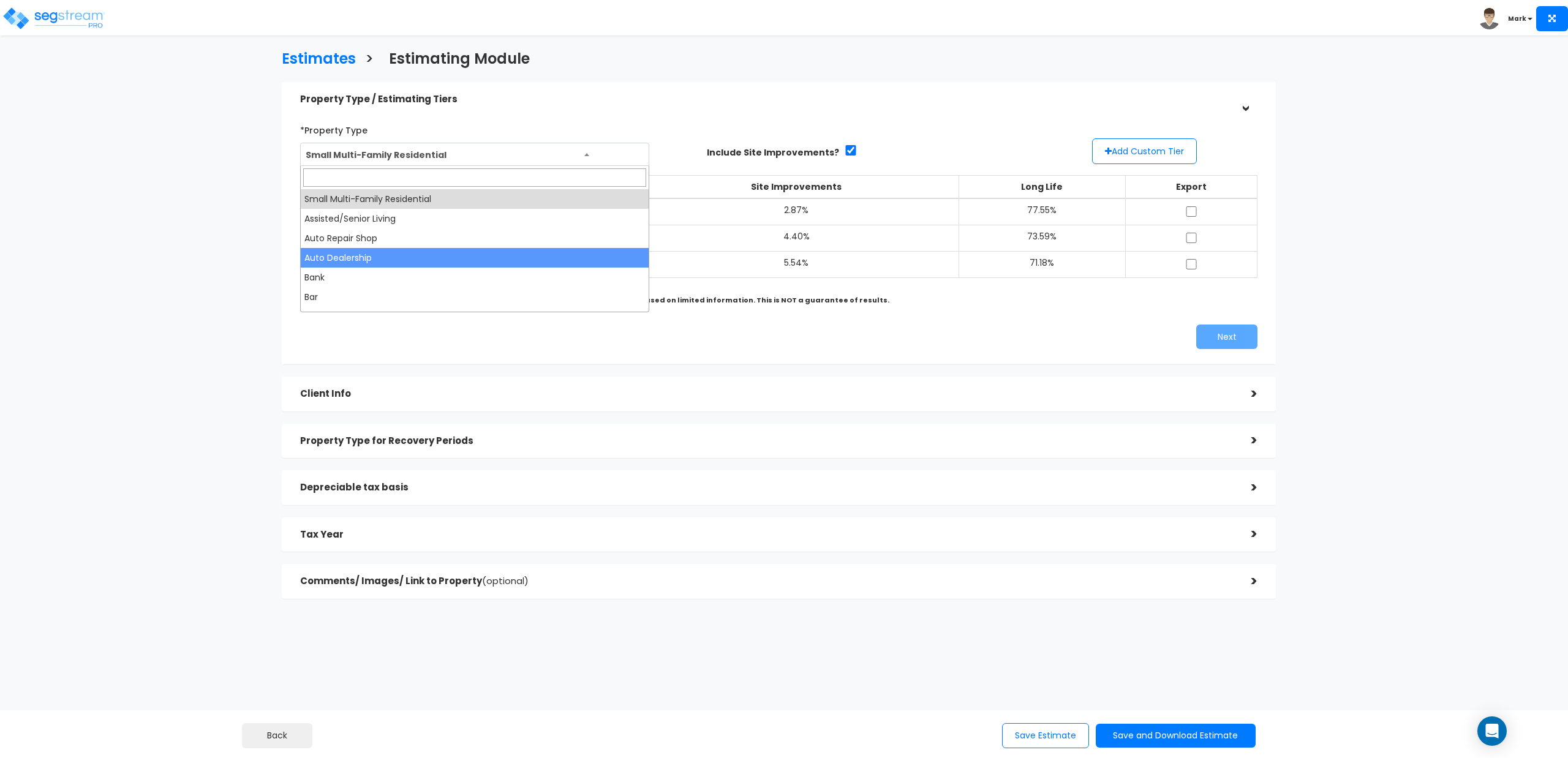
click at [109, 268] on div "Estimates > Estimating Module Property Type / Estimating Tiers > *Property Type…" at bounding box center [784, 404] width 1568 height 702
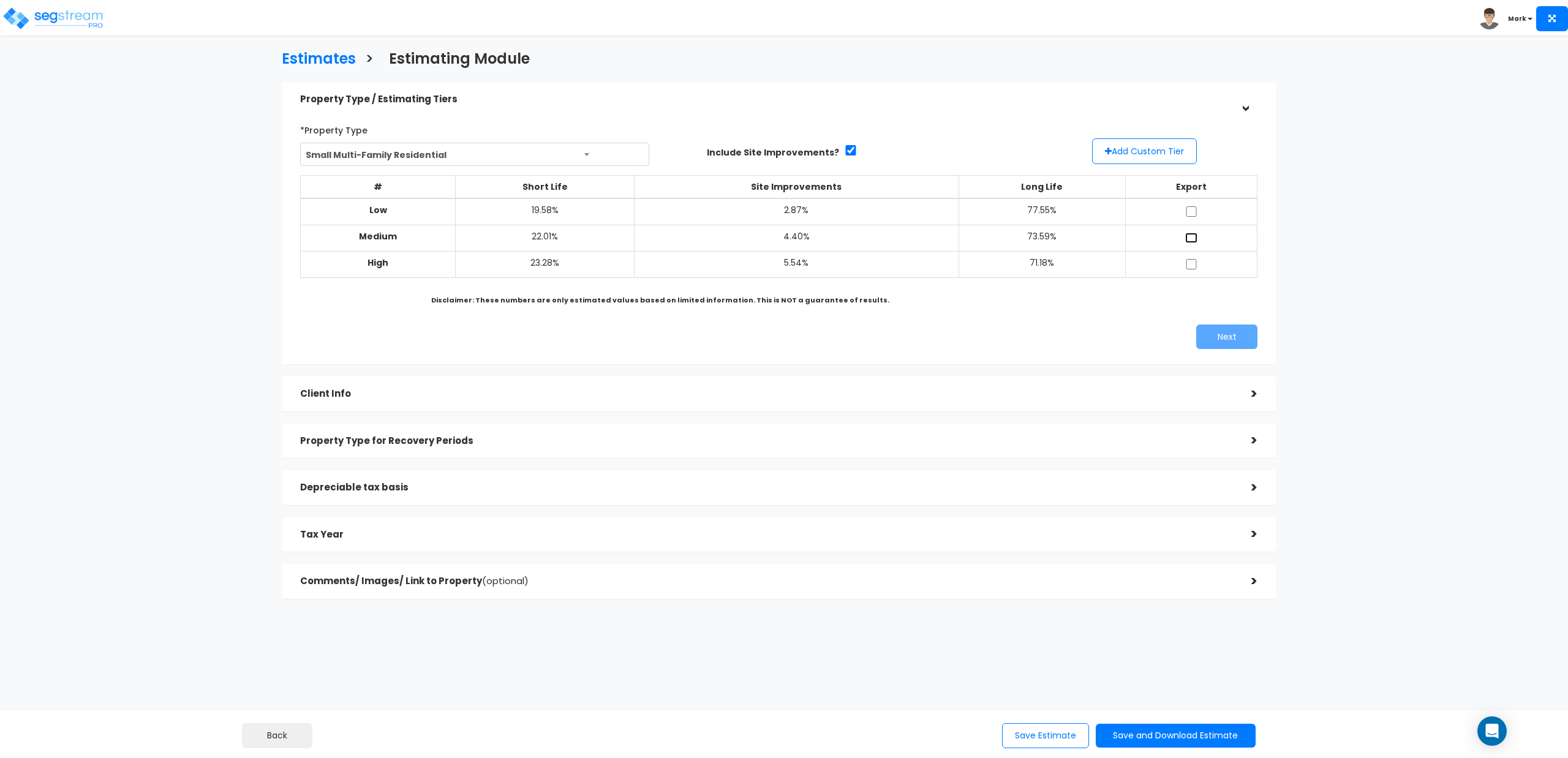
click at [1194, 235] on input "checkbox" at bounding box center [1191, 237] width 13 height 10
checkbox input "true"
click at [1236, 339] on button "Next" at bounding box center [1227, 336] width 62 height 24
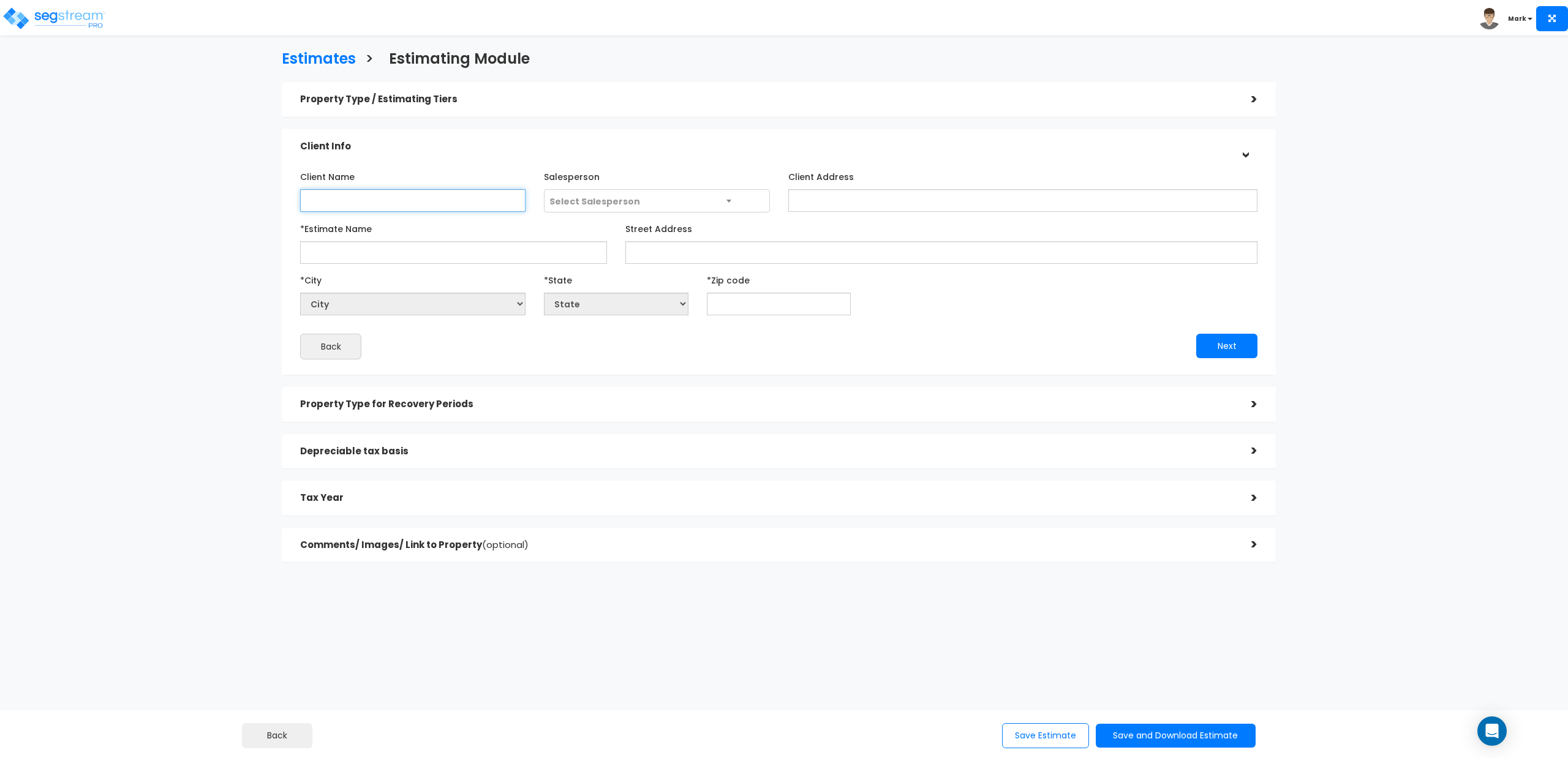
click at [401, 208] on input "Client Name" at bounding box center [412, 200] width 226 height 23
type input "[PERSON_NAME]"
click at [831, 198] on input "Client Address" at bounding box center [1023, 200] width 469 height 23
paste input "[STREET_ADDRESS]"
type input "[STREET_ADDRESS]"
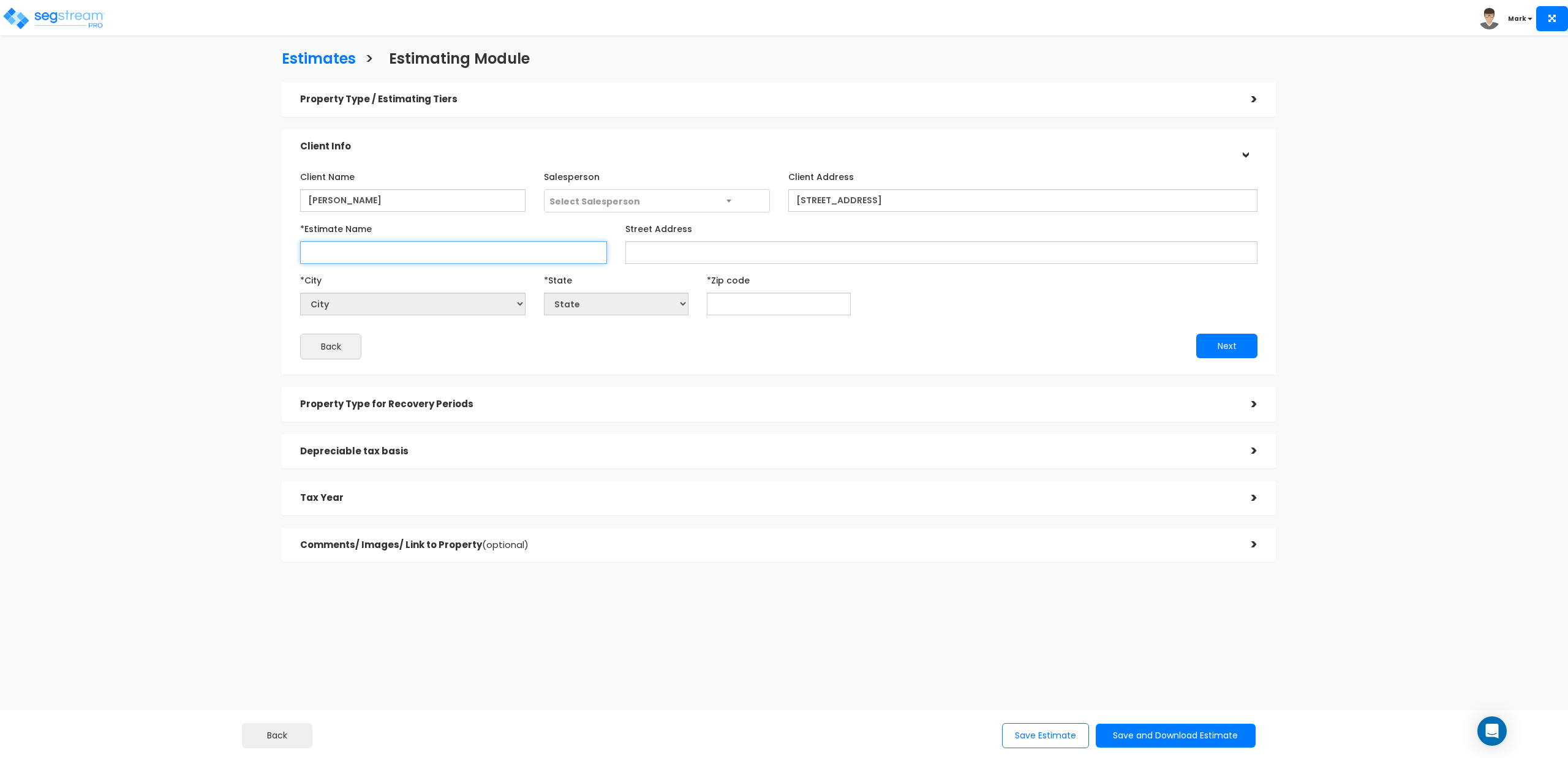
click at [509, 253] on input "*Estimate Name" at bounding box center [453, 252] width 307 height 23
paste input "[STREET_ADDRESS]"
type input "[STREET_ADDRESS]"
click at [704, 258] on input "Street Address" at bounding box center [941, 252] width 632 height 23
paste input "[STREET_ADDRESS]"
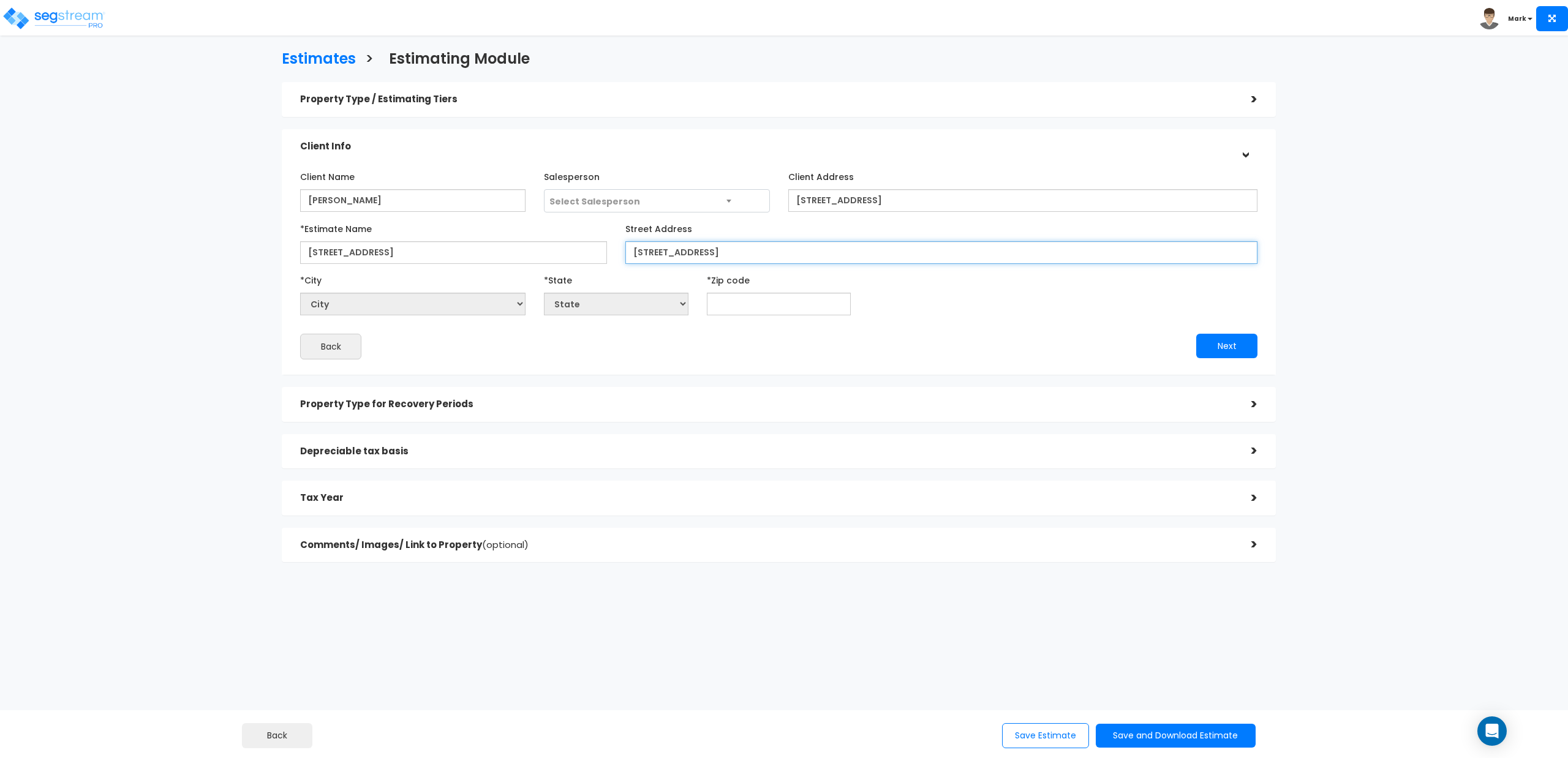
type input "[STREET_ADDRESS]"
click at [735, 307] on input "text" at bounding box center [778, 303] width 144 height 23
type input "4"
select select "KY"
select select "National Average"
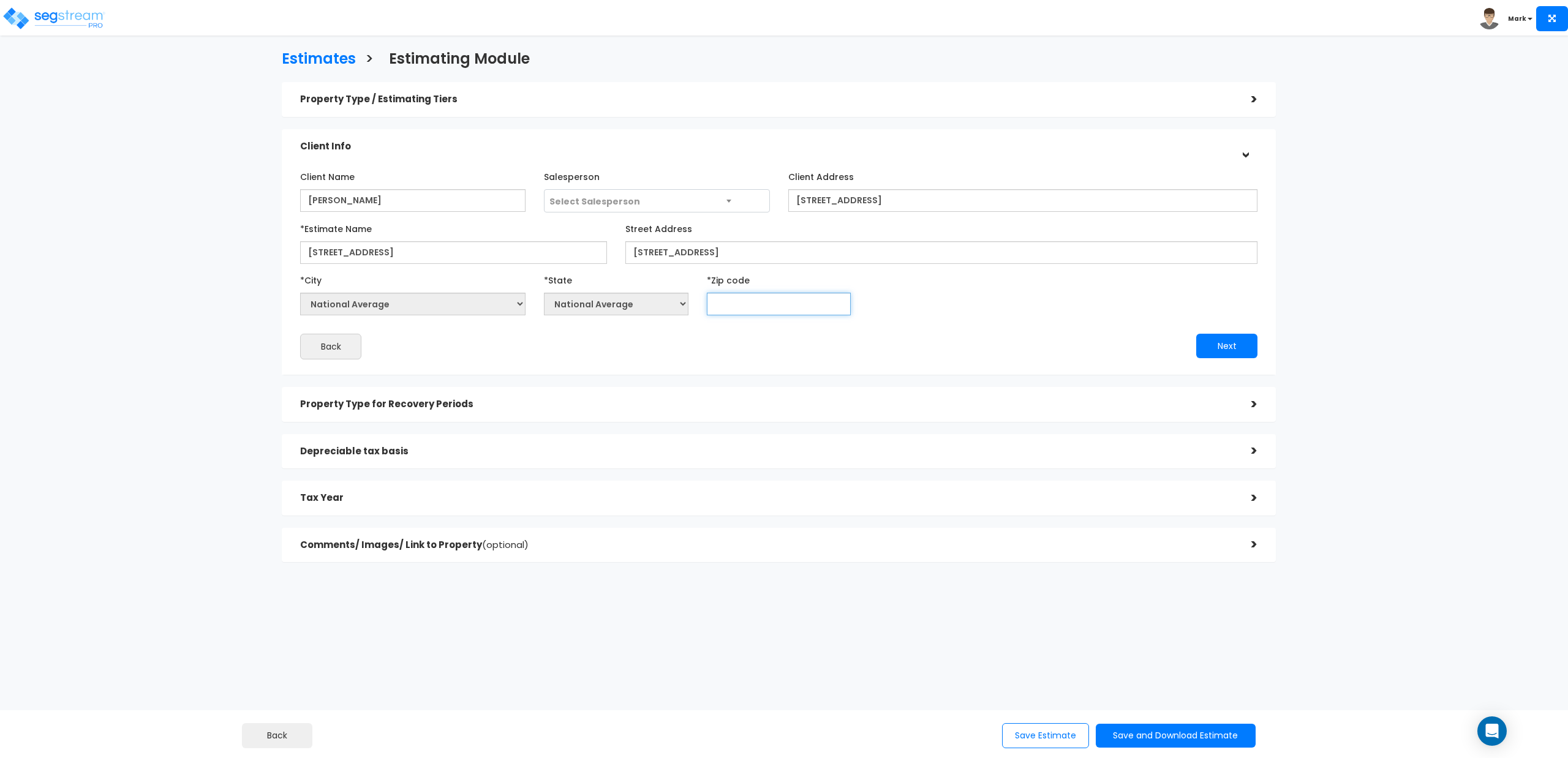
type input "3"
select select "GA"
type input "32"
select select "FL"
type input "327984"
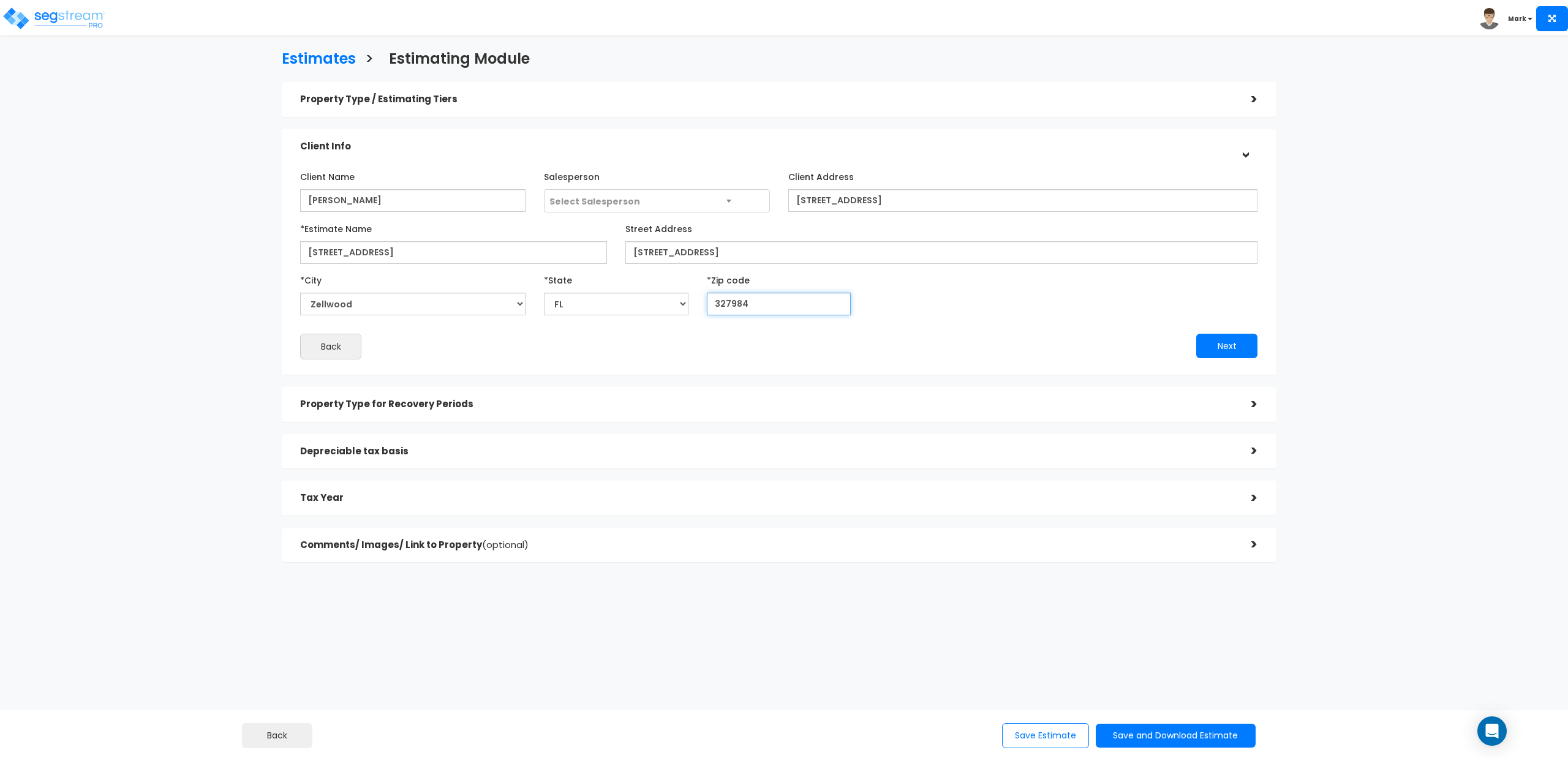
select select
type input "3279"
select select "FL"
type input "32784"
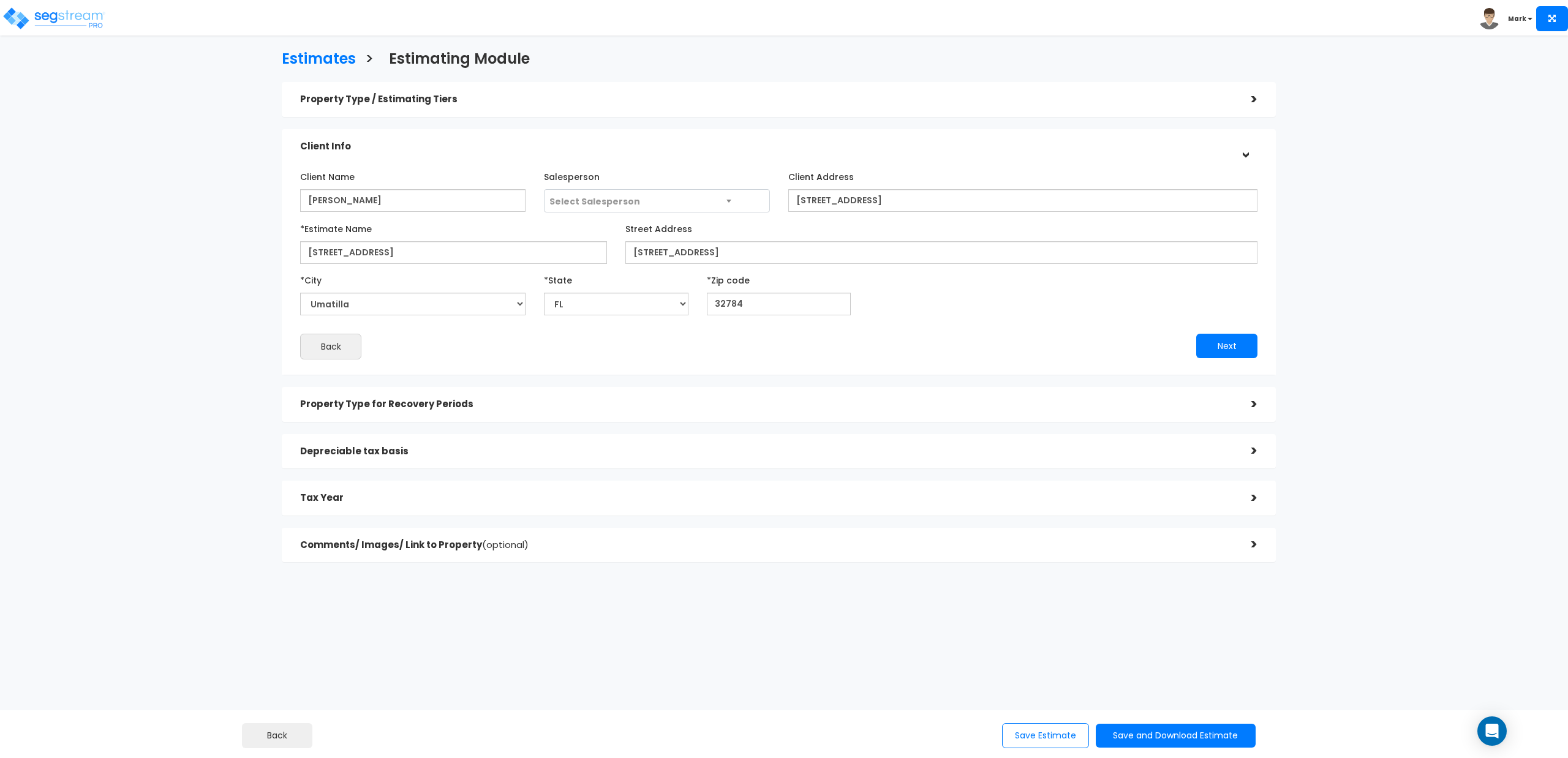
click at [707, 341] on div "Back" at bounding box center [534, 346] width 487 height 25
click at [1210, 348] on button "Next" at bounding box center [1227, 345] width 62 height 24
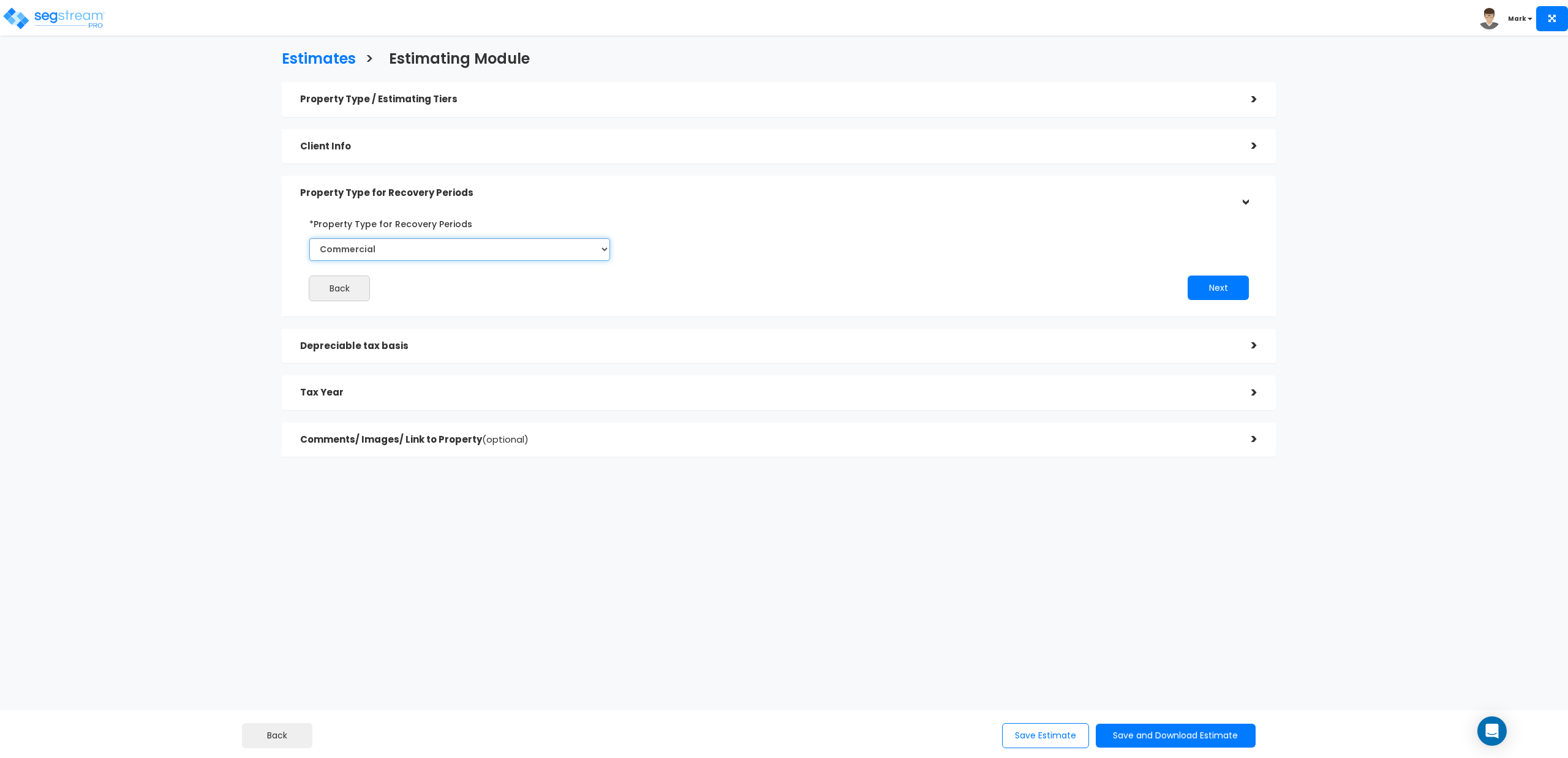
click at [595, 250] on select "Commercial Residential" at bounding box center [459, 249] width 301 height 23
select select "Residential"
click at [309, 238] on select "Commercial Residential" at bounding box center [459, 249] width 301 height 23
click at [1210, 290] on button "Next" at bounding box center [1218, 287] width 62 height 24
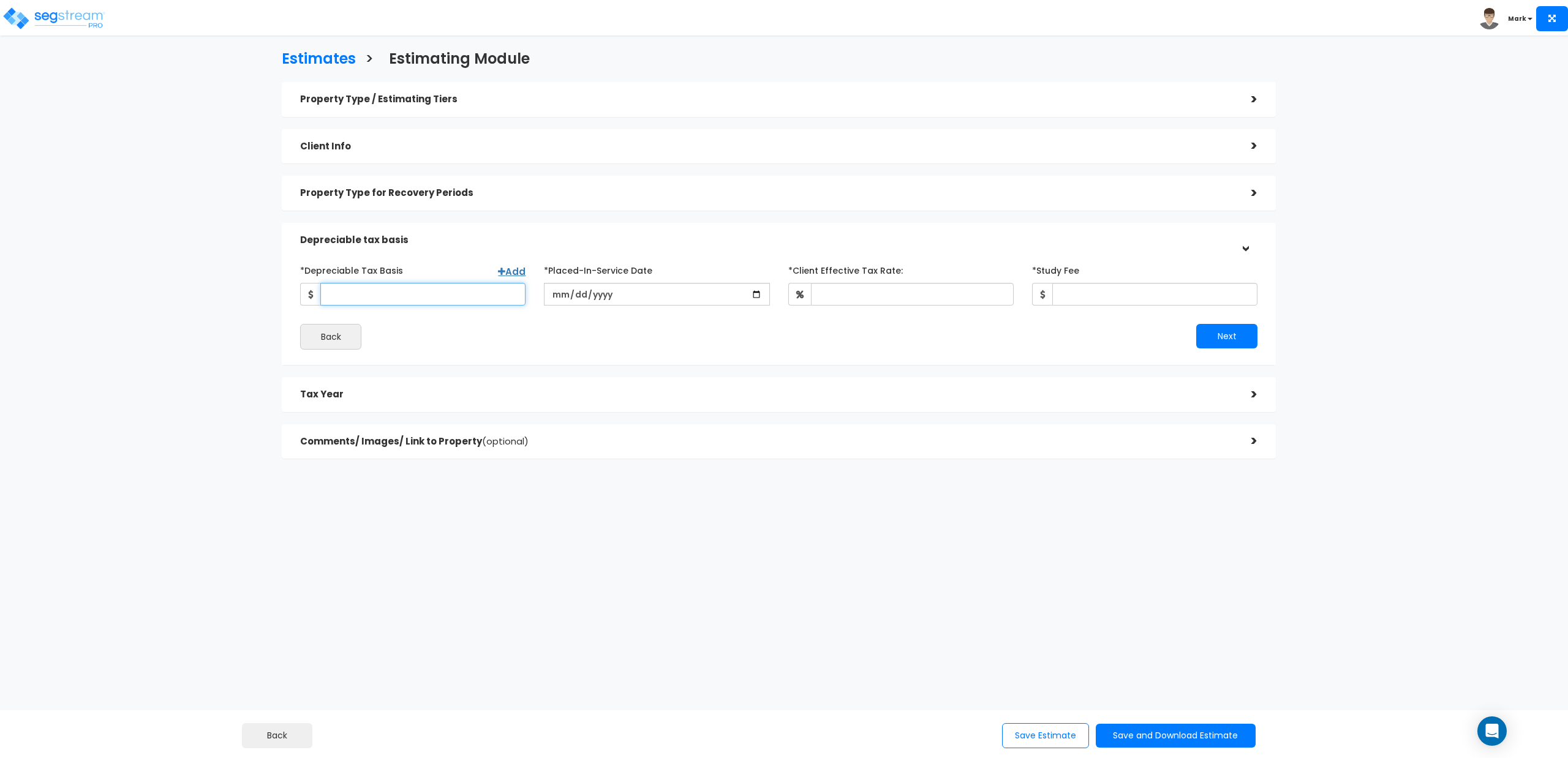
click at [461, 296] on input "*Depreciable Tax Basis" at bounding box center [423, 293] width 205 height 23
type input "1,253,750"
type input "[DATE]"
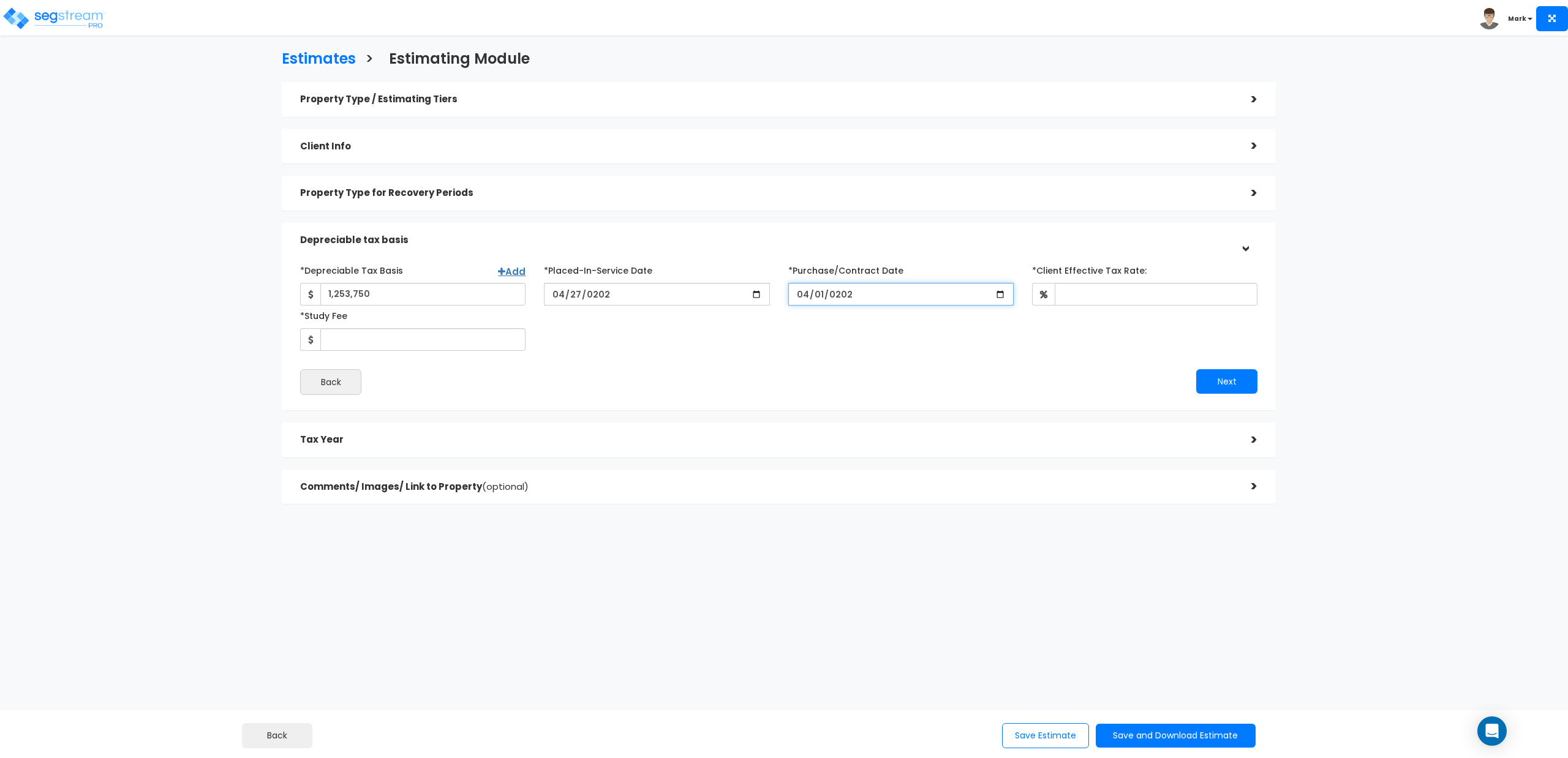
type input "[DATE]"
type input "30"
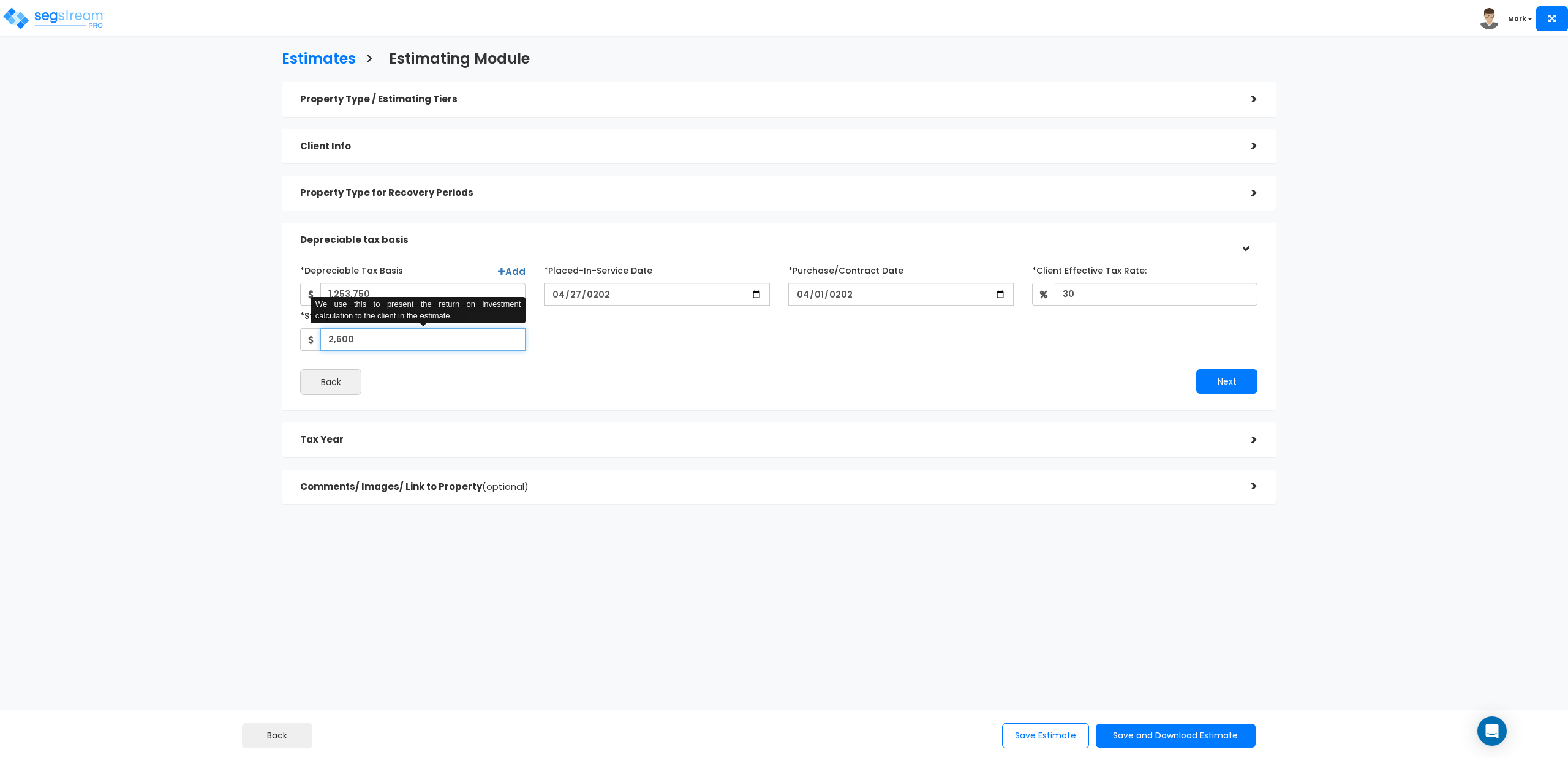
type input "2,600"
click at [411, 389] on div "Back" at bounding box center [534, 382] width 487 height 25
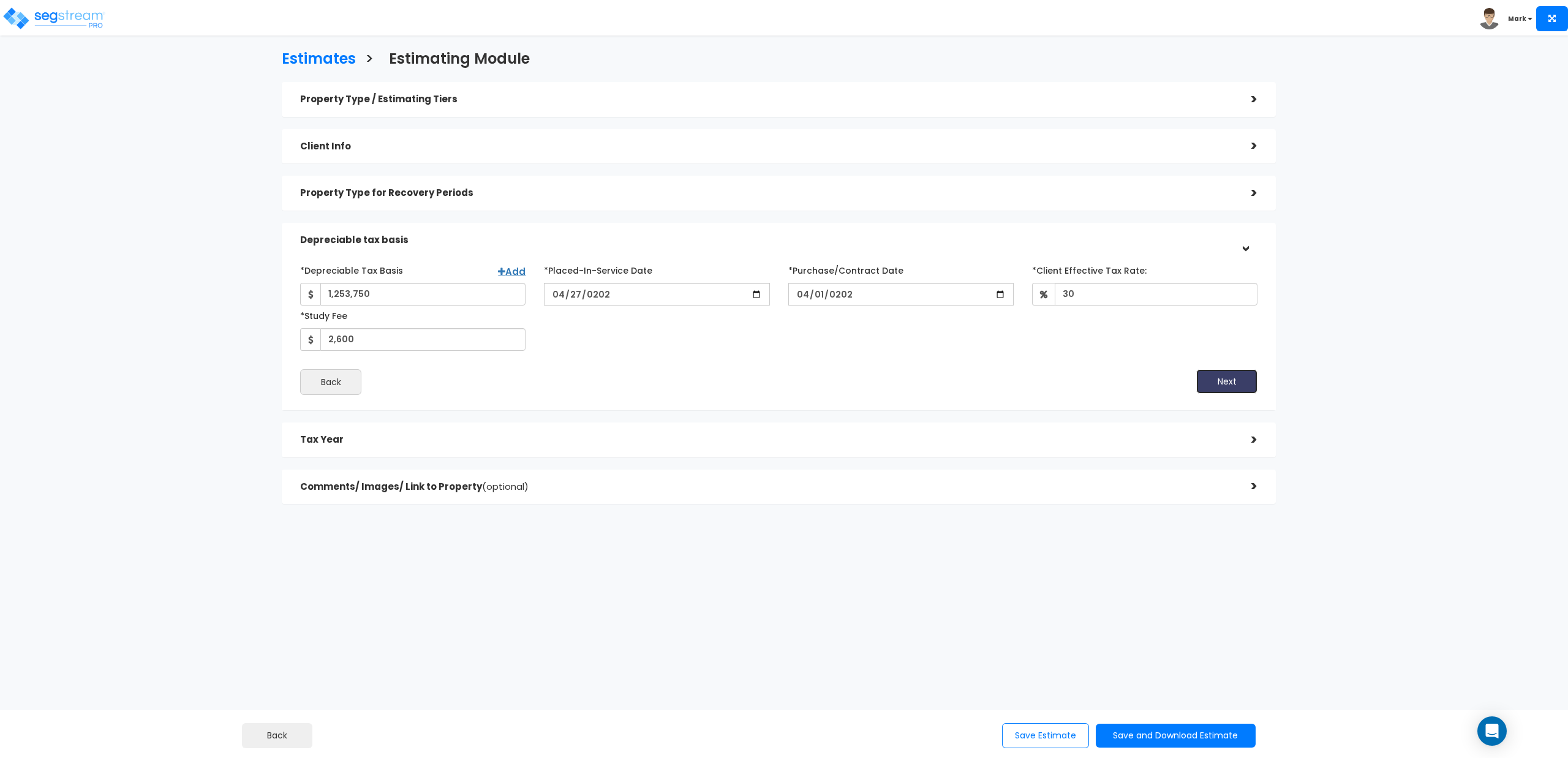
click at [1222, 378] on button "Next" at bounding box center [1227, 381] width 62 height 24
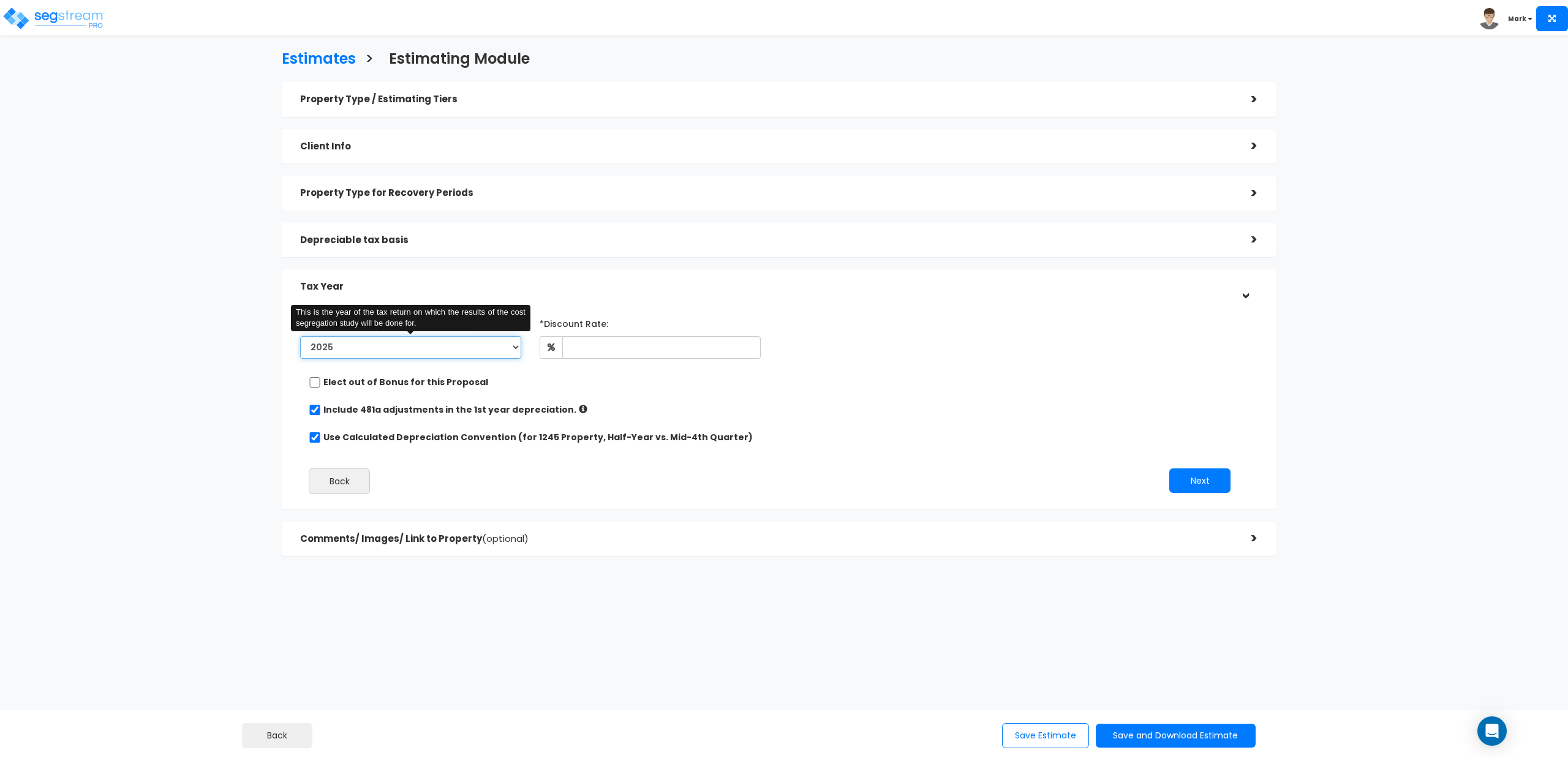
click at [453, 351] on select "2025 2026" at bounding box center [410, 347] width 221 height 23
click at [300, 336] on select "2025 2026" at bounding box center [410, 347] width 221 height 23
click at [441, 356] on select "2025 2026" at bounding box center [410, 347] width 221 height 23
click at [387, 341] on select "2025 2026" at bounding box center [410, 347] width 221 height 23
click at [457, 241] on h5 "Depreciable tax basis" at bounding box center [766, 240] width 933 height 10
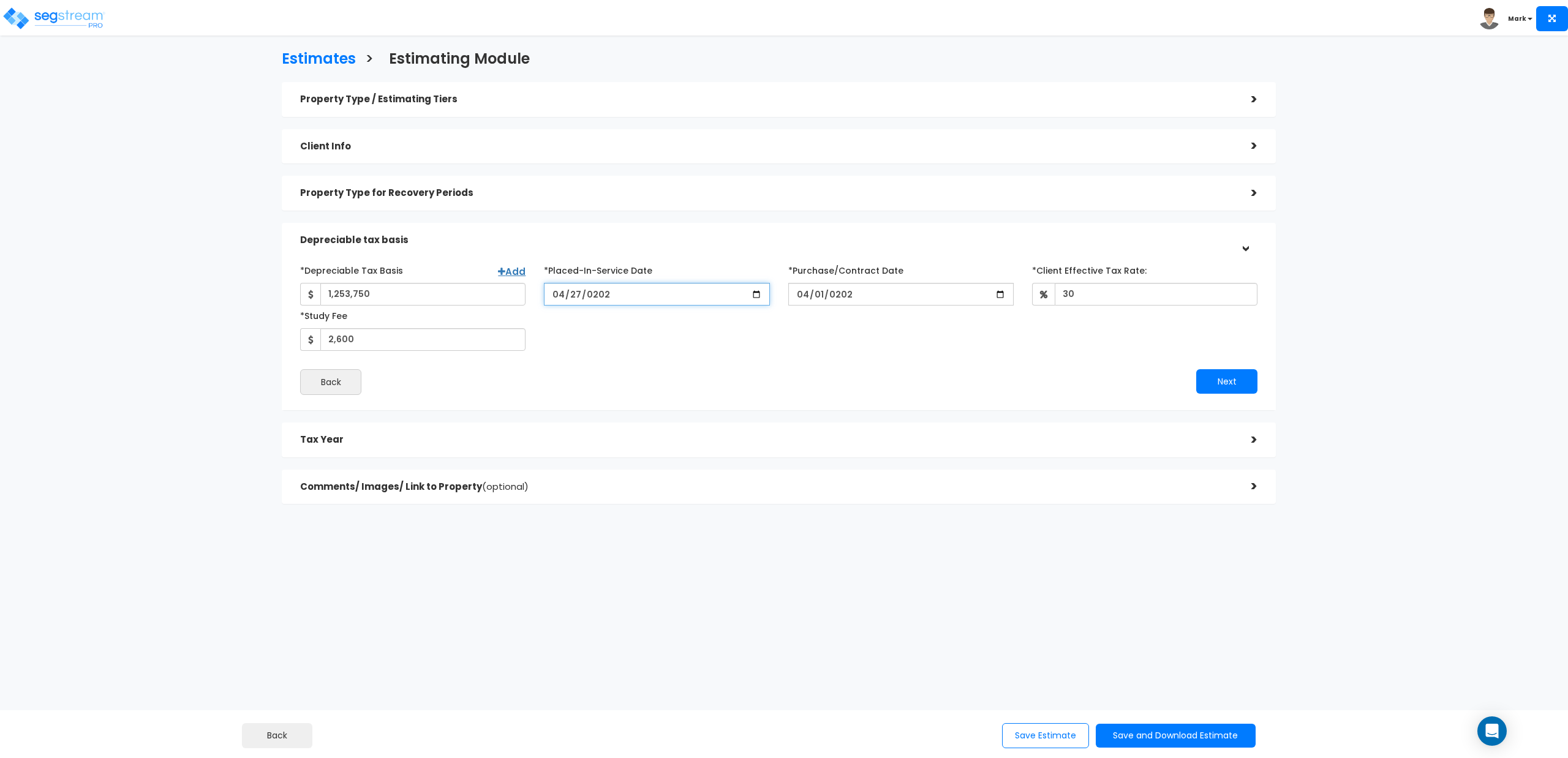
click at [613, 297] on input "[DATE]" at bounding box center [656, 293] width 226 height 23
click at [608, 295] on input "[DATE]" at bounding box center [656, 293] width 226 height 23
click at [602, 295] on input "[DATE]" at bounding box center [656, 293] width 226 height 23
click at [601, 296] on input "[DATE]" at bounding box center [656, 293] width 226 height 23
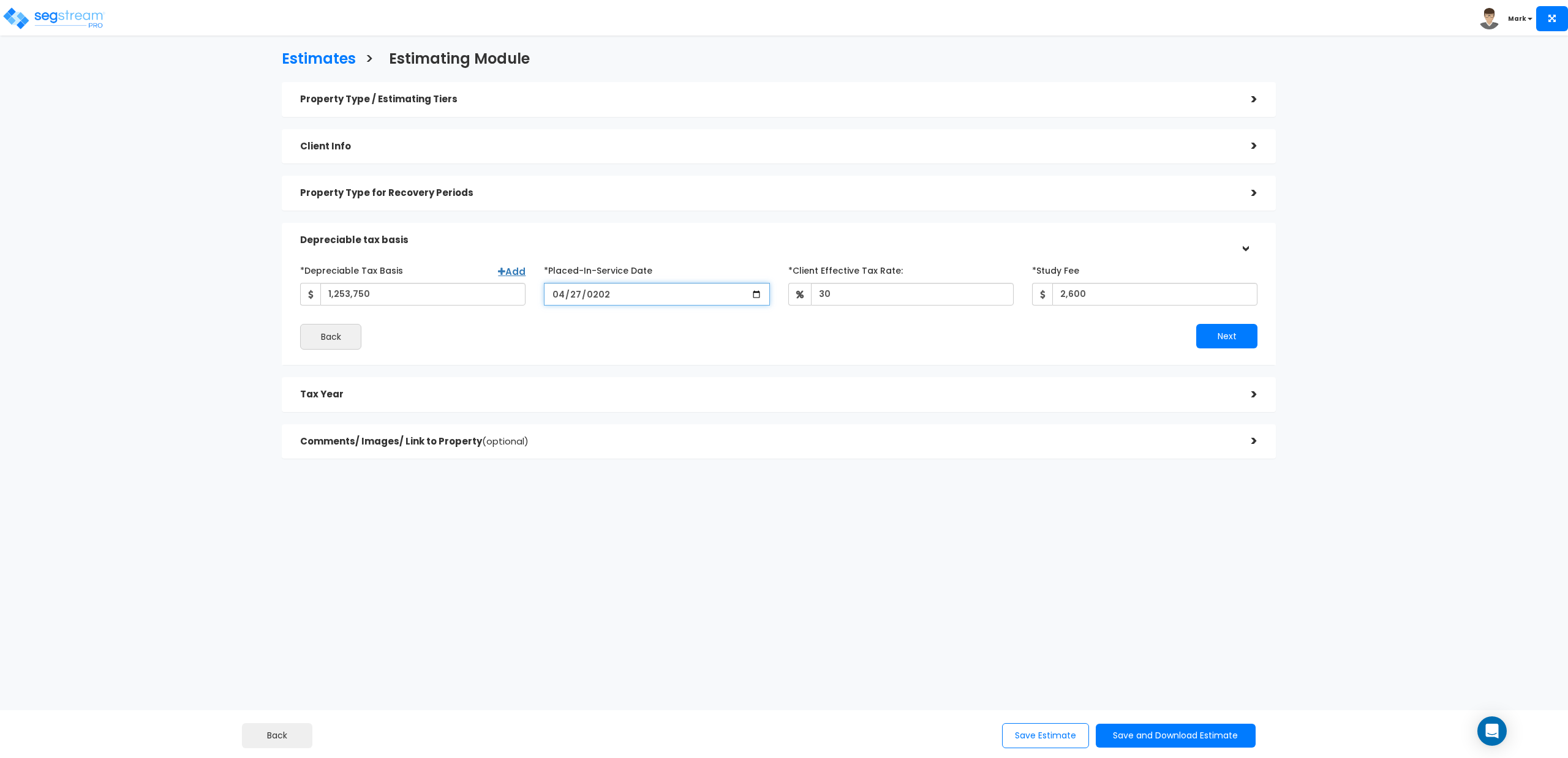
type input "[DATE]"
click at [863, 324] on div "Next" at bounding box center [1023, 336] width 487 height 24
click at [1227, 335] on button "Next" at bounding box center [1227, 336] width 62 height 24
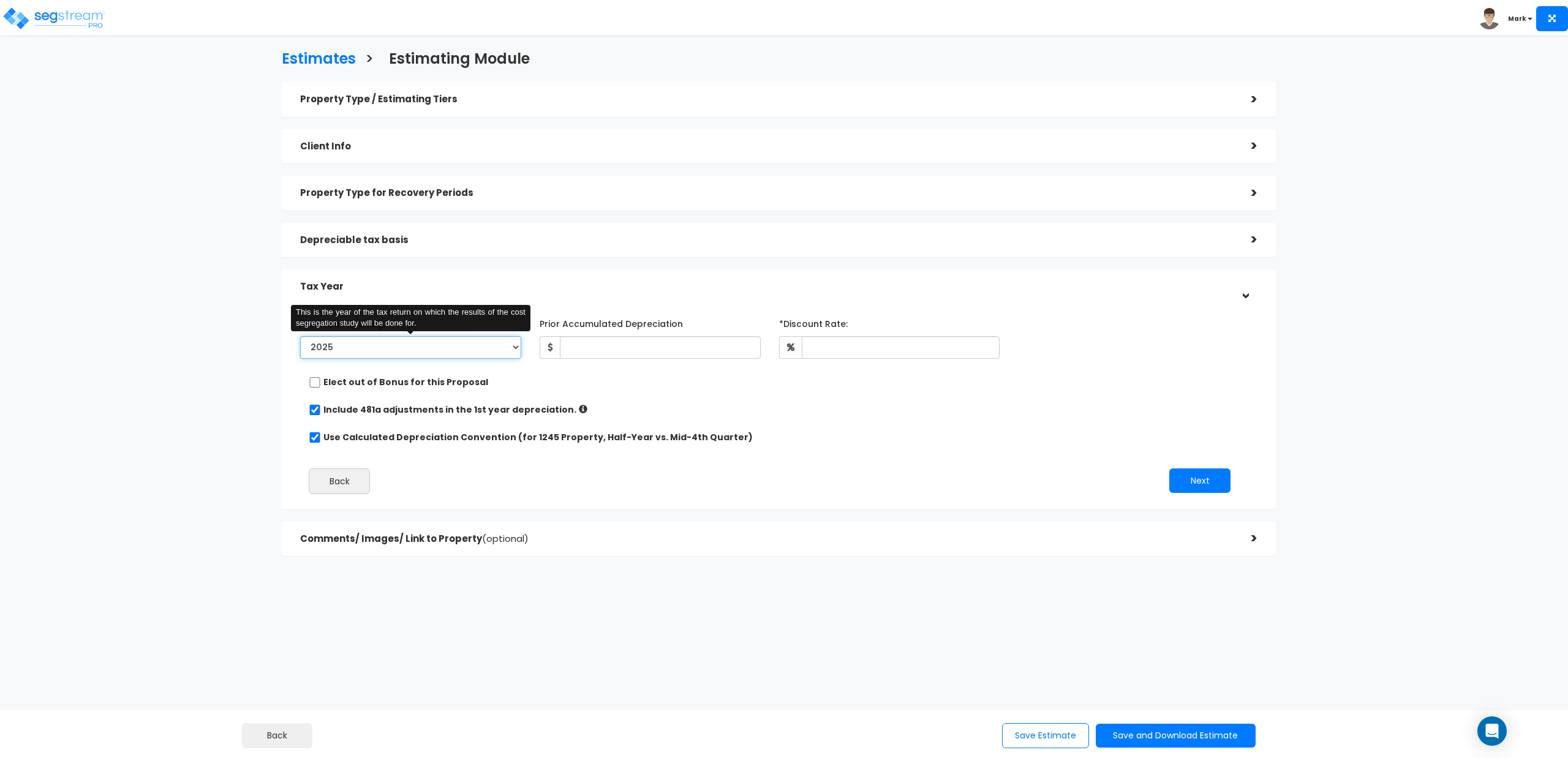
click at [505, 343] on select "2022 2023 2024 2025 2026" at bounding box center [410, 347] width 221 height 23
select select "2022"
click at [300, 336] on select "2022 2023 2024 2025 2026" at bounding box center [410, 347] width 221 height 23
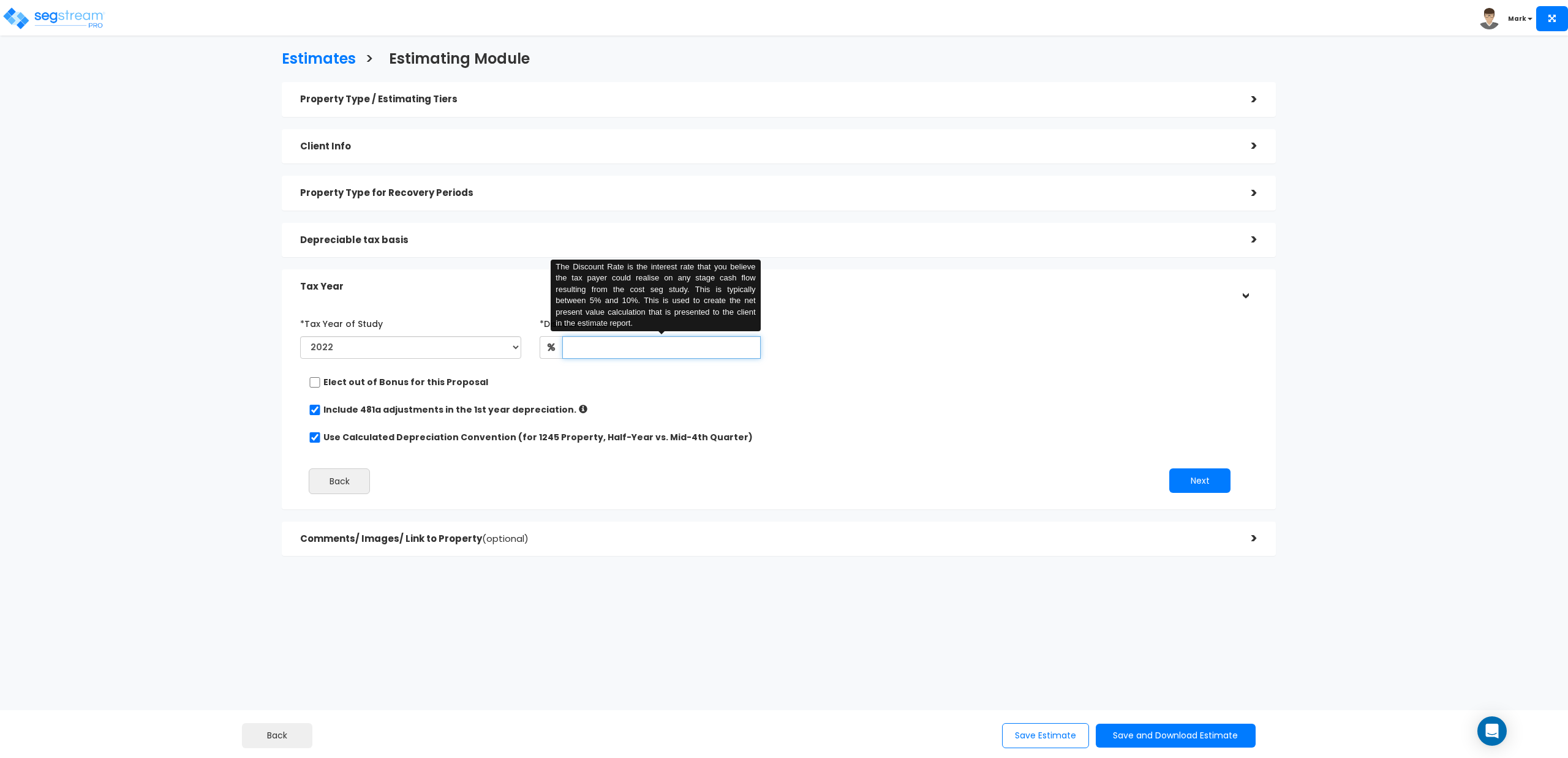
click at [625, 350] on input "text" at bounding box center [661, 347] width 198 height 23
type input "4.5"
click at [687, 401] on div "*Tax Year of Study 2022 2023 2024 2025 2026 Prior Accumulated Depreciation" at bounding box center [769, 408] width 957 height 202
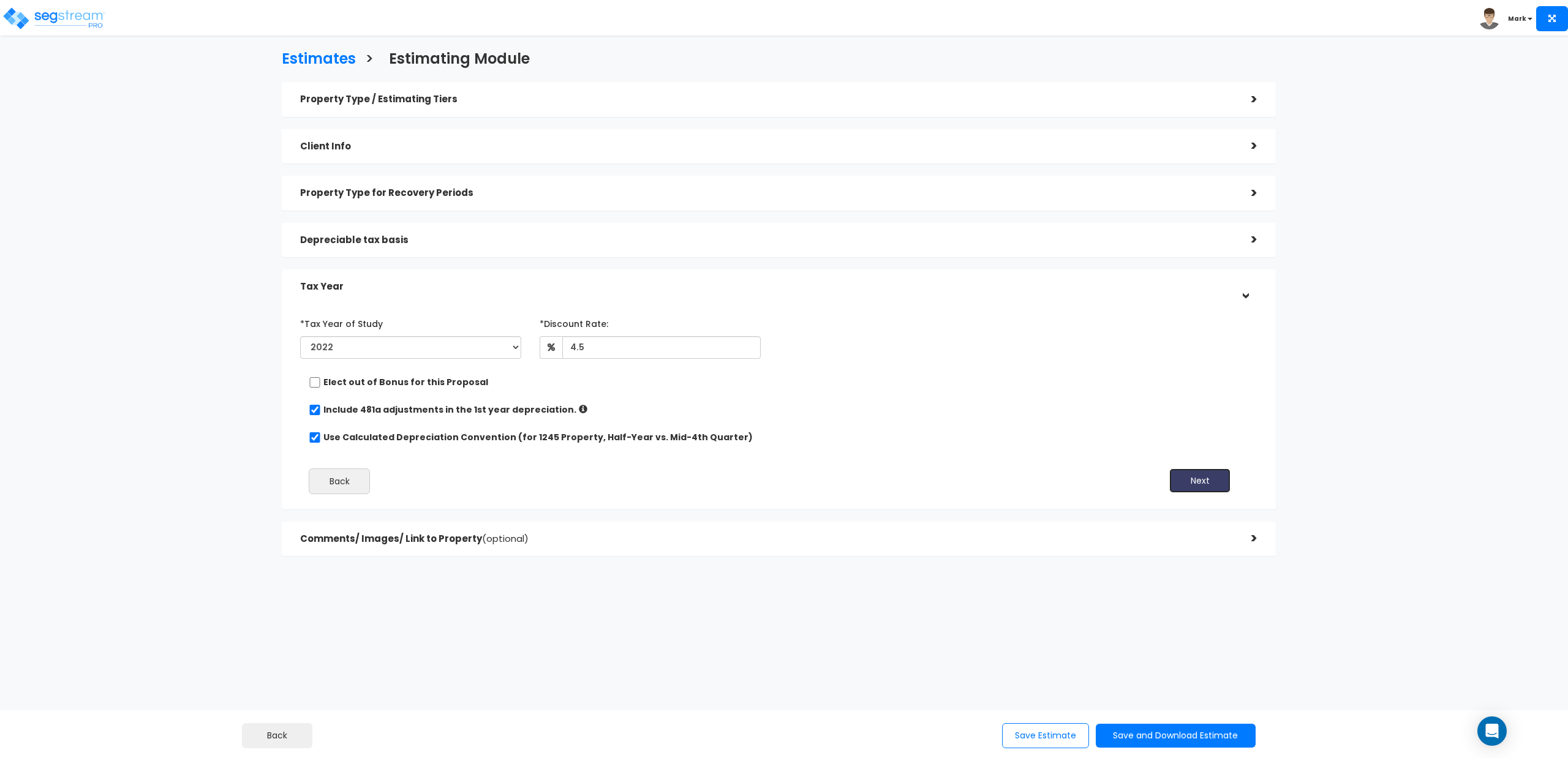
click at [1177, 475] on button "Next" at bounding box center [1200, 480] width 62 height 24
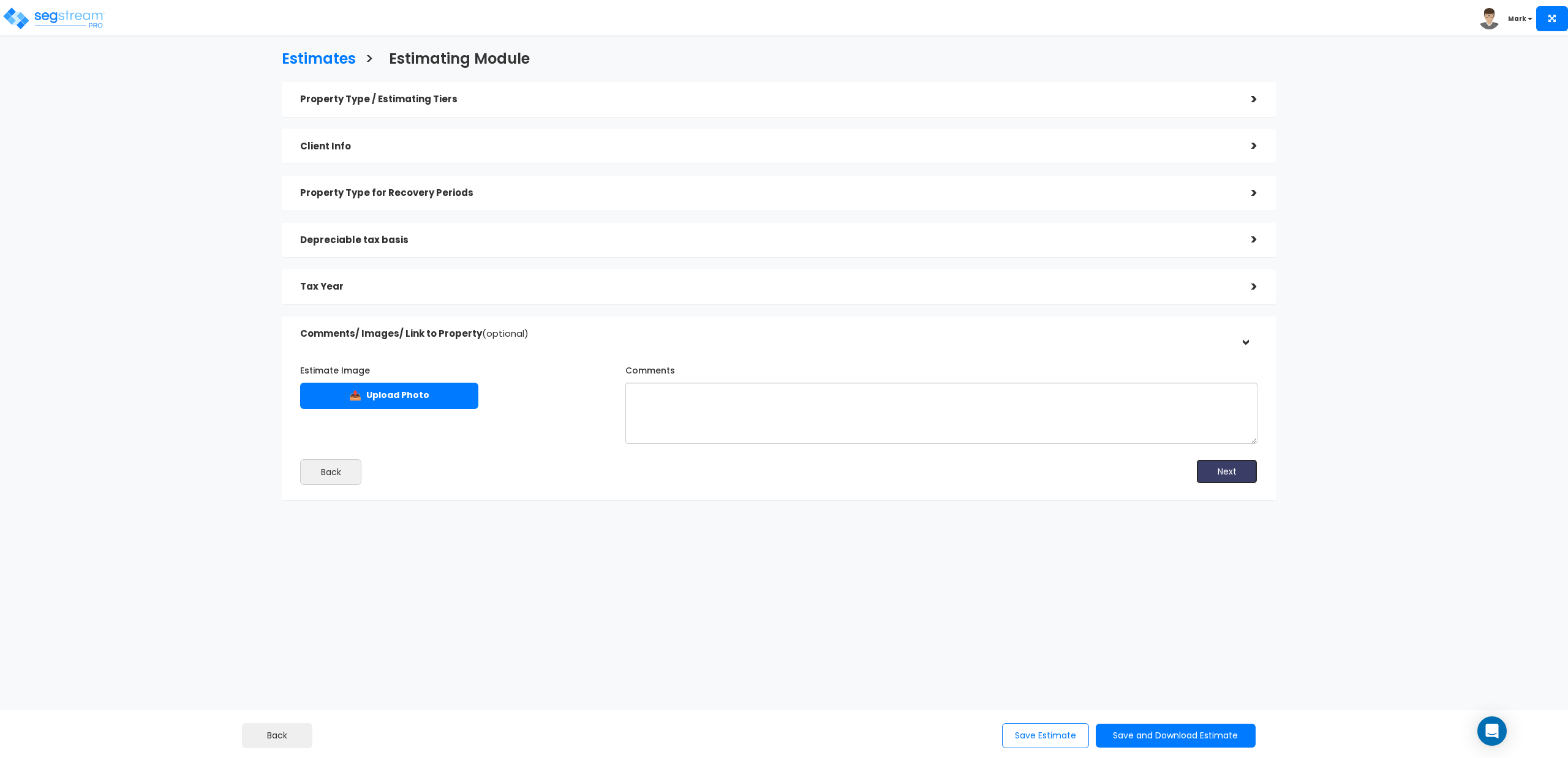
click at [1232, 468] on button "Next" at bounding box center [1227, 471] width 62 height 24
click at [1134, 740] on button "Save and Download Estimate" at bounding box center [1175, 735] width 159 height 24
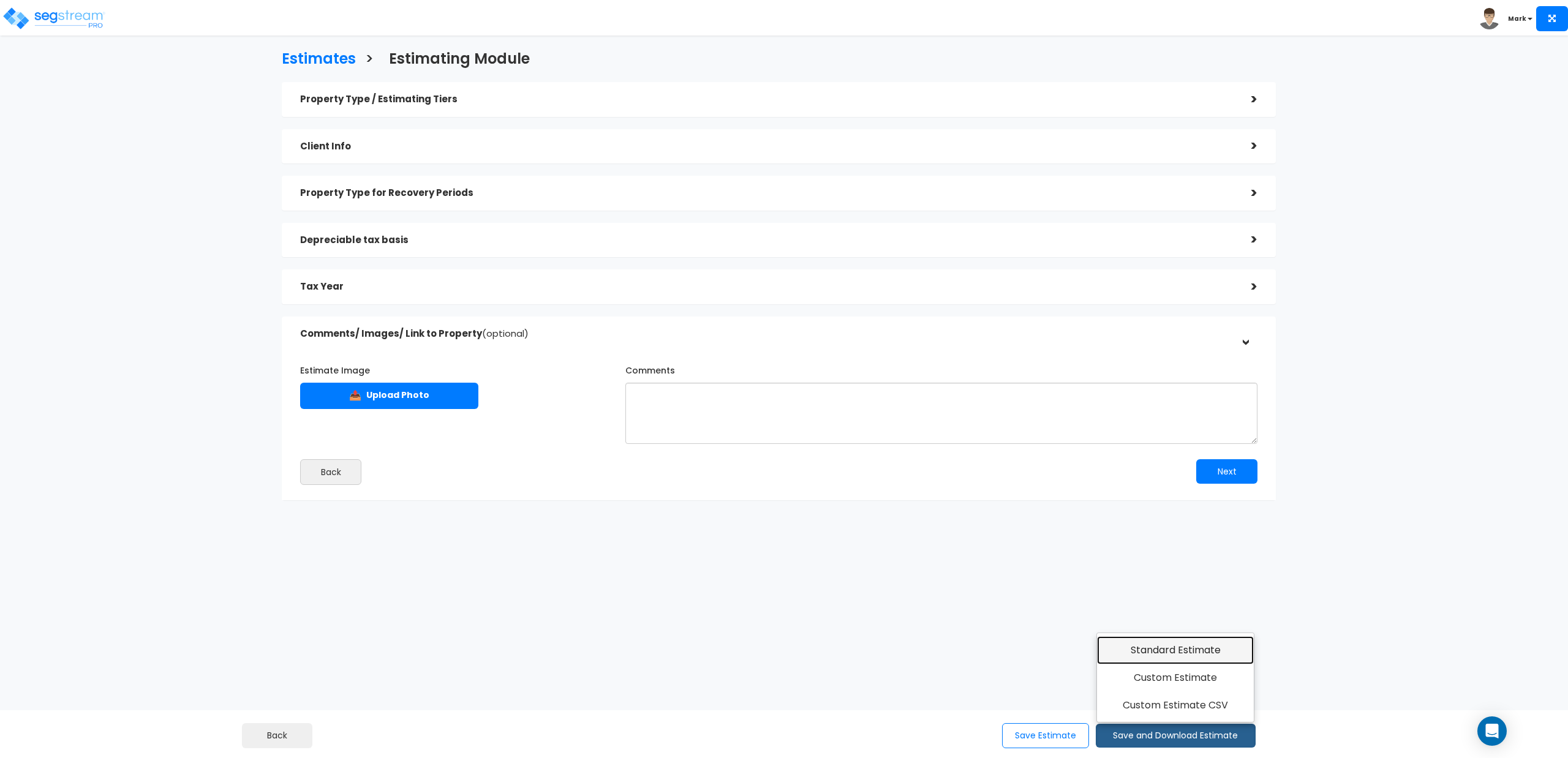
click at [1147, 651] on link "Standard Estimate" at bounding box center [1176, 649] width 158 height 28
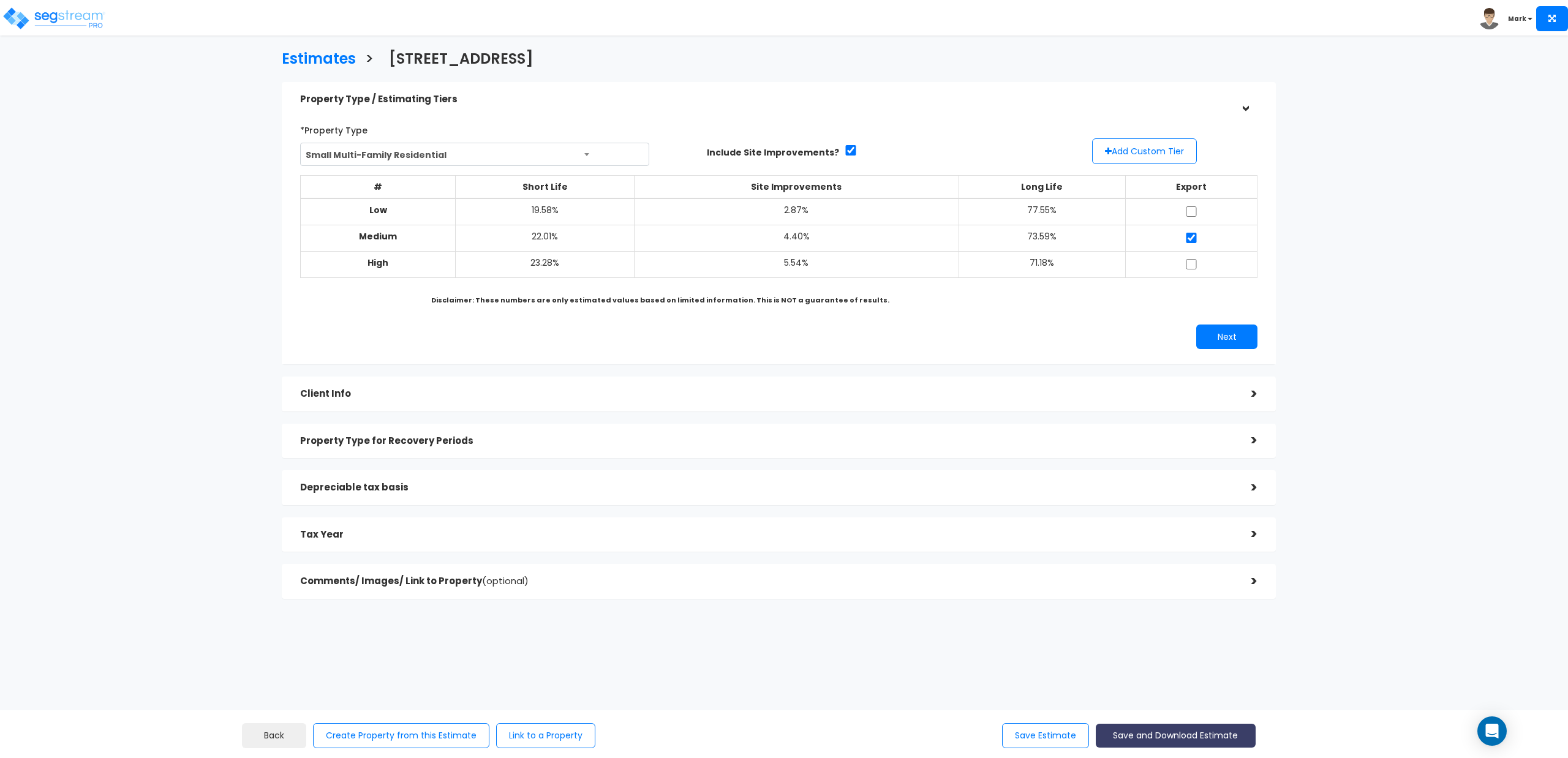
click at [1154, 733] on button "Save and Download Estimate" at bounding box center [1175, 735] width 159 height 24
click at [1154, 711] on link "Custom Estimate CSV" at bounding box center [1176, 705] width 158 height 28
click at [1151, 730] on button "Save and Download Estimate" at bounding box center [1175, 735] width 159 height 24
click at [1182, 677] on link "Custom Estimate" at bounding box center [1176, 677] width 158 height 28
click at [1176, 740] on button "Save and Download Estimate" at bounding box center [1175, 735] width 159 height 24
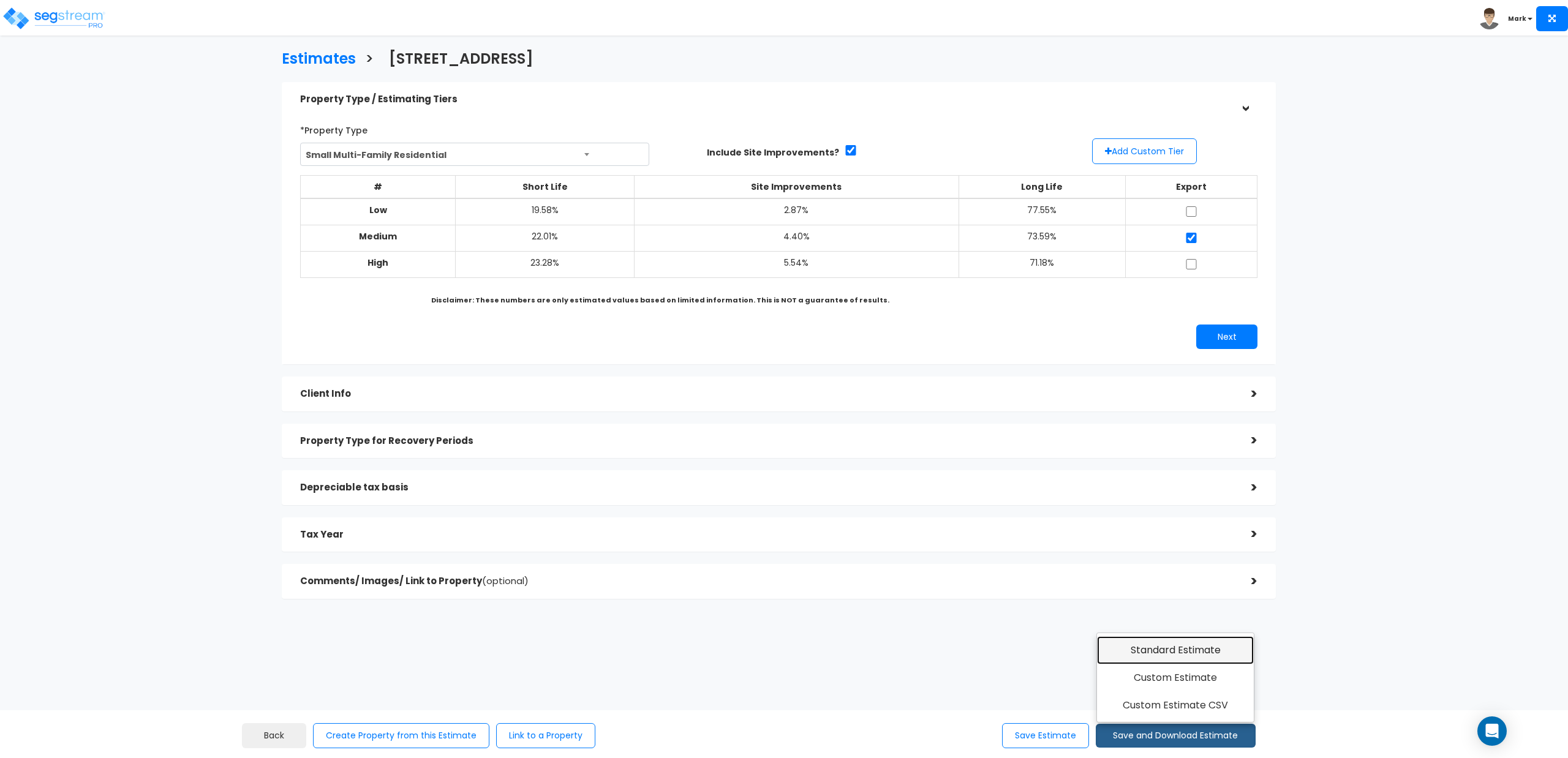
click at [1173, 655] on link "Standard Estimate" at bounding box center [1176, 649] width 158 height 28
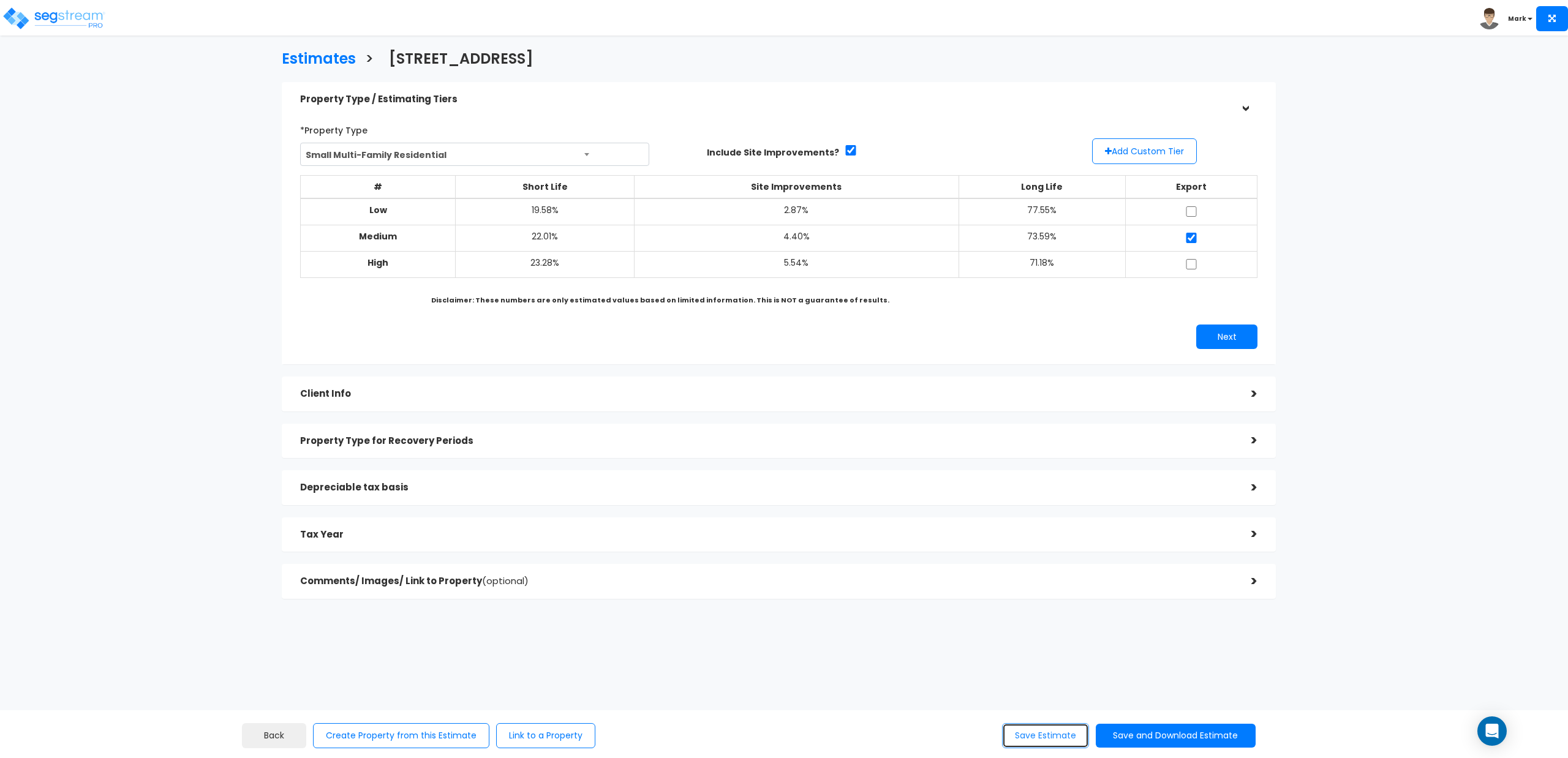
click at [1037, 733] on button "Save Estimate" at bounding box center [1045, 735] width 87 height 25
